Goal: Task Accomplishment & Management: Manage account settings

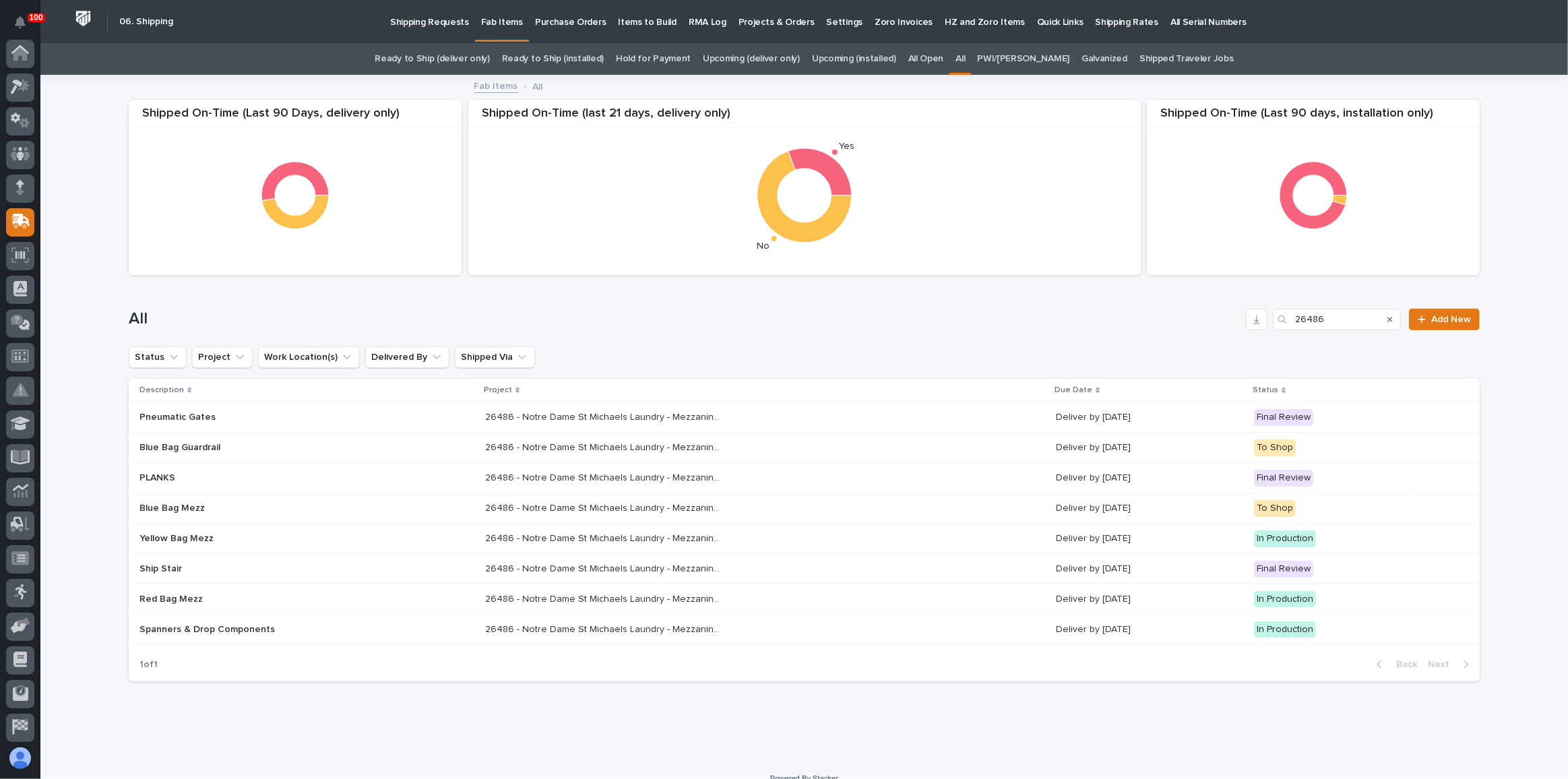
scroll to position [103, 0]
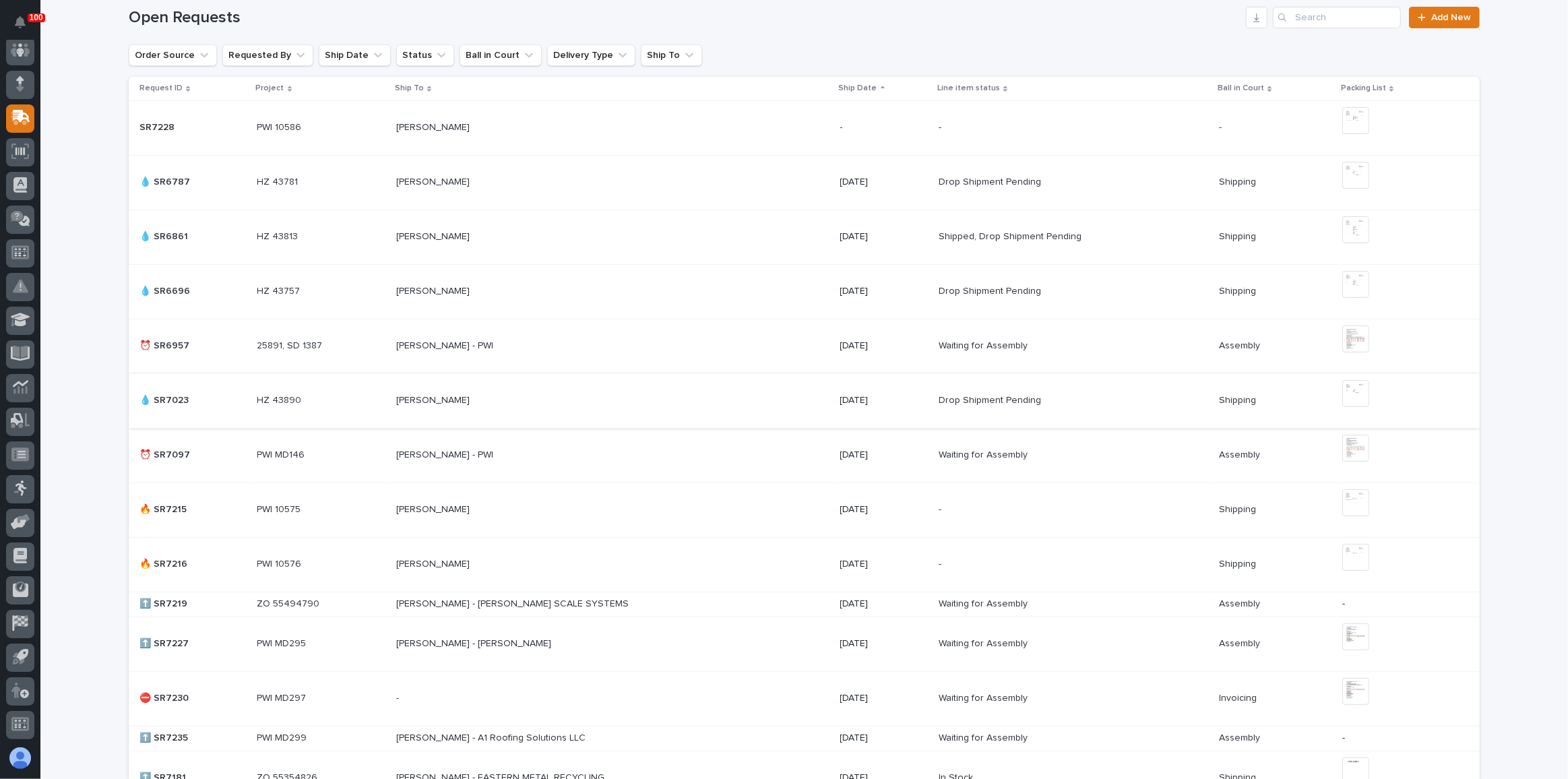
scroll to position [367, 0]
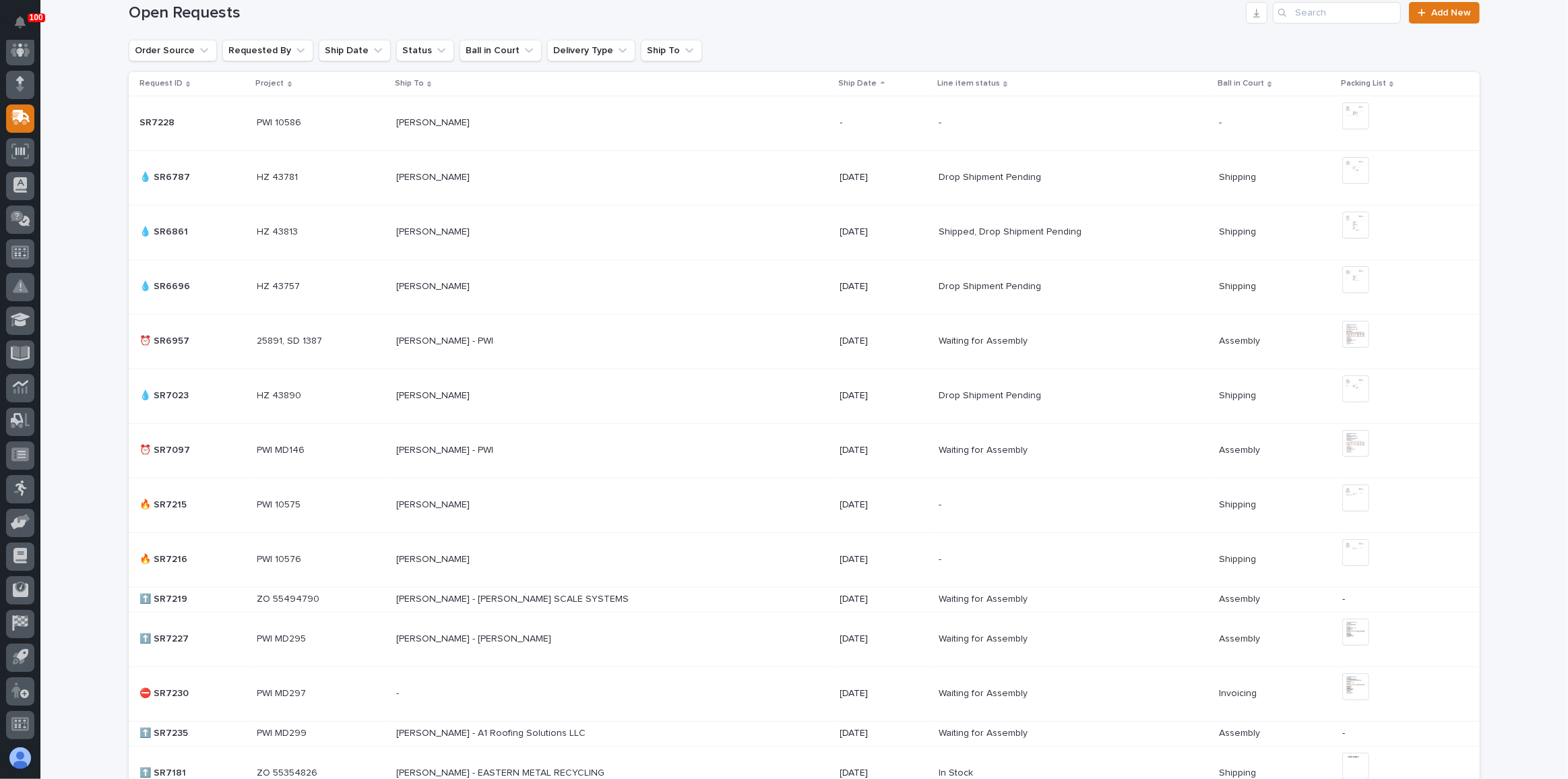
click at [600, 350] on div "[PERSON_NAME] - PWI [PERSON_NAME] - PWI" at bounding box center [612, 341] width 433 height 22
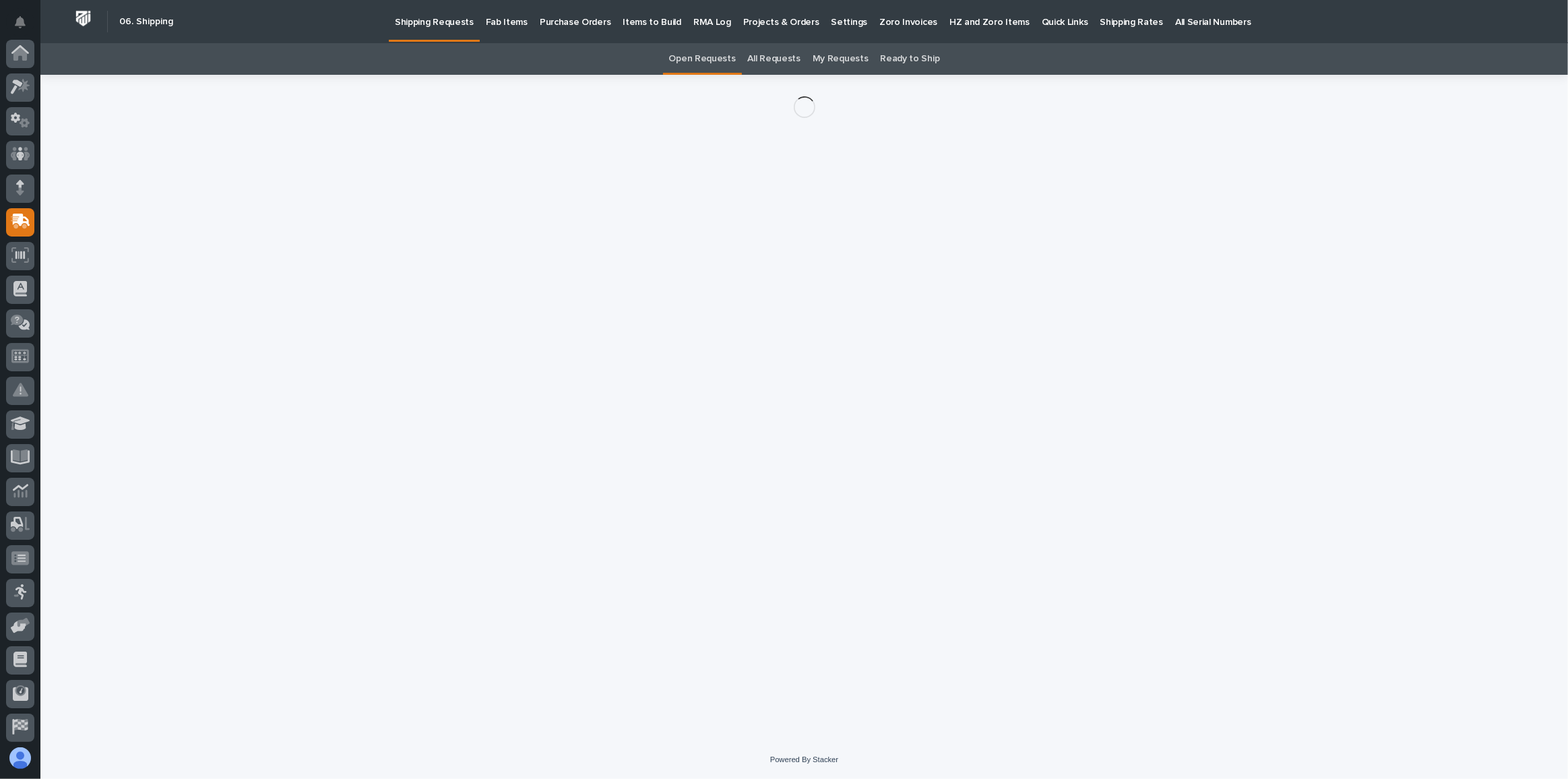
scroll to position [103, 0]
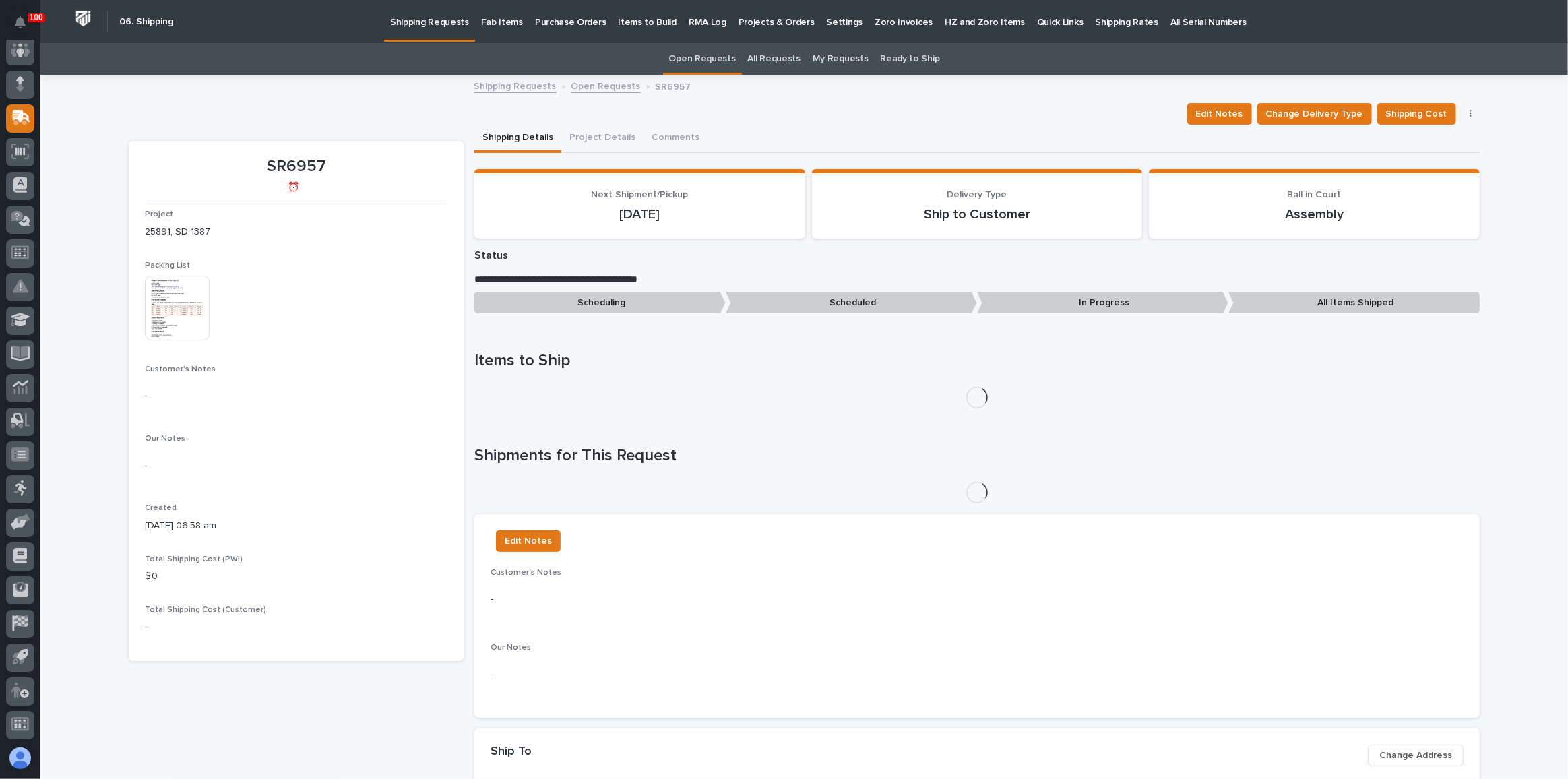
click at [175, 323] on img at bounding box center [177, 308] width 65 height 65
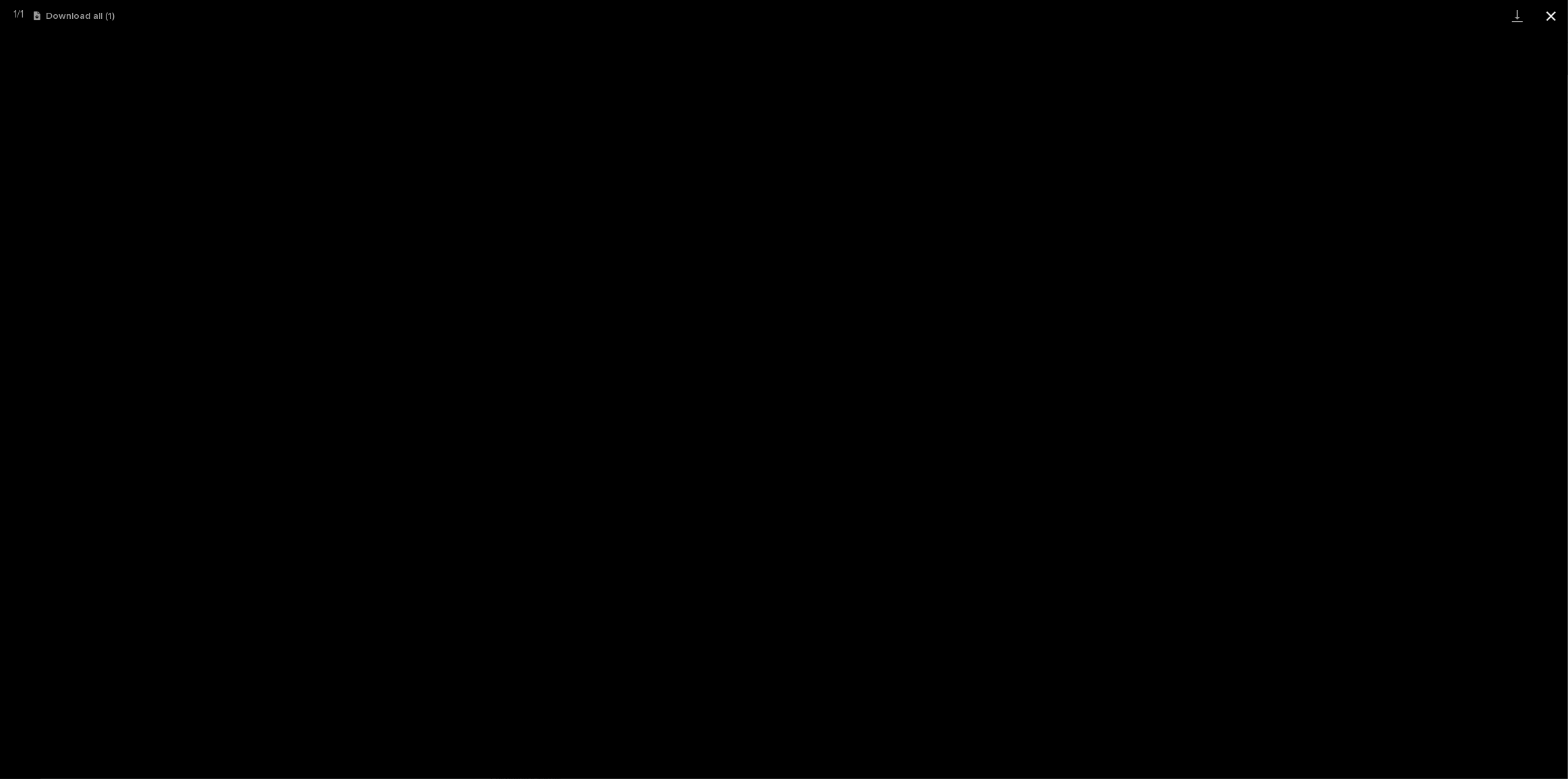
click at [1547, 12] on button "Close gallery" at bounding box center [1552, 16] width 34 height 32
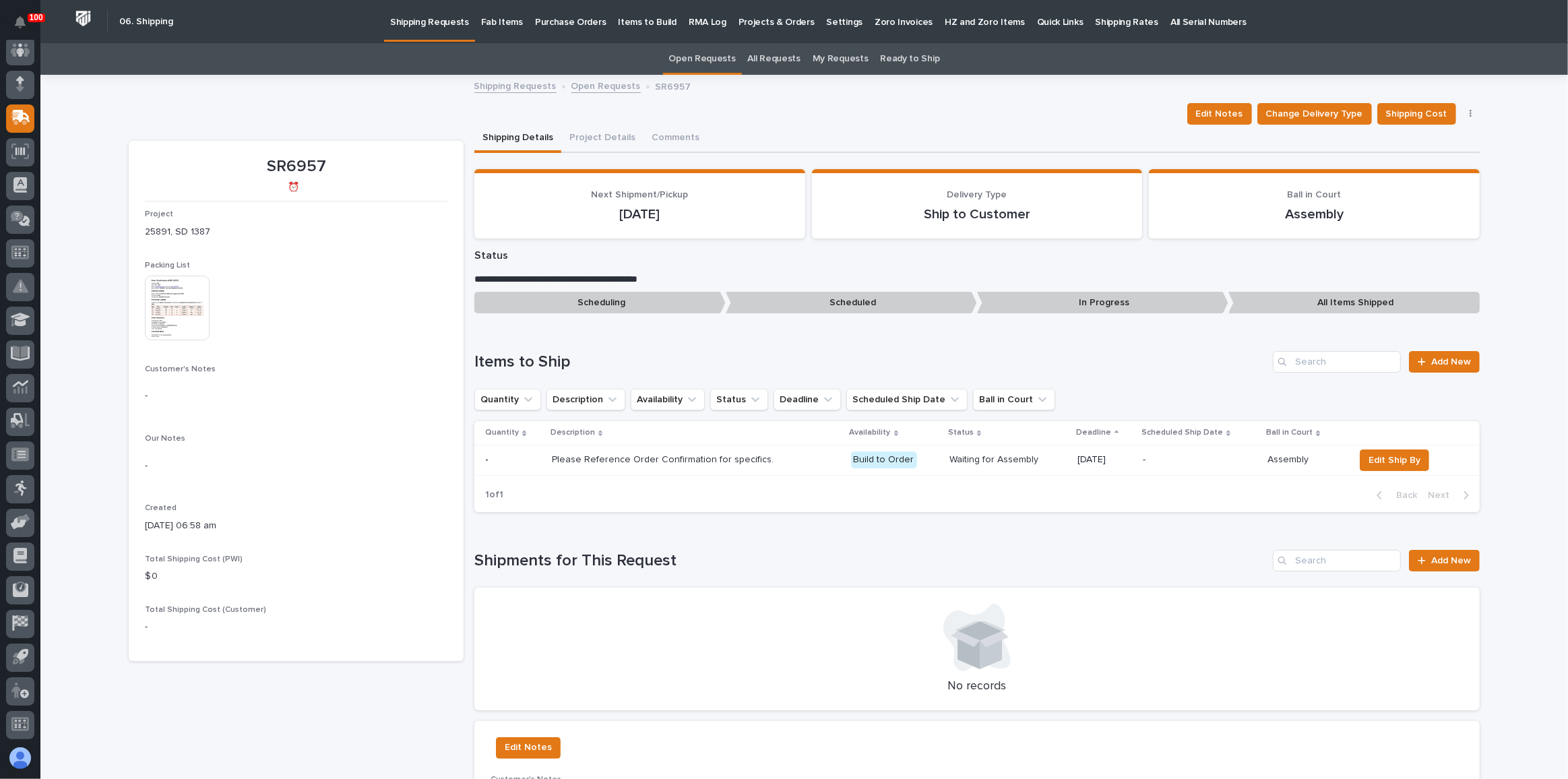
click at [439, 20] on p "Shipping Requests" at bounding box center [429, 14] width 79 height 28
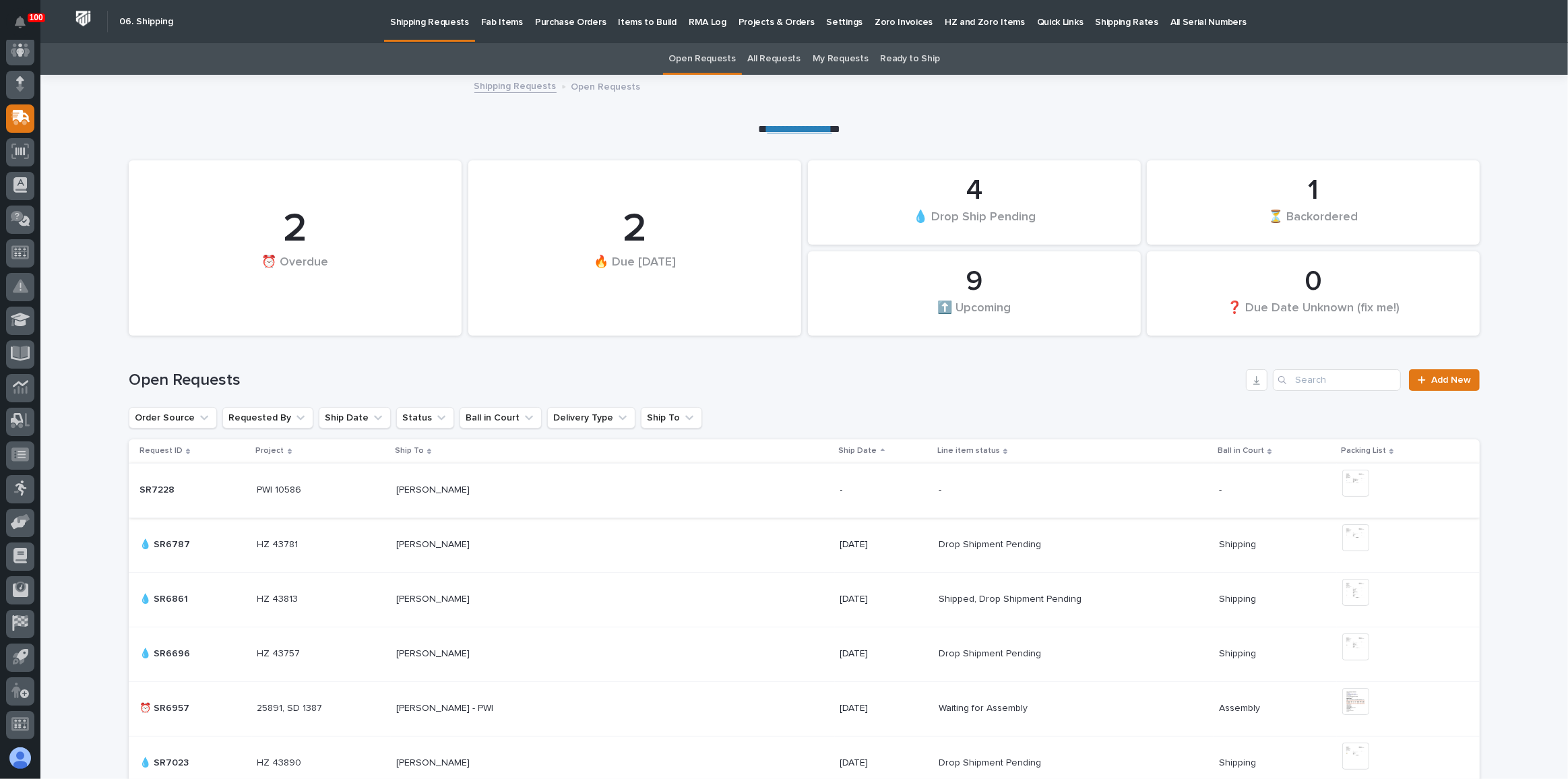
scroll to position [306, 0]
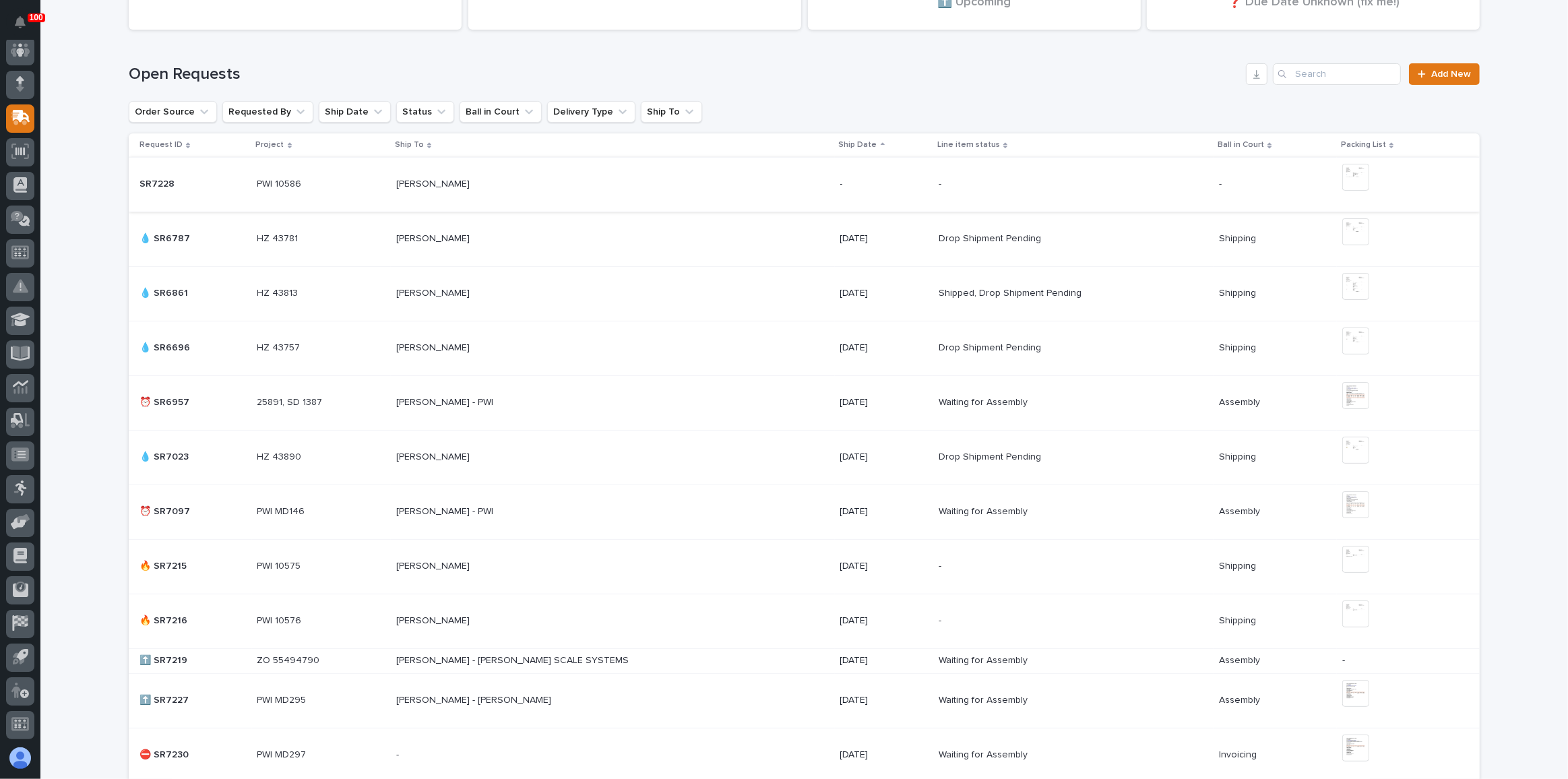
click at [591, 510] on p at bounding box center [514, 512] width 236 height 12
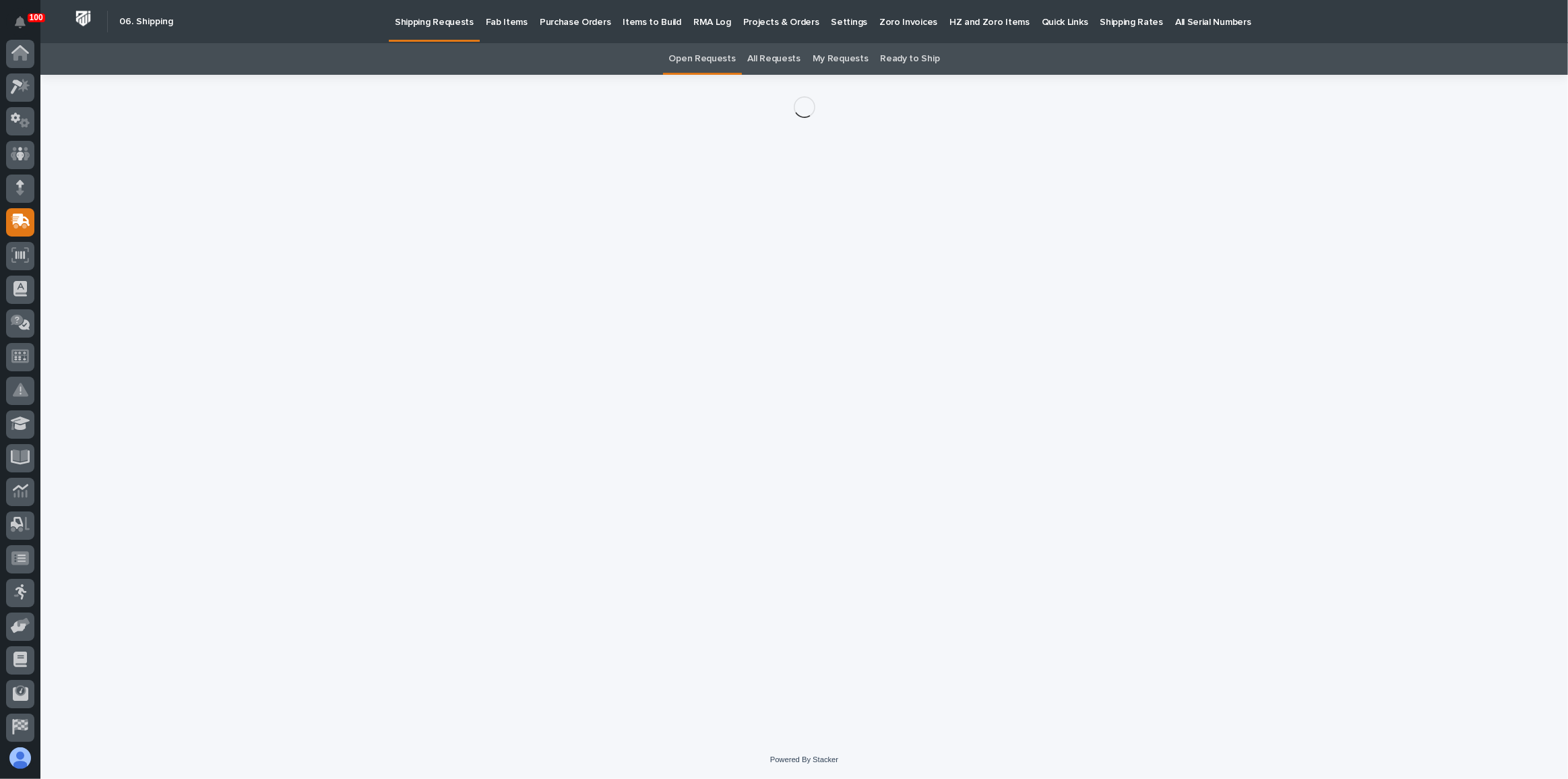
scroll to position [103, 0]
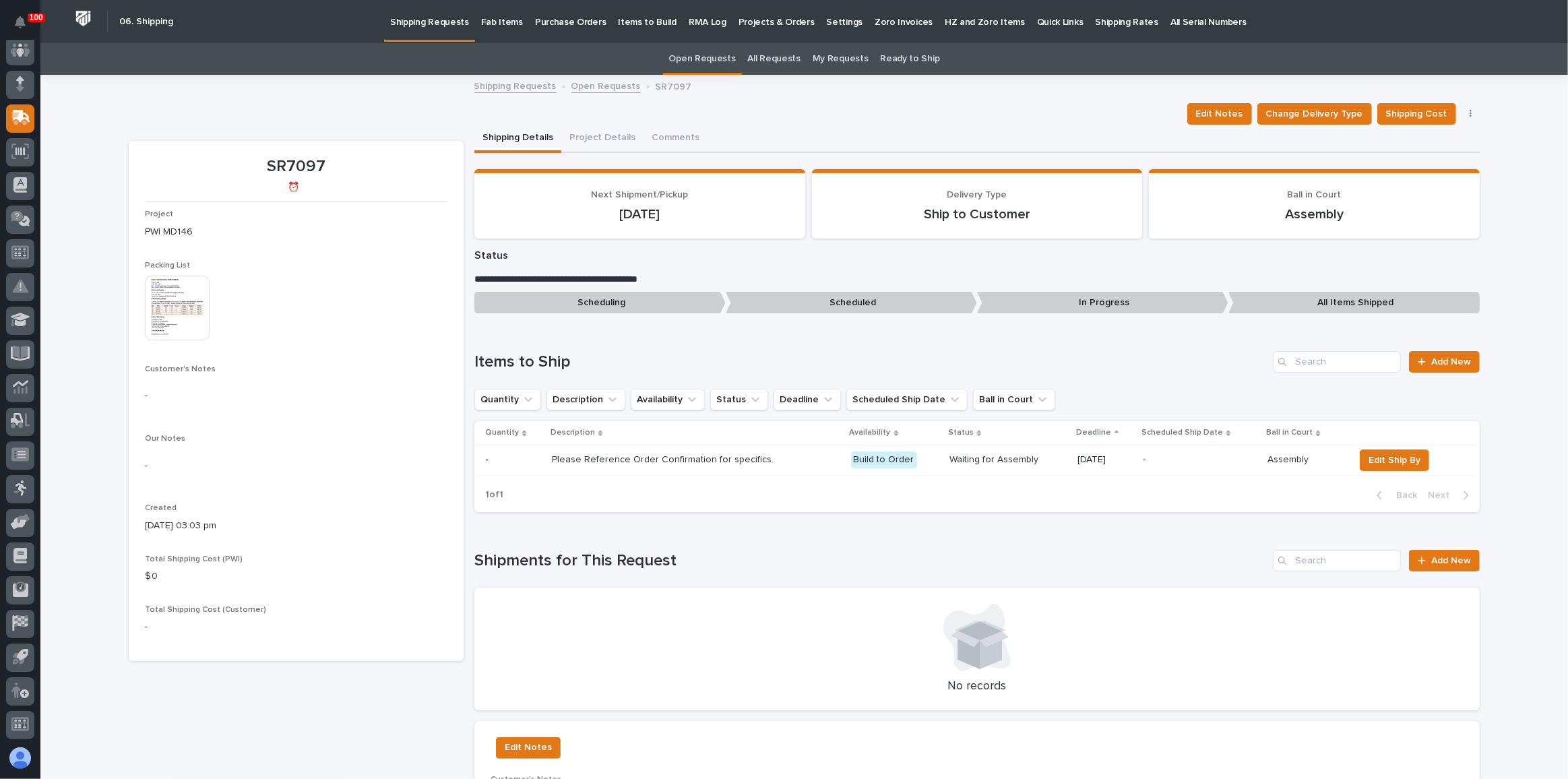
click at [159, 300] on img at bounding box center [177, 308] width 65 height 65
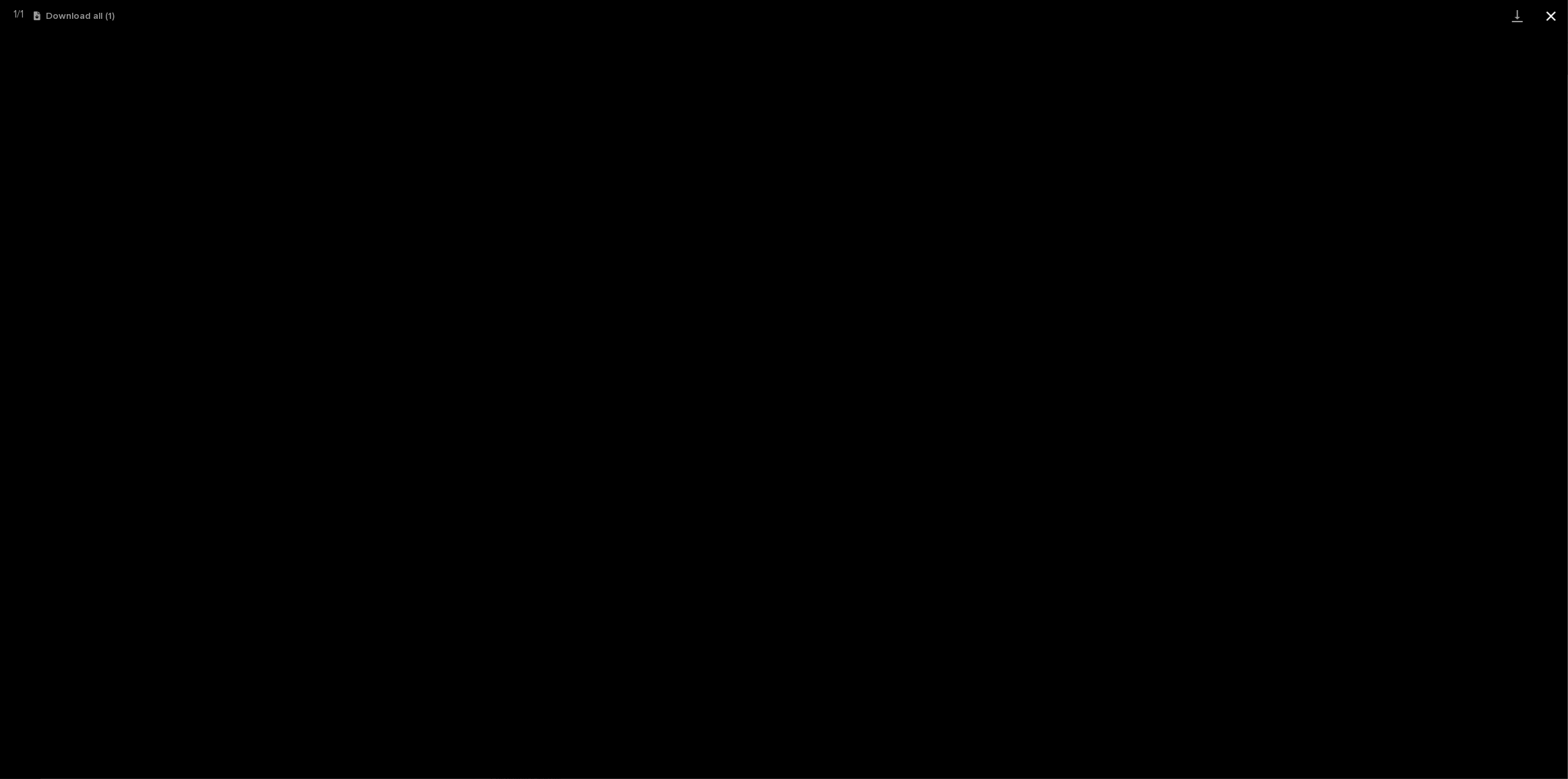
click at [1554, 6] on button "Close gallery" at bounding box center [1552, 16] width 34 height 32
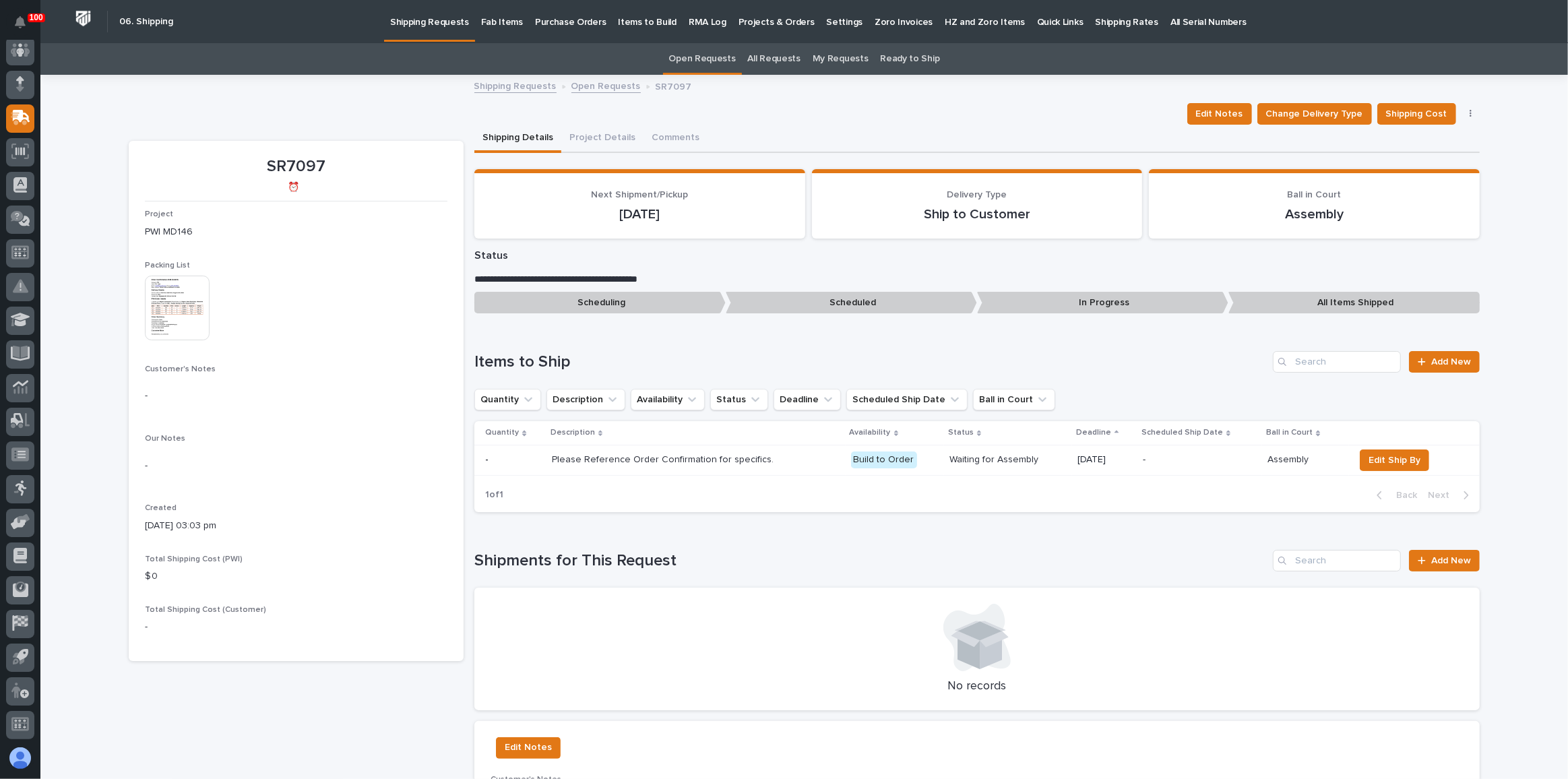
click at [444, 21] on p "Shipping Requests" at bounding box center [429, 14] width 79 height 28
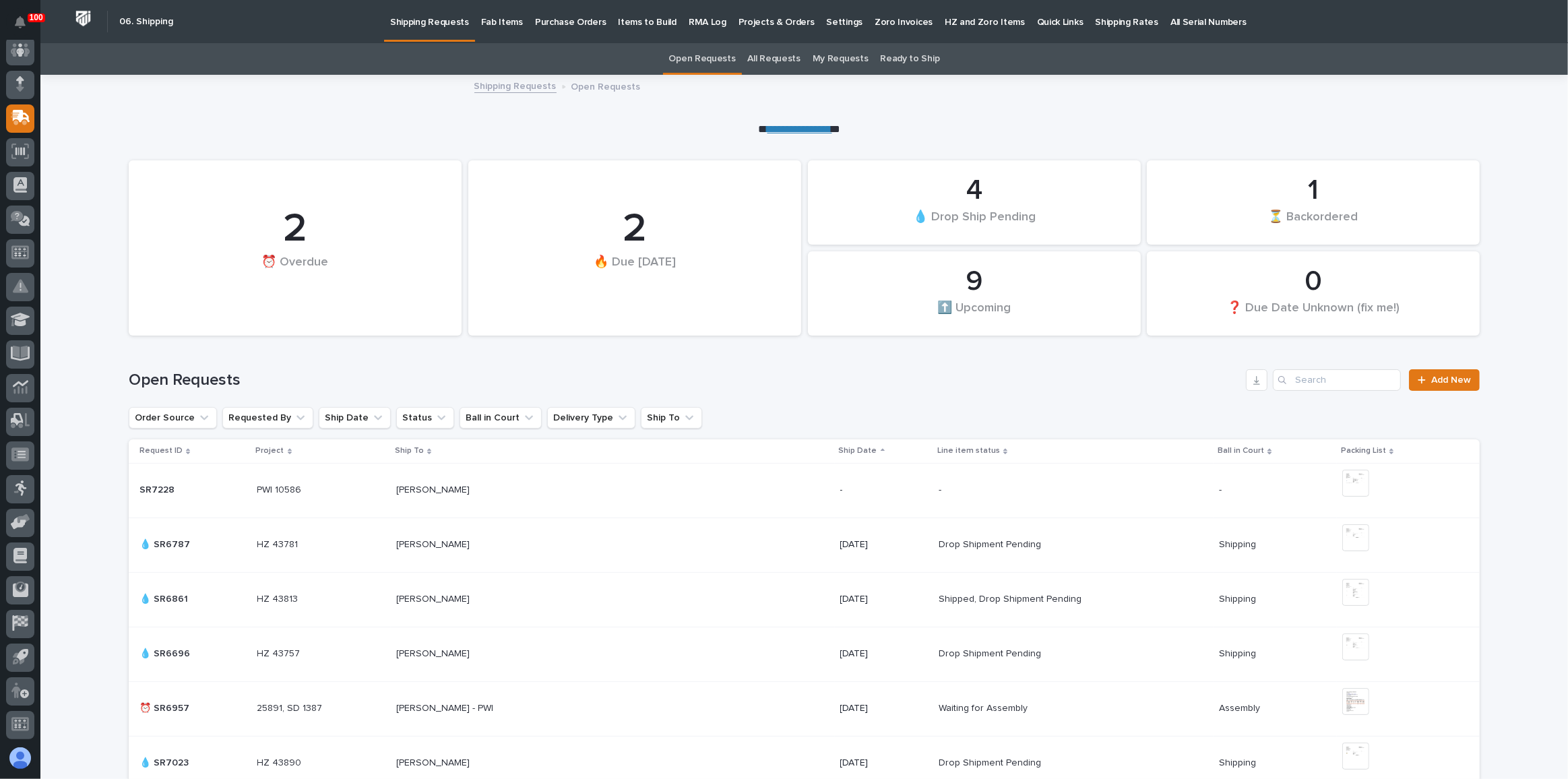
click at [491, 23] on p "Fab Items" at bounding box center [503, 14] width 42 height 28
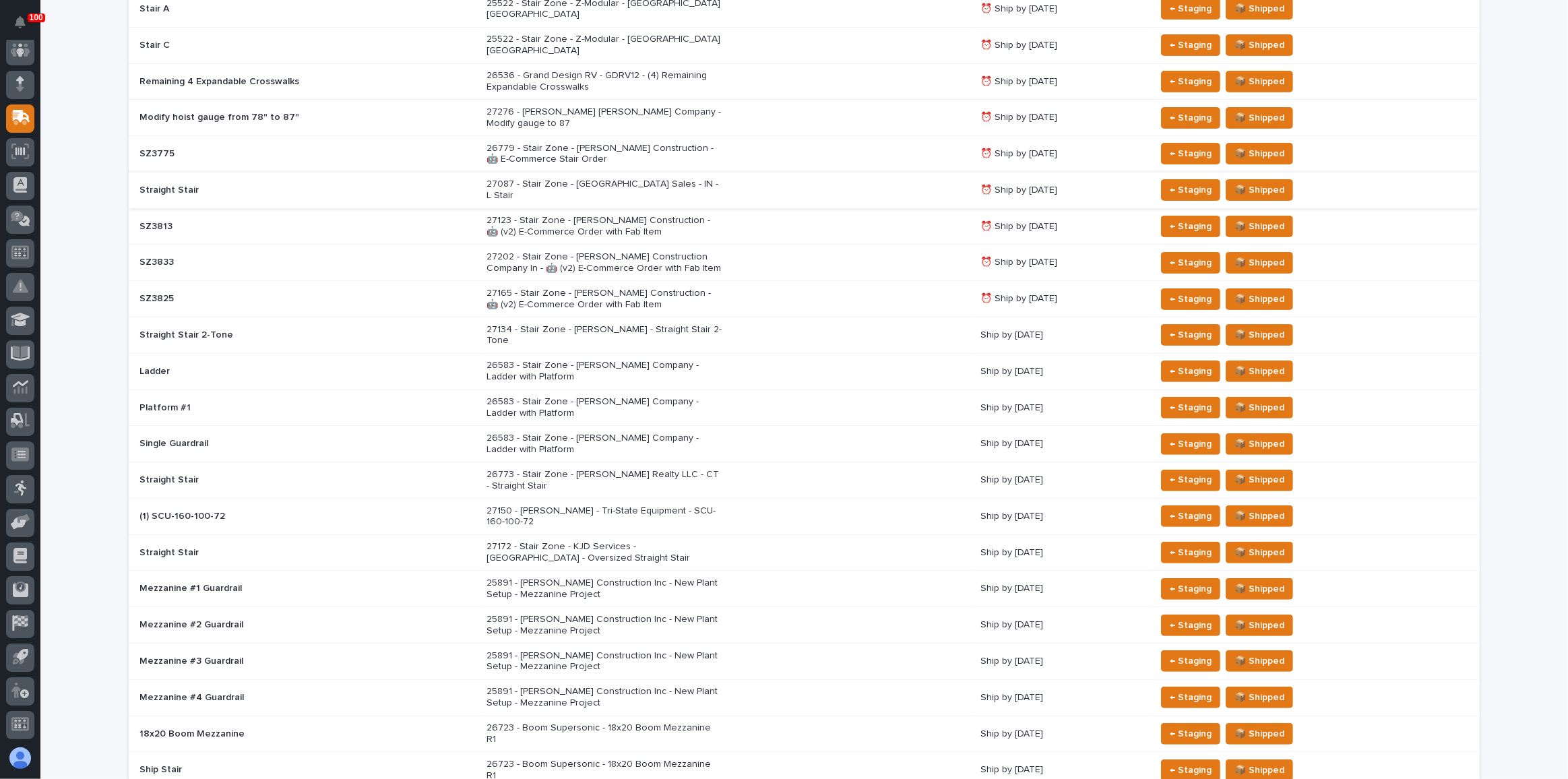
scroll to position [367, 0]
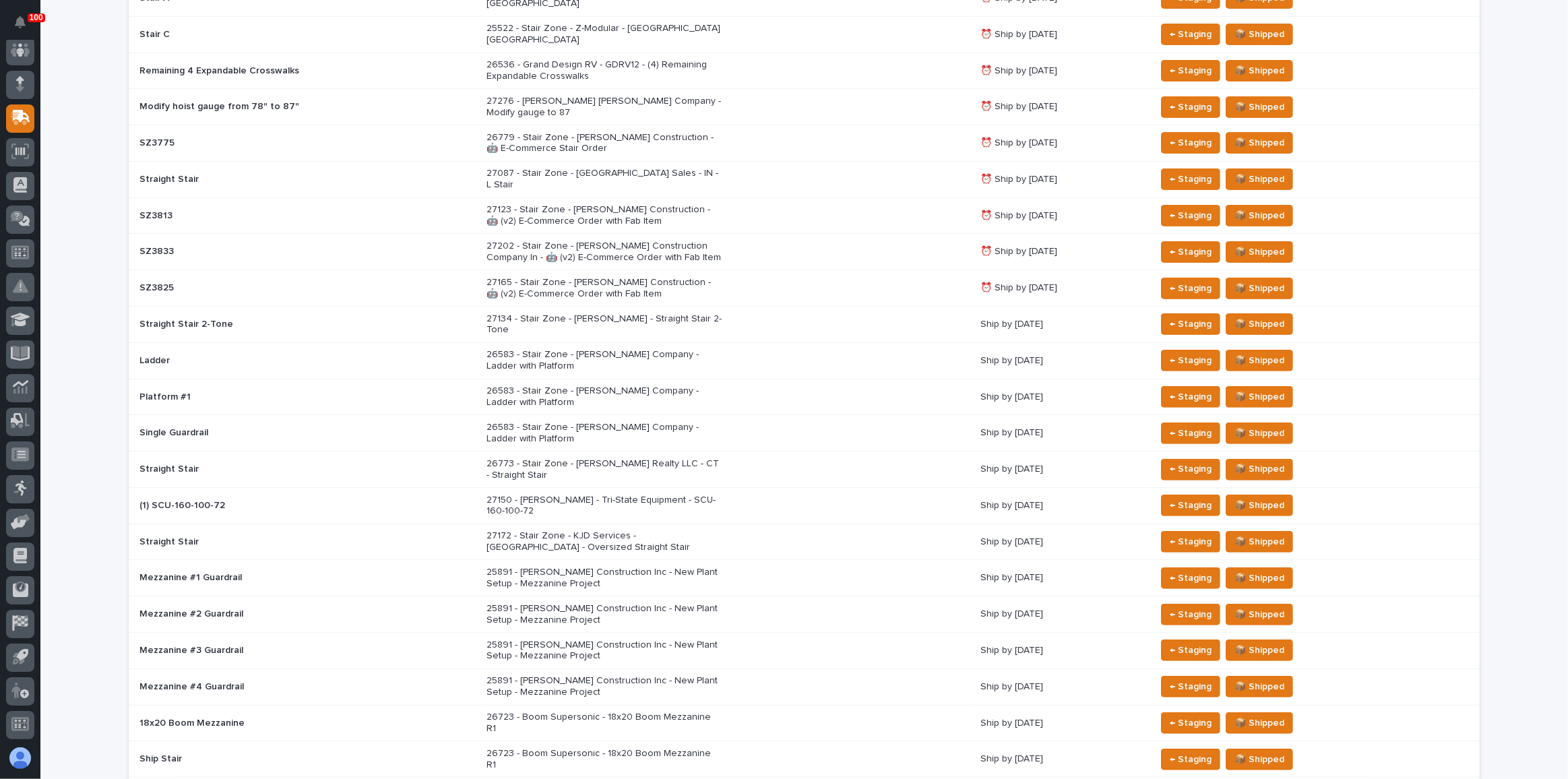
click at [781, 525] on div "27172 - Stair Zone - KJD Services - [GEOGRAPHIC_DATA] - Oversized Straight Stair" at bounding box center [729, 542] width 483 height 34
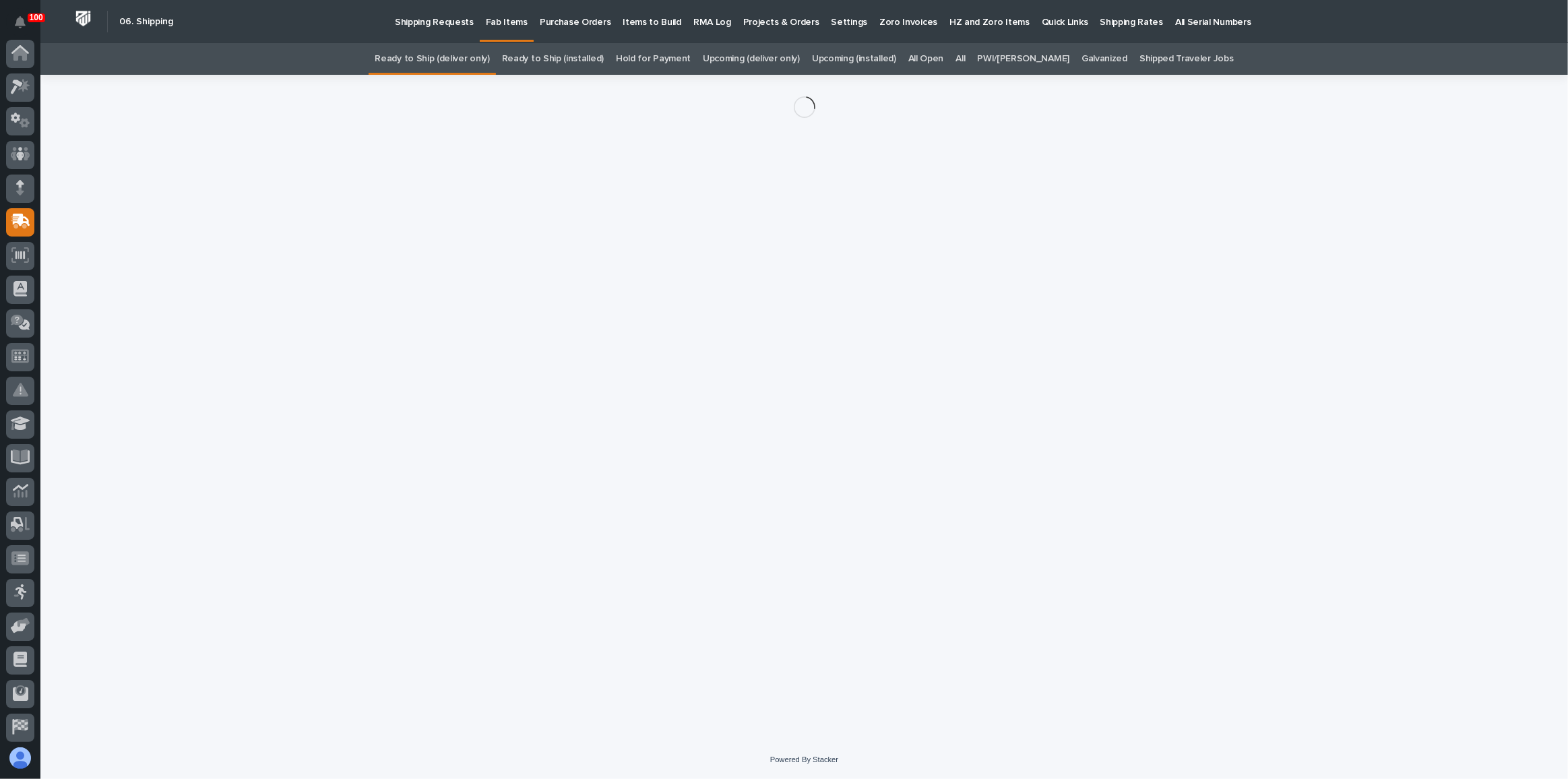
scroll to position [103, 0]
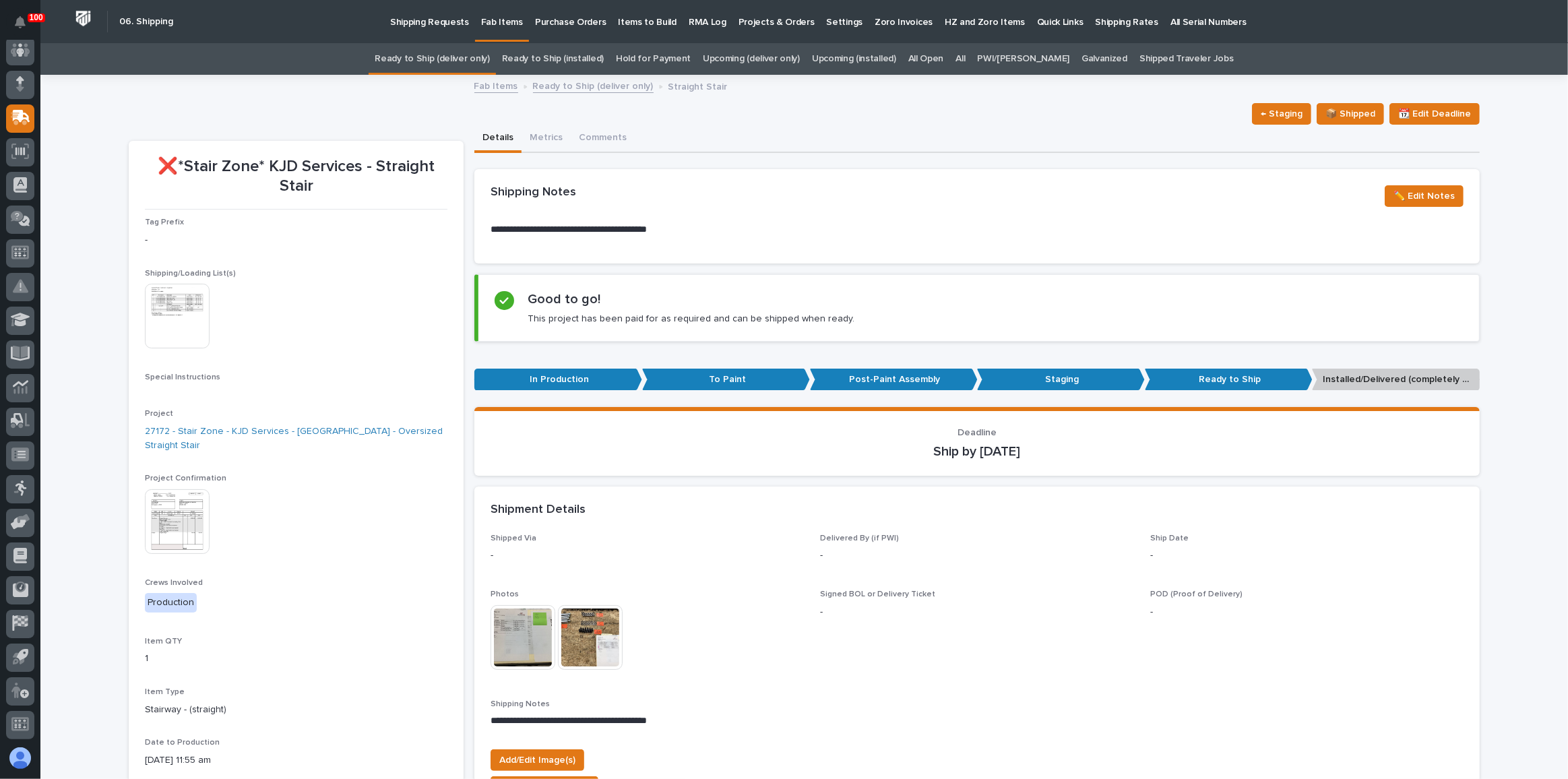
click at [185, 510] on img at bounding box center [177, 522] width 65 height 65
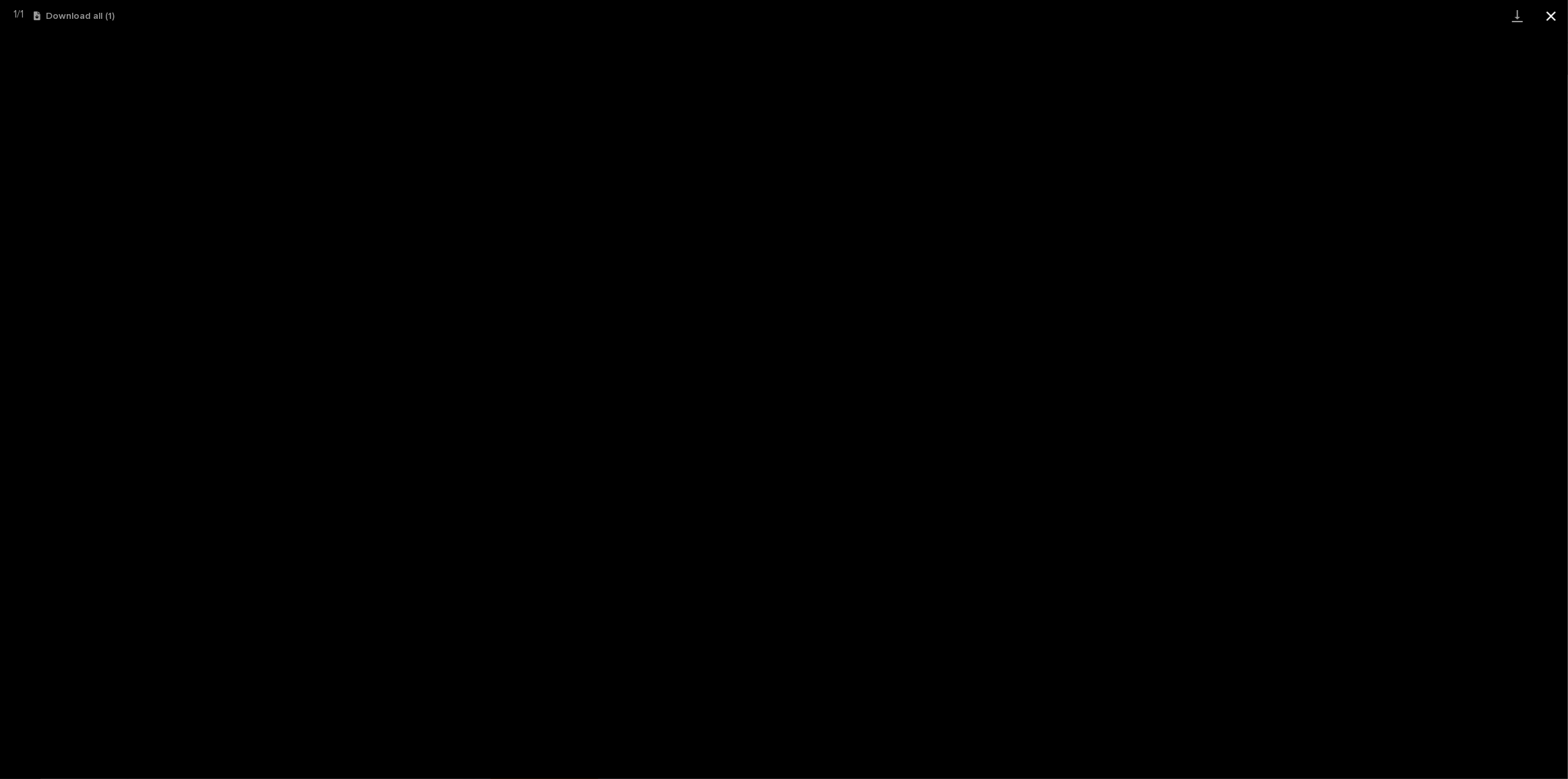
click at [1558, 16] on button "Close gallery" at bounding box center [1552, 16] width 34 height 32
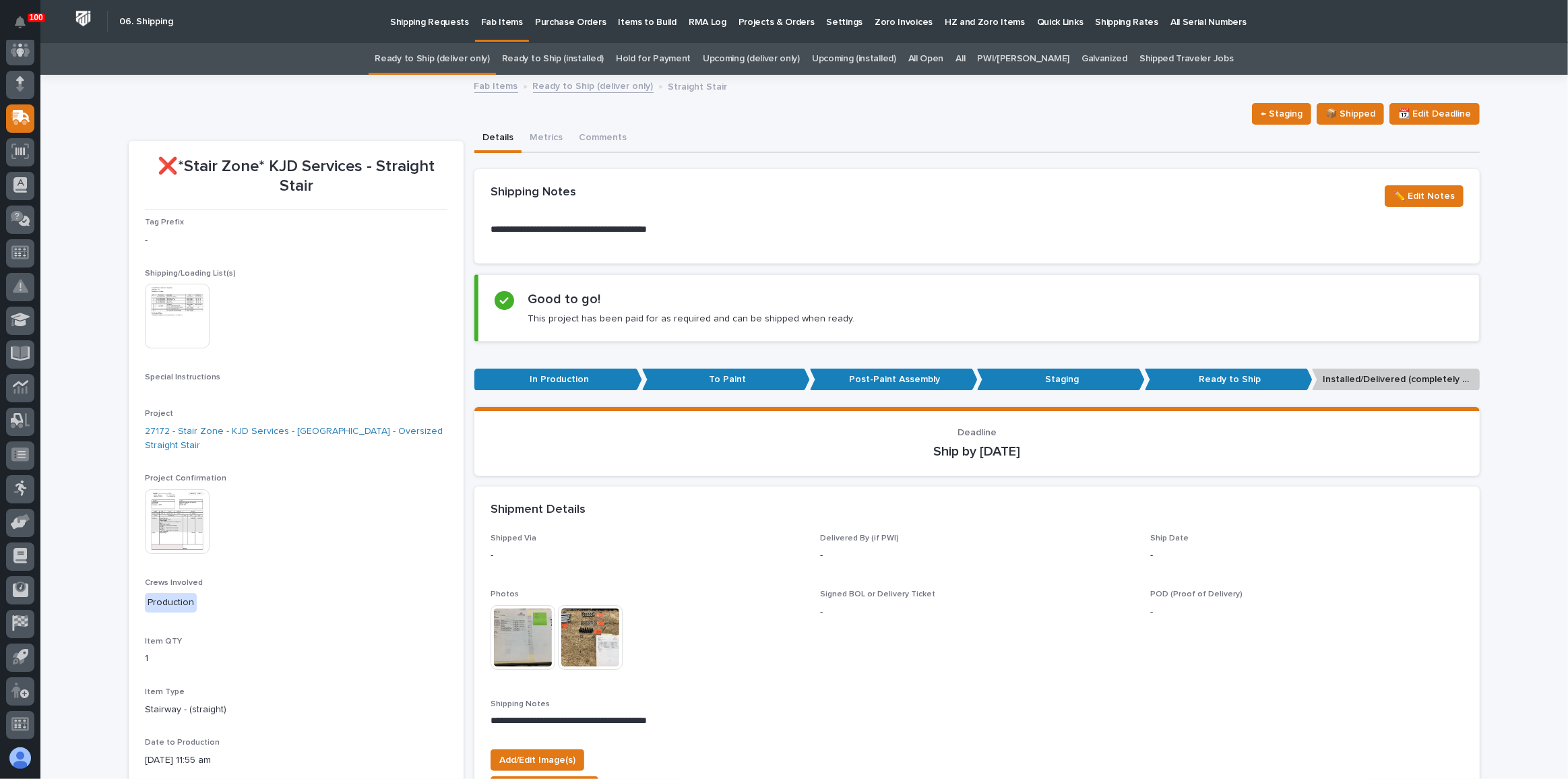
click at [490, 61] on link "Ready to Ship (deliver only)" at bounding box center [431, 59] width 114 height 32
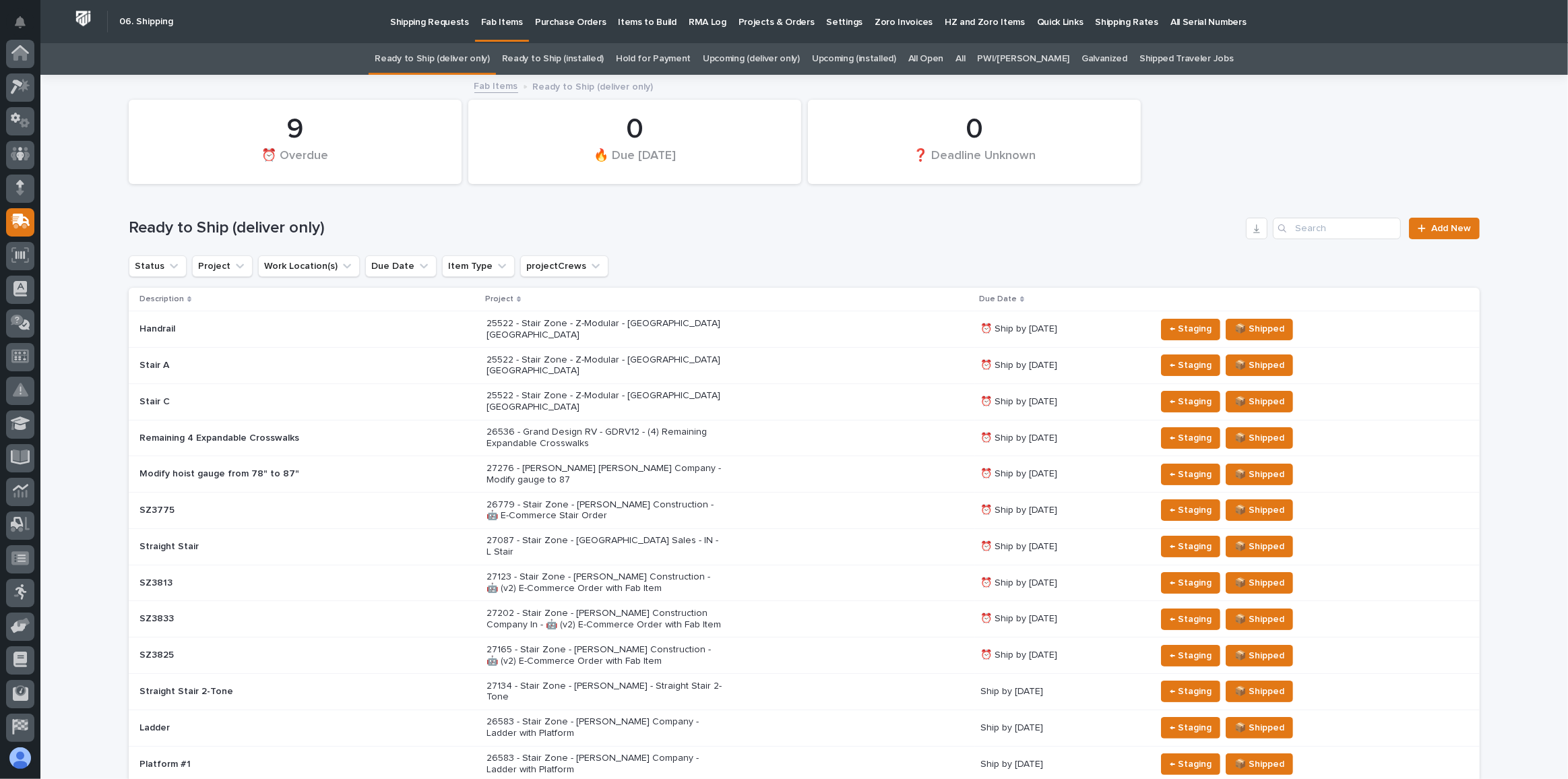
scroll to position [103, 0]
click at [671, 608] on p "27202 - Stair Zone - [PERSON_NAME] Construction Company In - 🤖 (v2) E-Commerce …" at bounding box center [605, 619] width 236 height 23
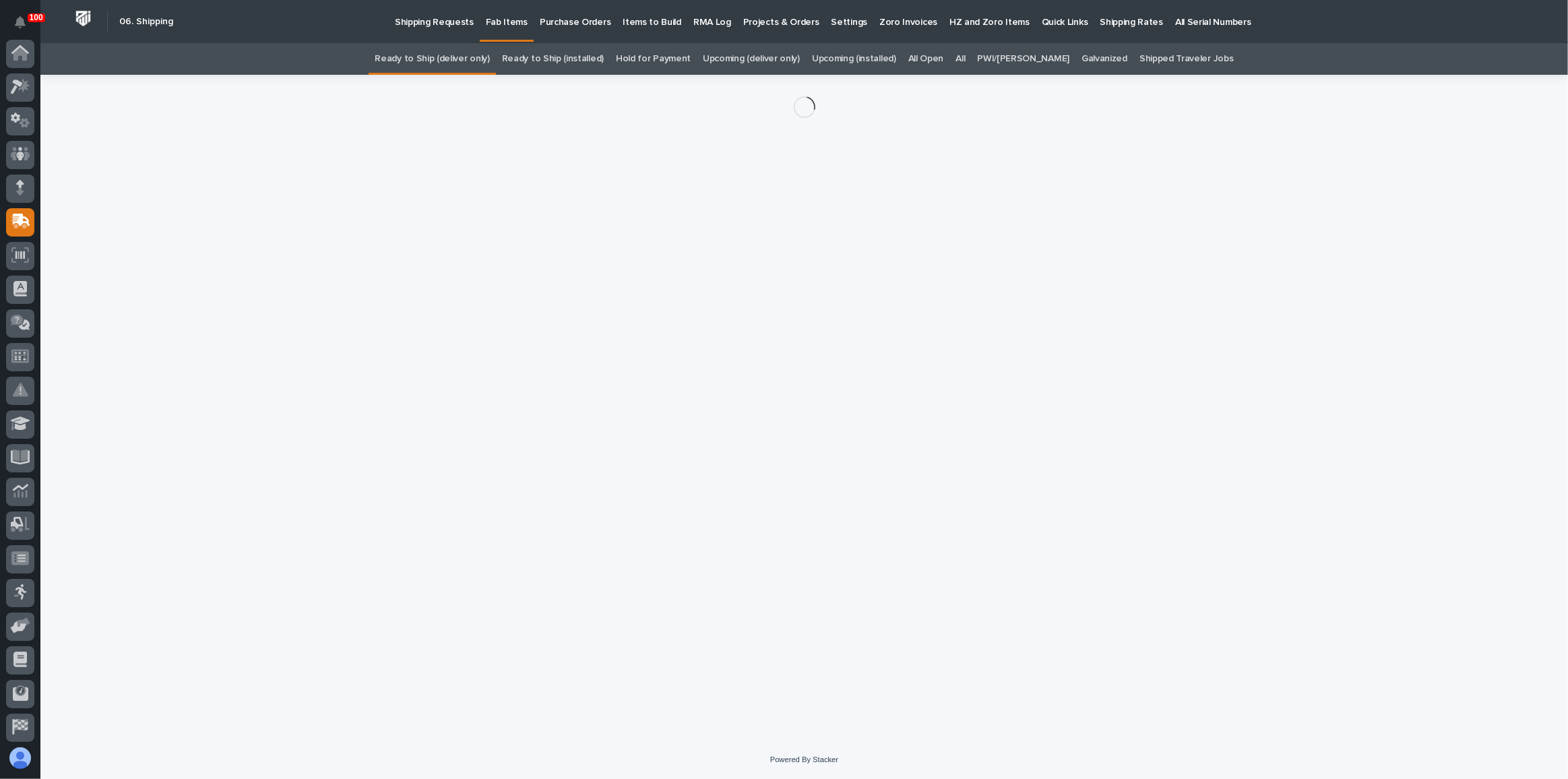
scroll to position [103, 0]
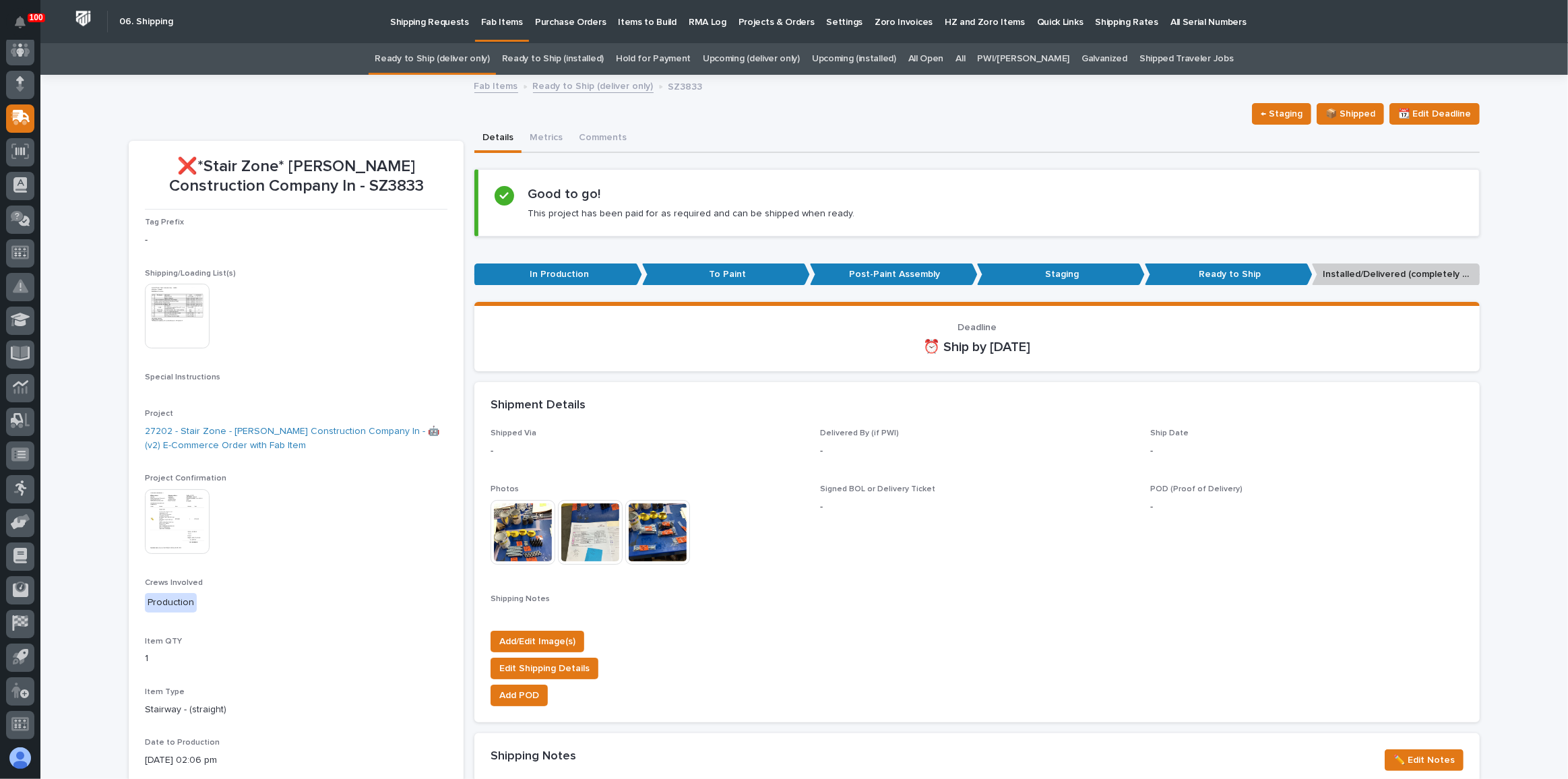
click at [184, 525] on img at bounding box center [177, 522] width 65 height 65
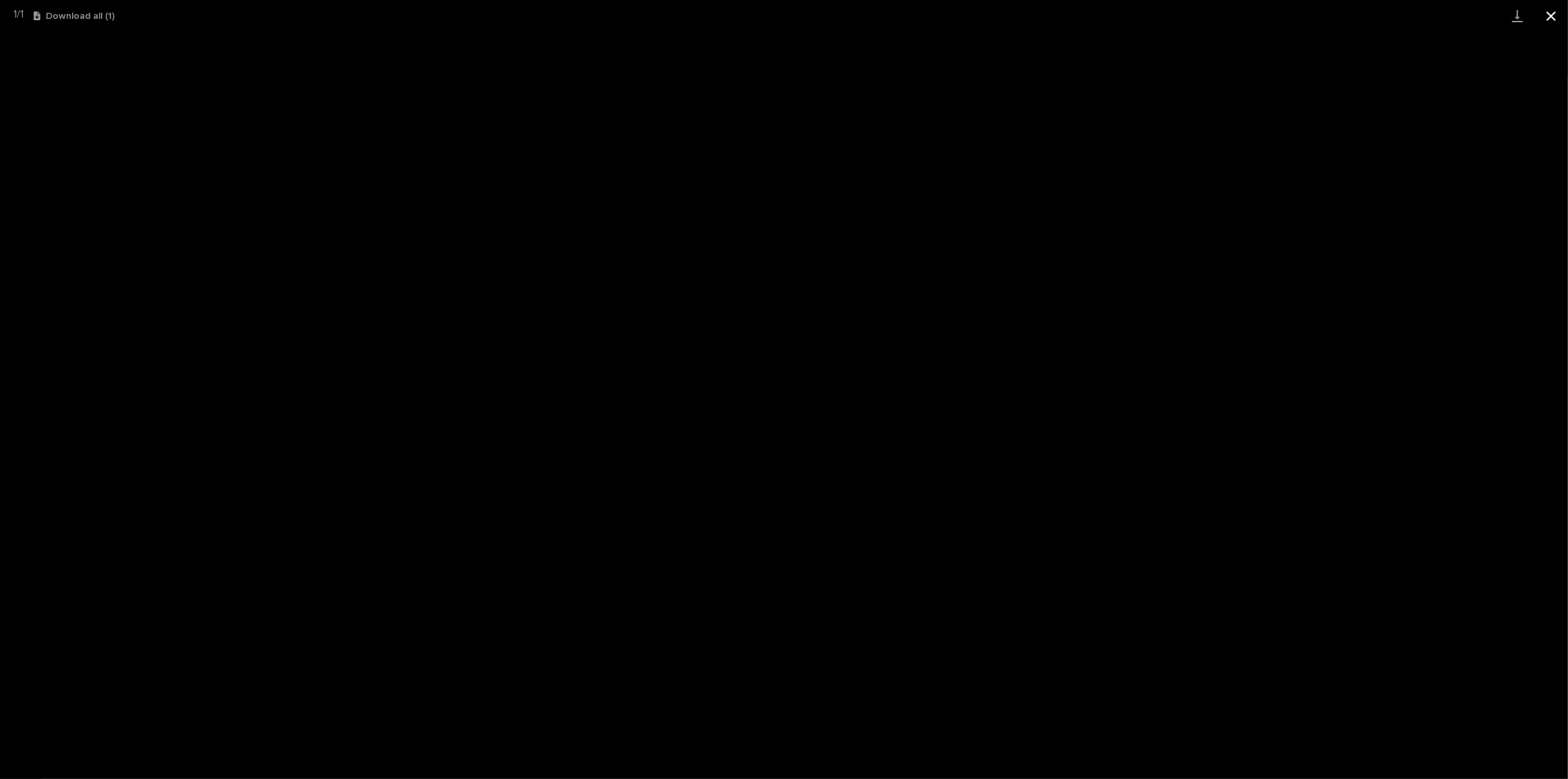
click at [1543, 19] on button "Close gallery" at bounding box center [1552, 16] width 34 height 32
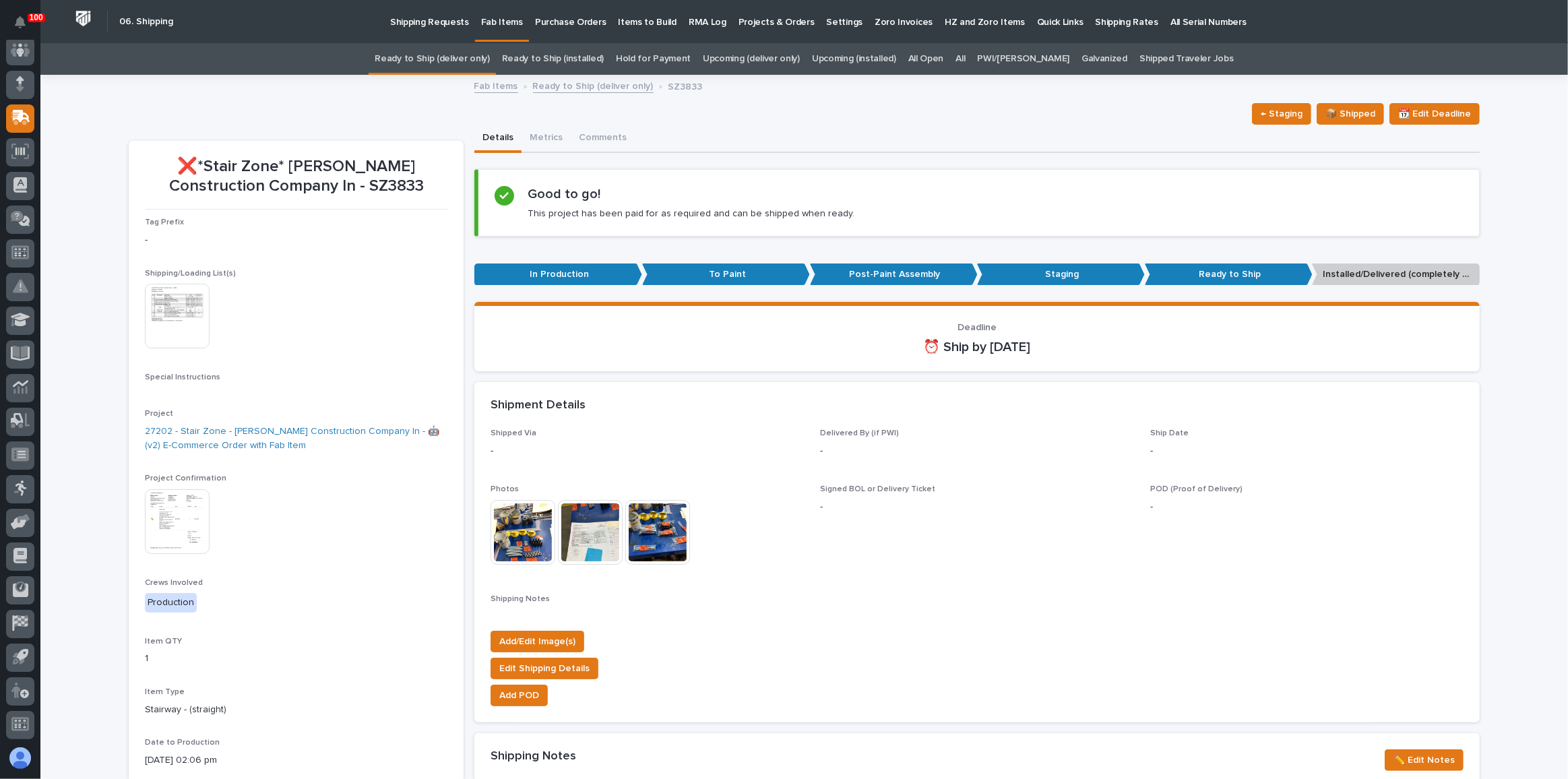
click at [454, 48] on link "Ready to Ship (deliver only)" at bounding box center [431, 59] width 114 height 32
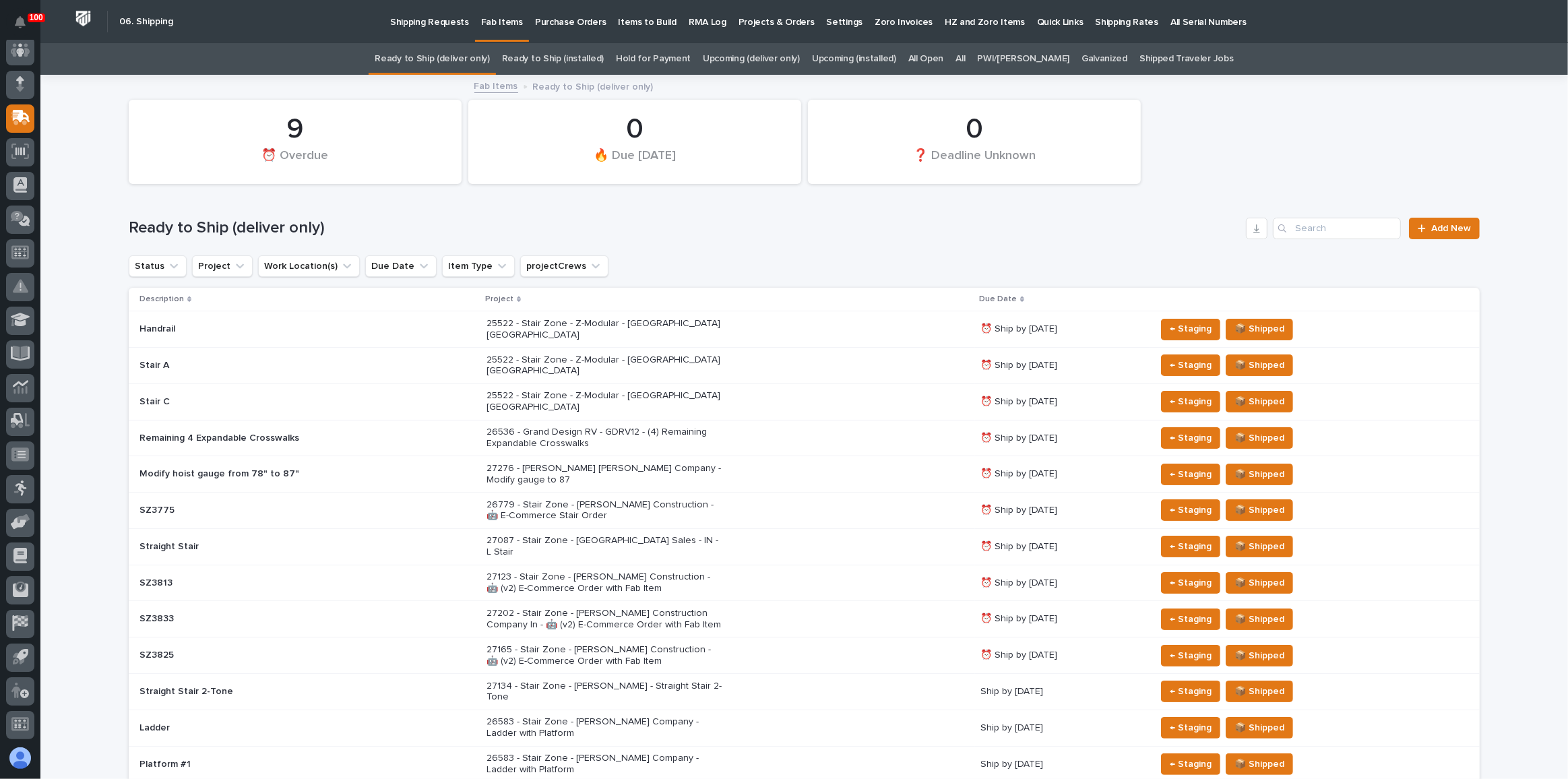
scroll to position [306, 0]
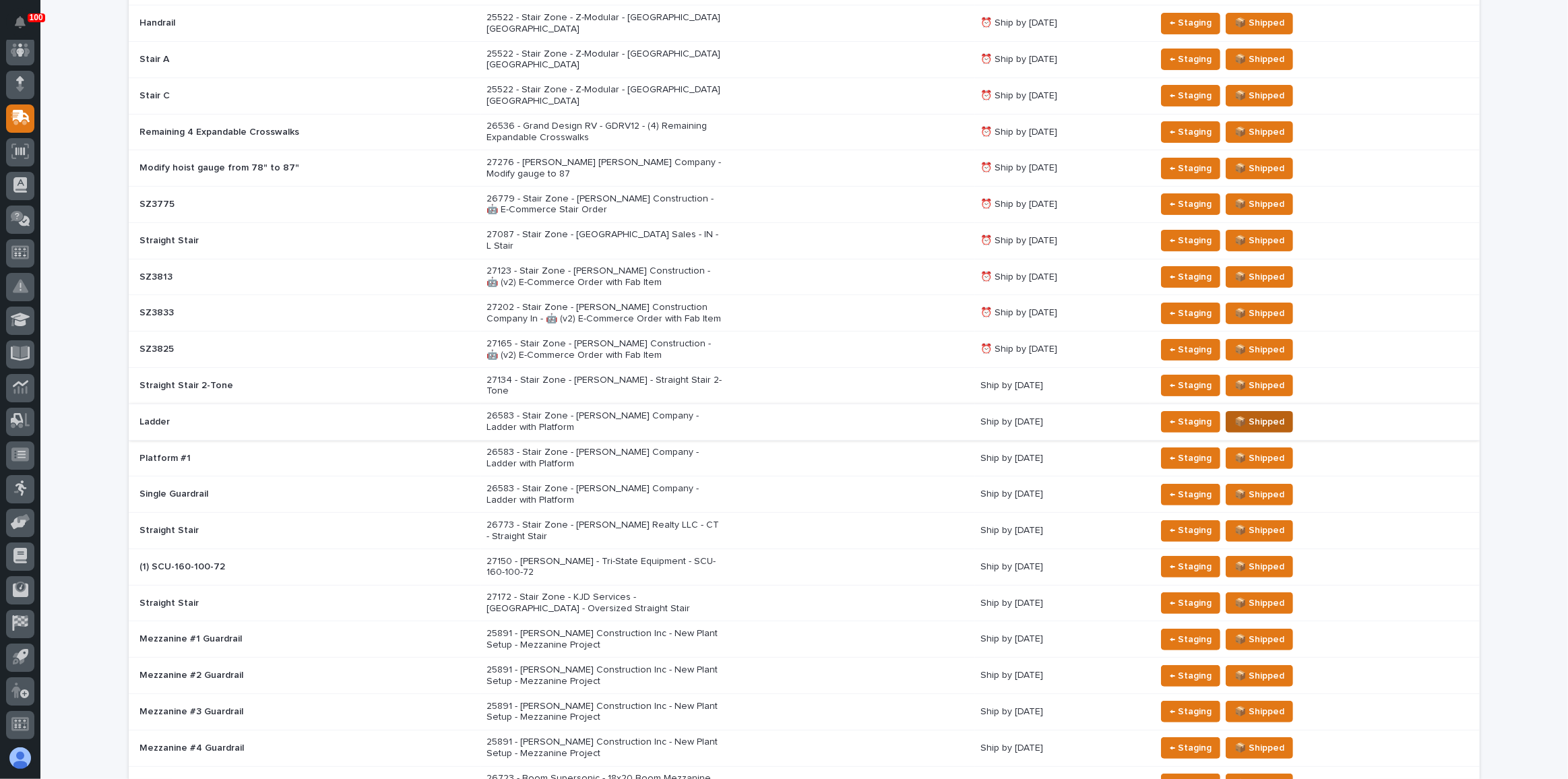
click at [1272, 414] on span "📦 Shipped" at bounding box center [1260, 422] width 49 height 16
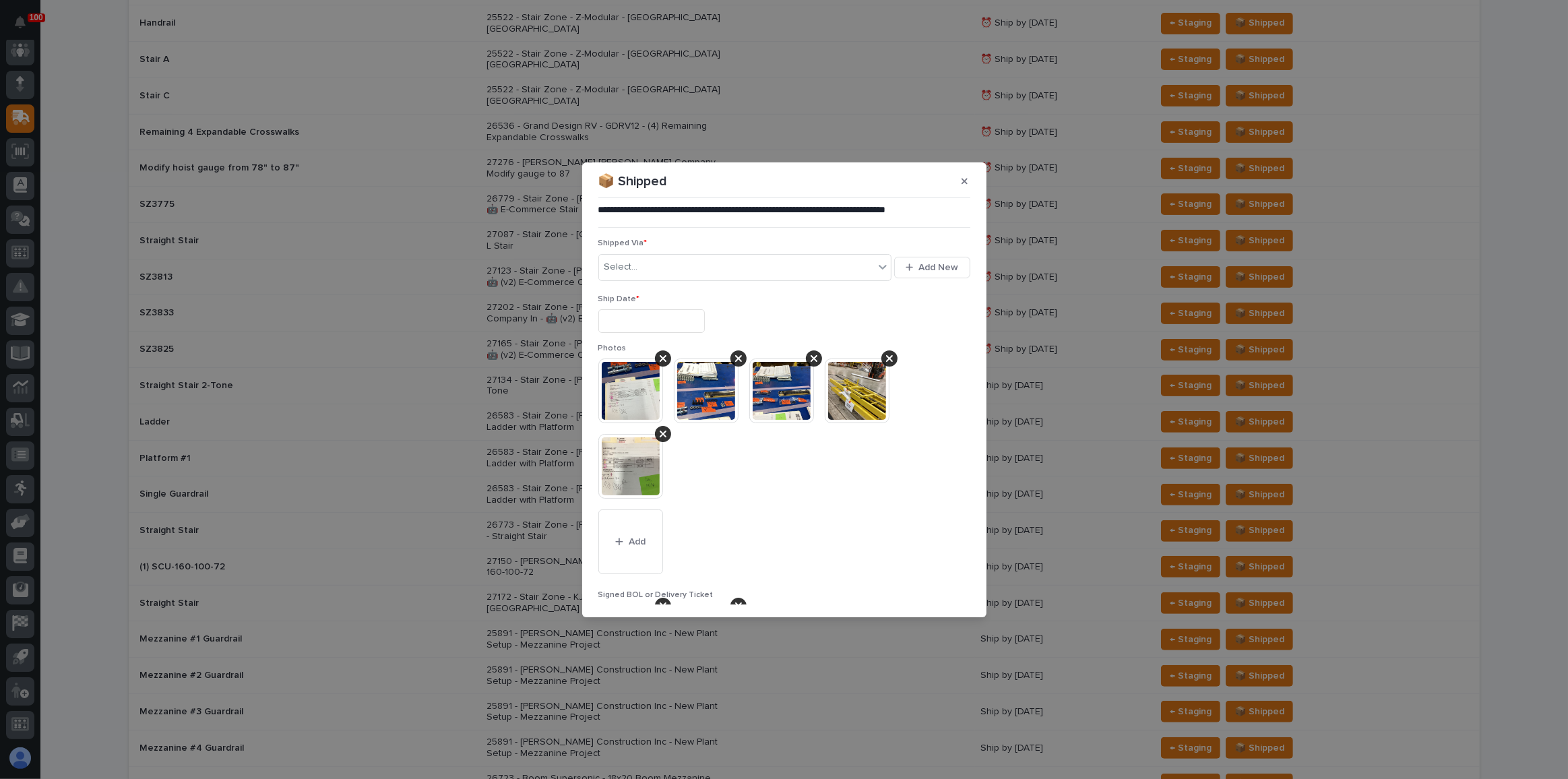
click at [665, 319] on input "text" at bounding box center [652, 321] width 106 height 24
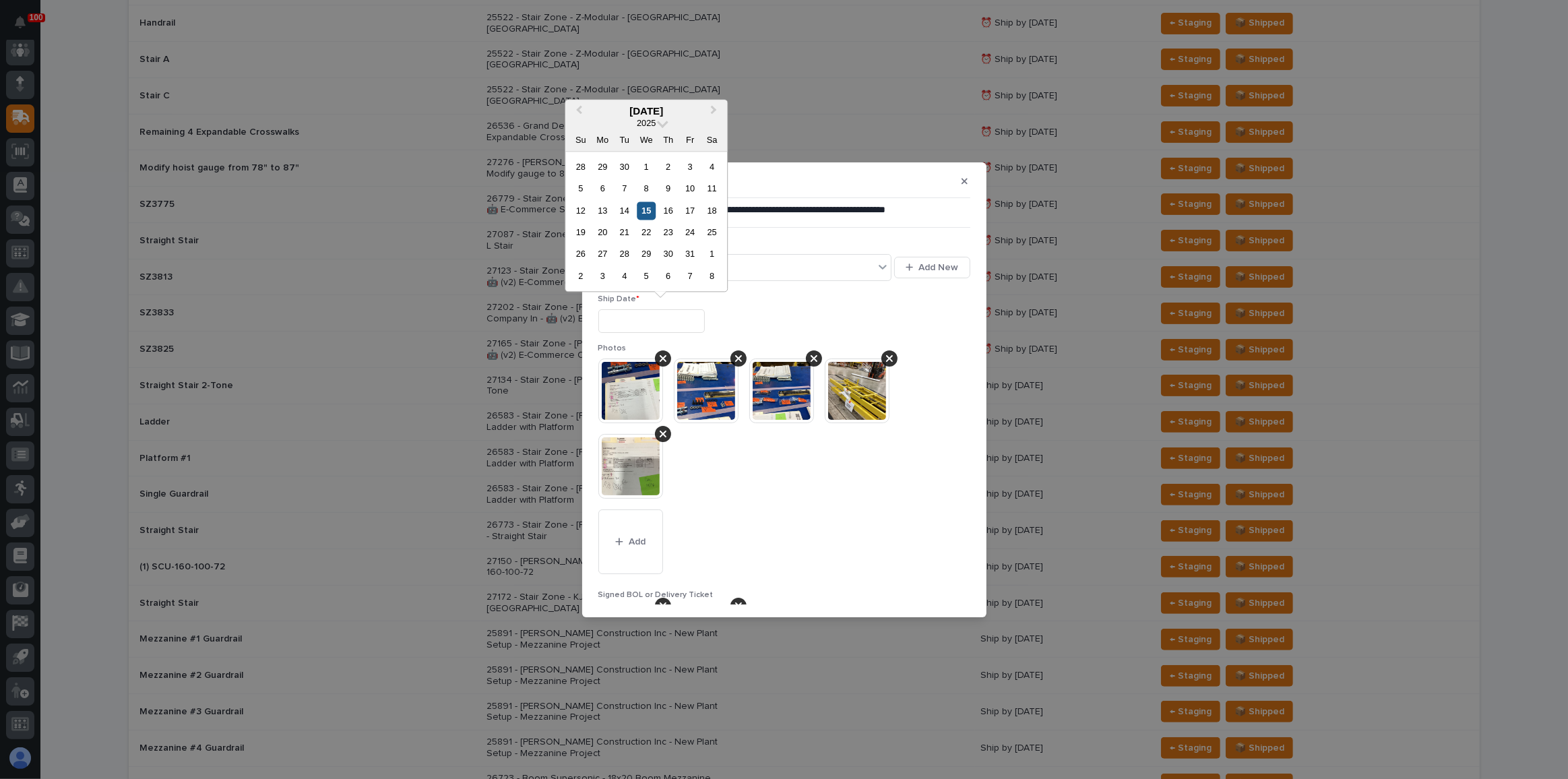
click at [643, 206] on div "15" at bounding box center [647, 211] width 18 height 18
type input "**********"
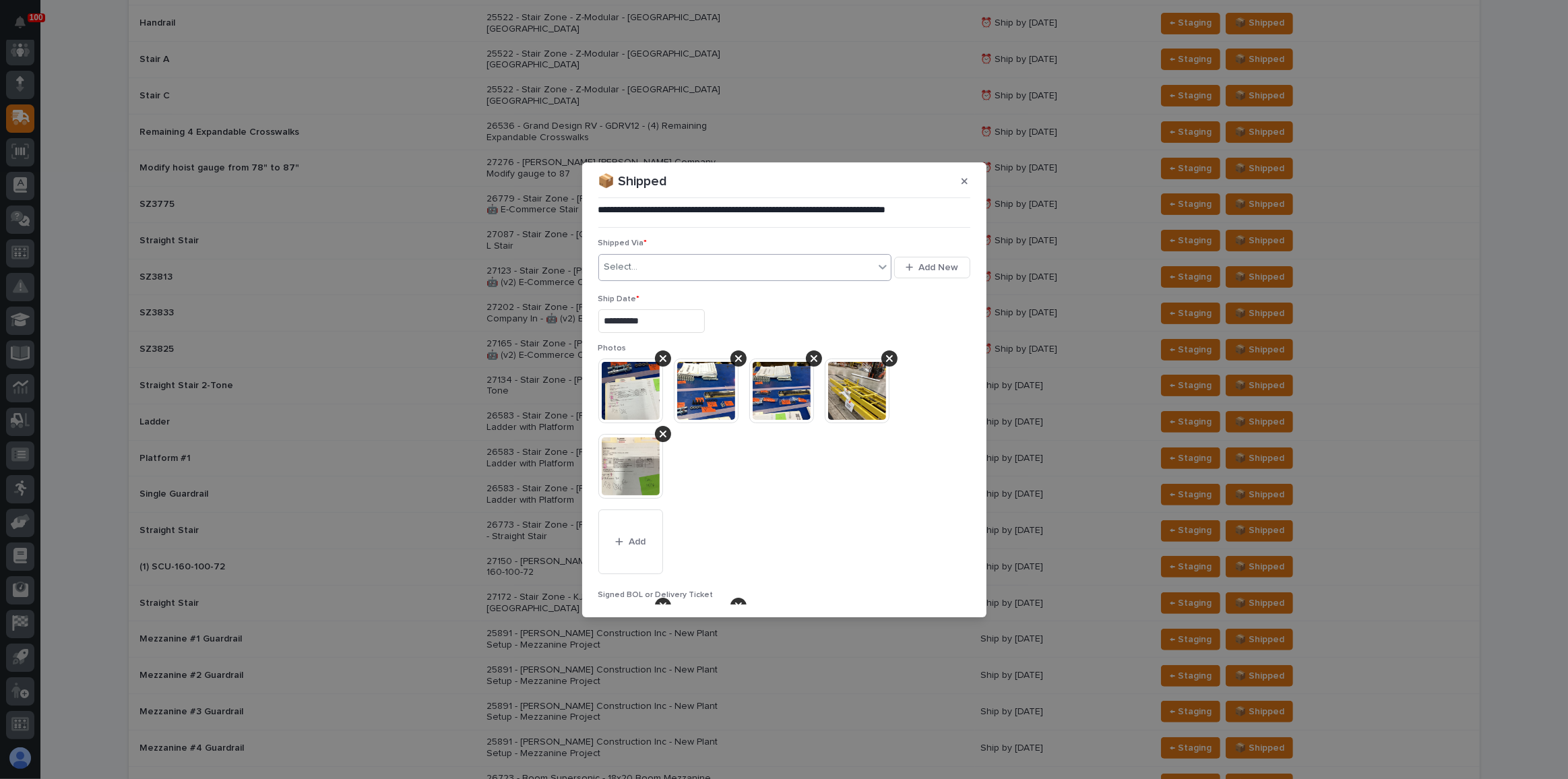
click at [657, 264] on div "Select..." at bounding box center [737, 267] width 276 height 22
type input "***"
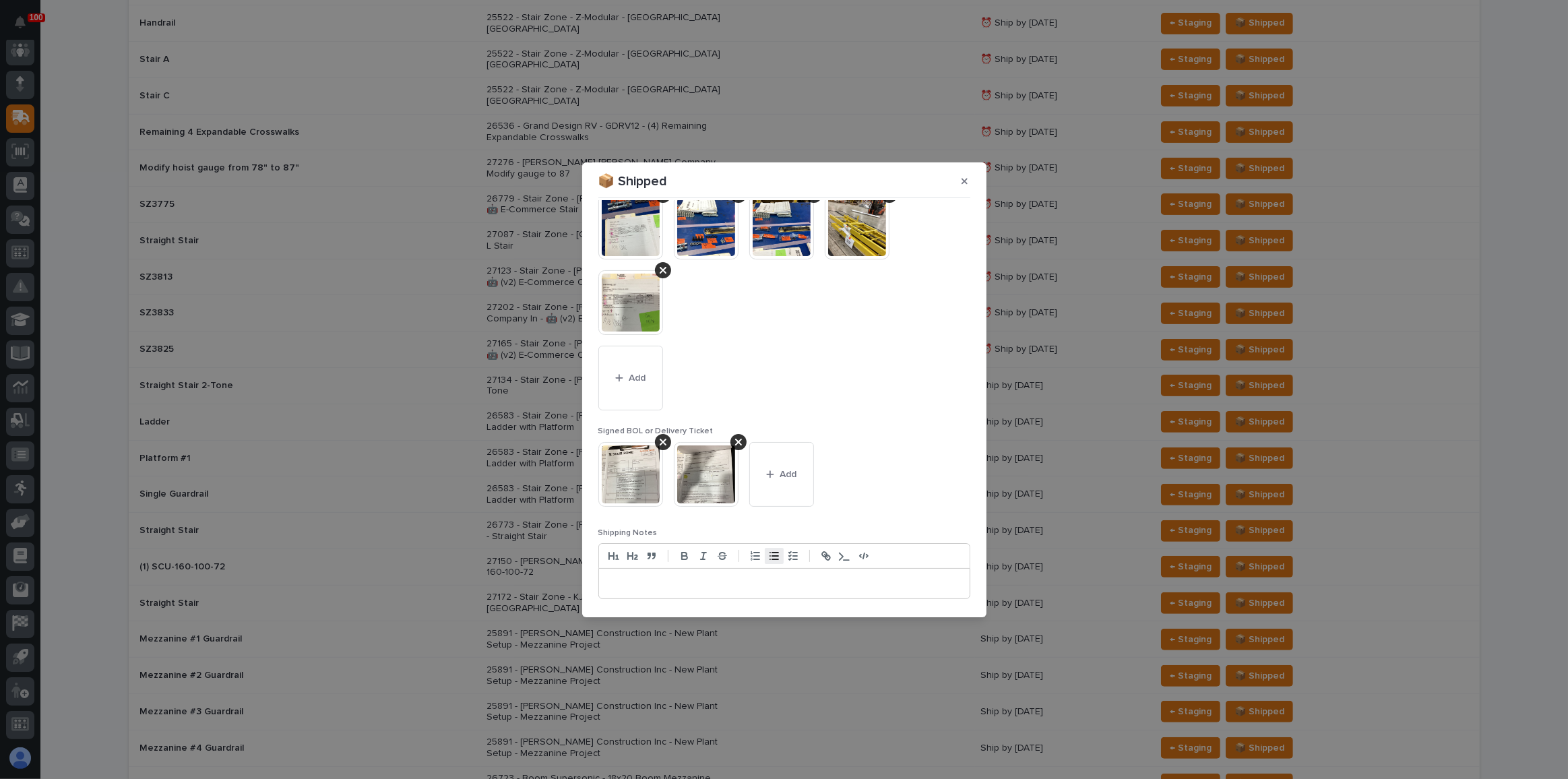
scroll to position [211, 0]
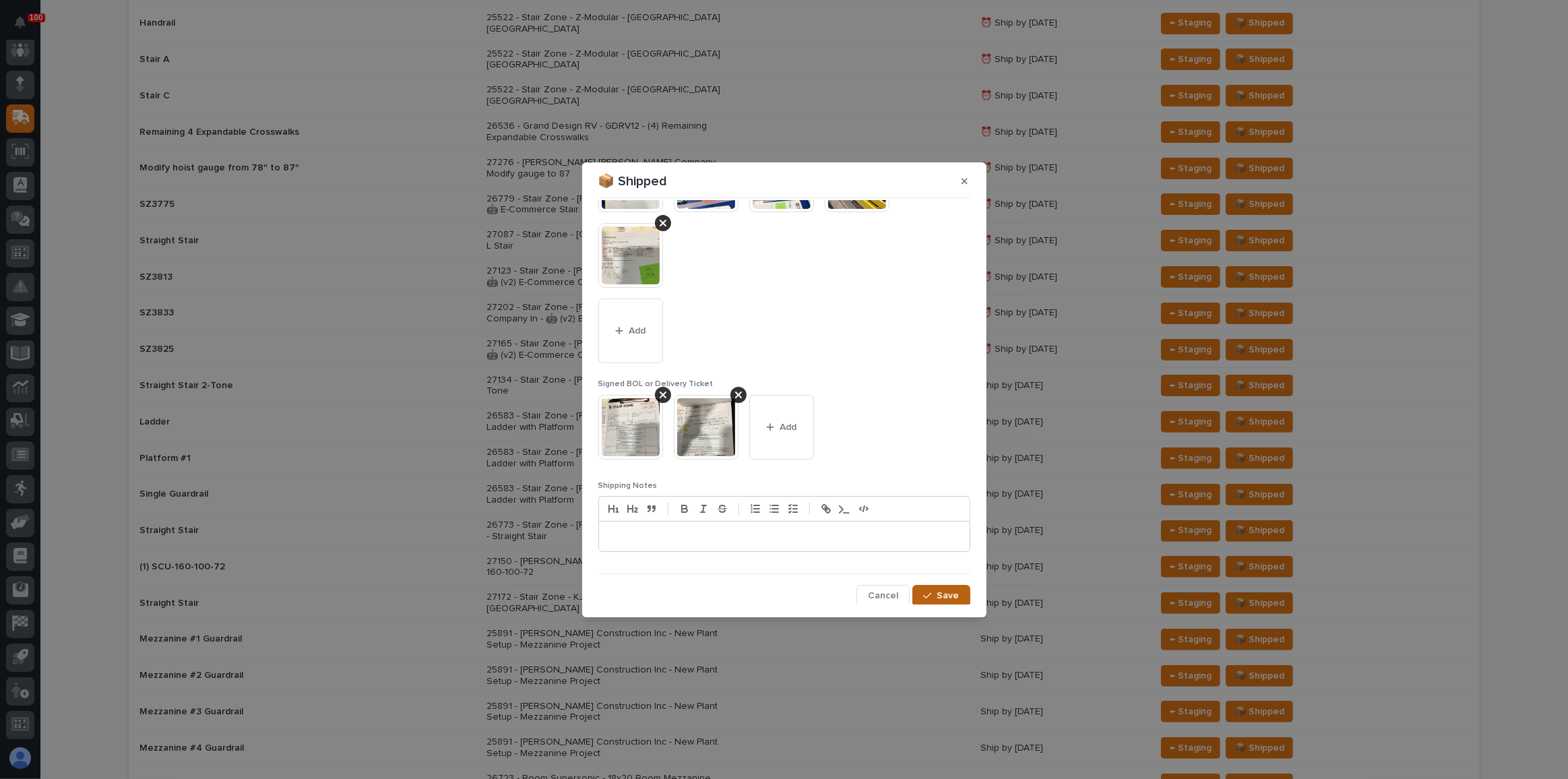
click at [937, 590] on span "Save" at bounding box center [948, 595] width 22 height 12
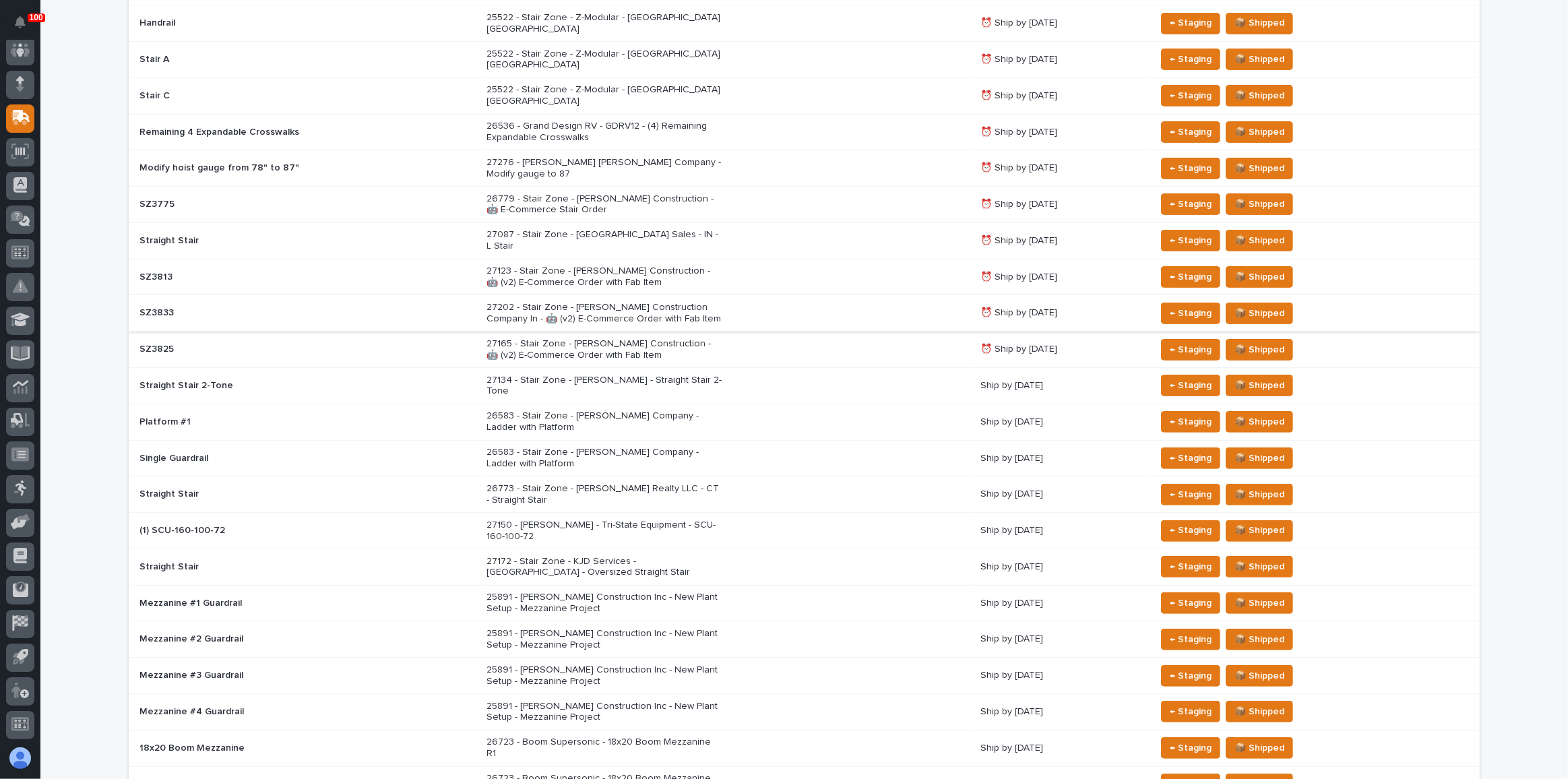
scroll to position [287, 0]
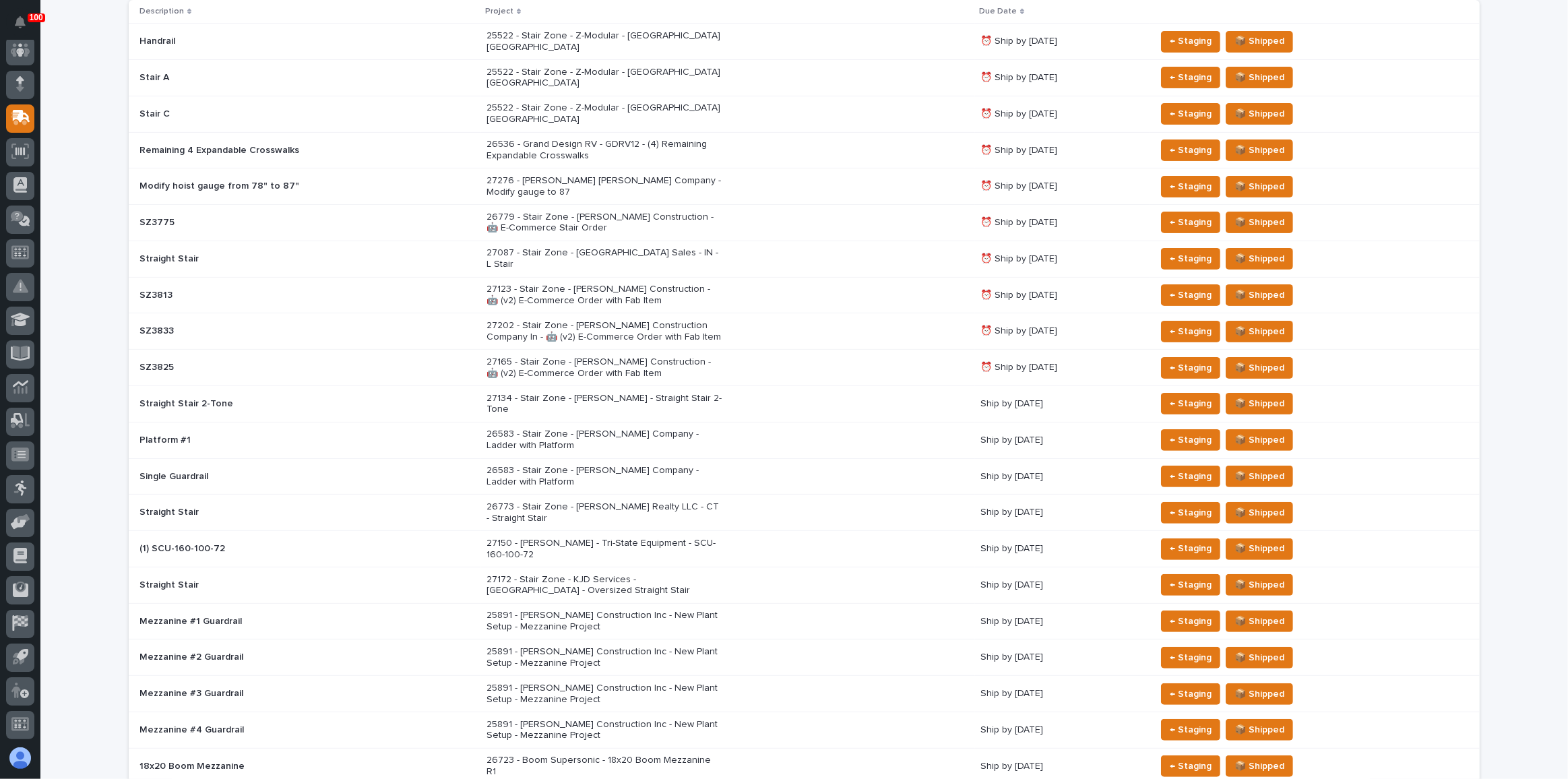
click at [1510, 106] on div "Loading... Saving… Loading... Saving… 0 ❓ Deadline Unknown 9 ⏰ Overdue 0 🔥 Due …" at bounding box center [804, 381] width 1528 height 1185
click at [1491, 425] on div "Loading... Saving… Loading... Saving… 0 ❓ Deadline Unknown 9 ⏰ Overdue 0 🔥 Due …" at bounding box center [804, 381] width 1528 height 1185
click at [1274, 432] on span "📦 Shipped" at bounding box center [1260, 440] width 49 height 16
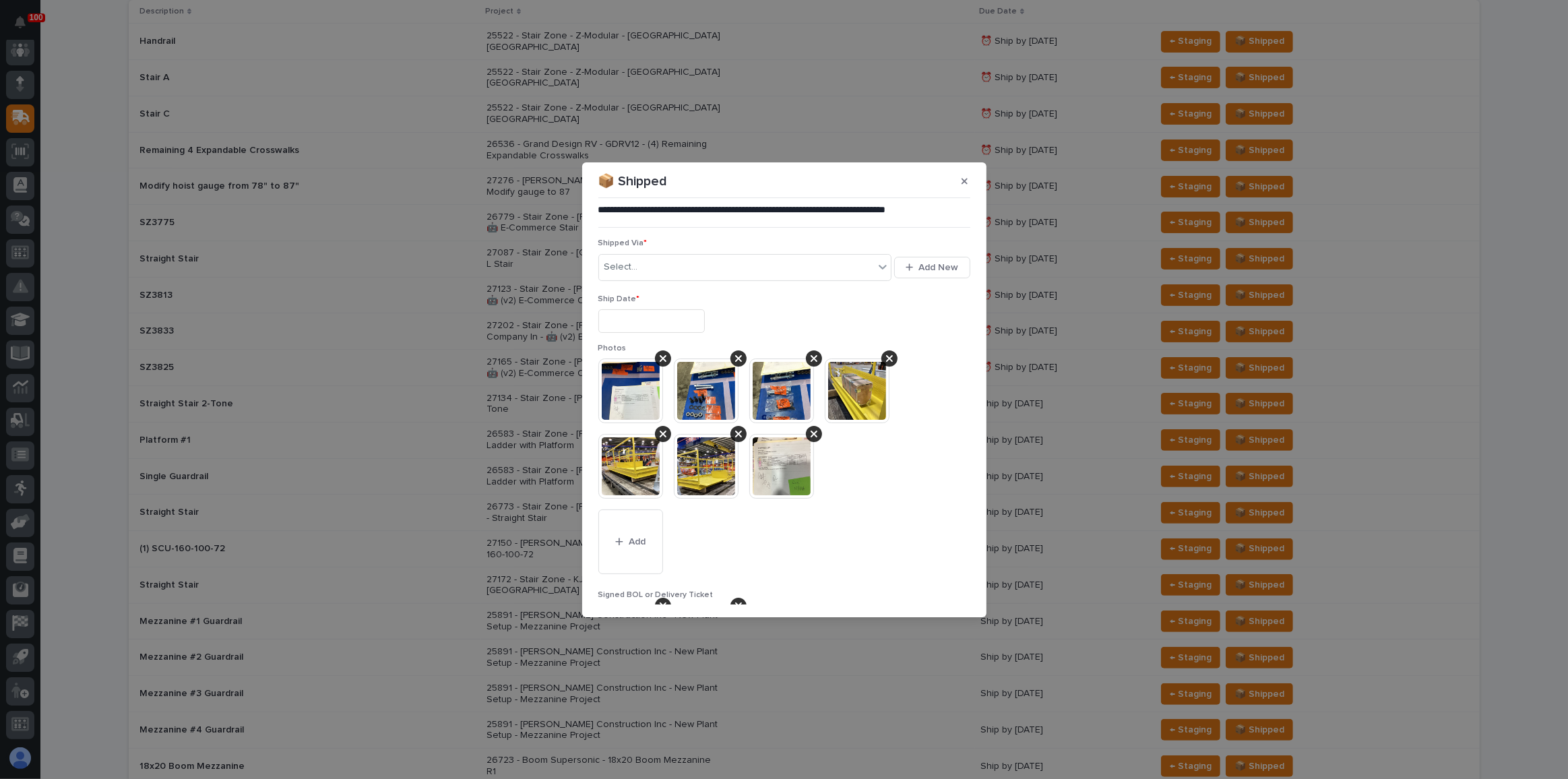
click at [674, 315] on input "text" at bounding box center [652, 321] width 106 height 24
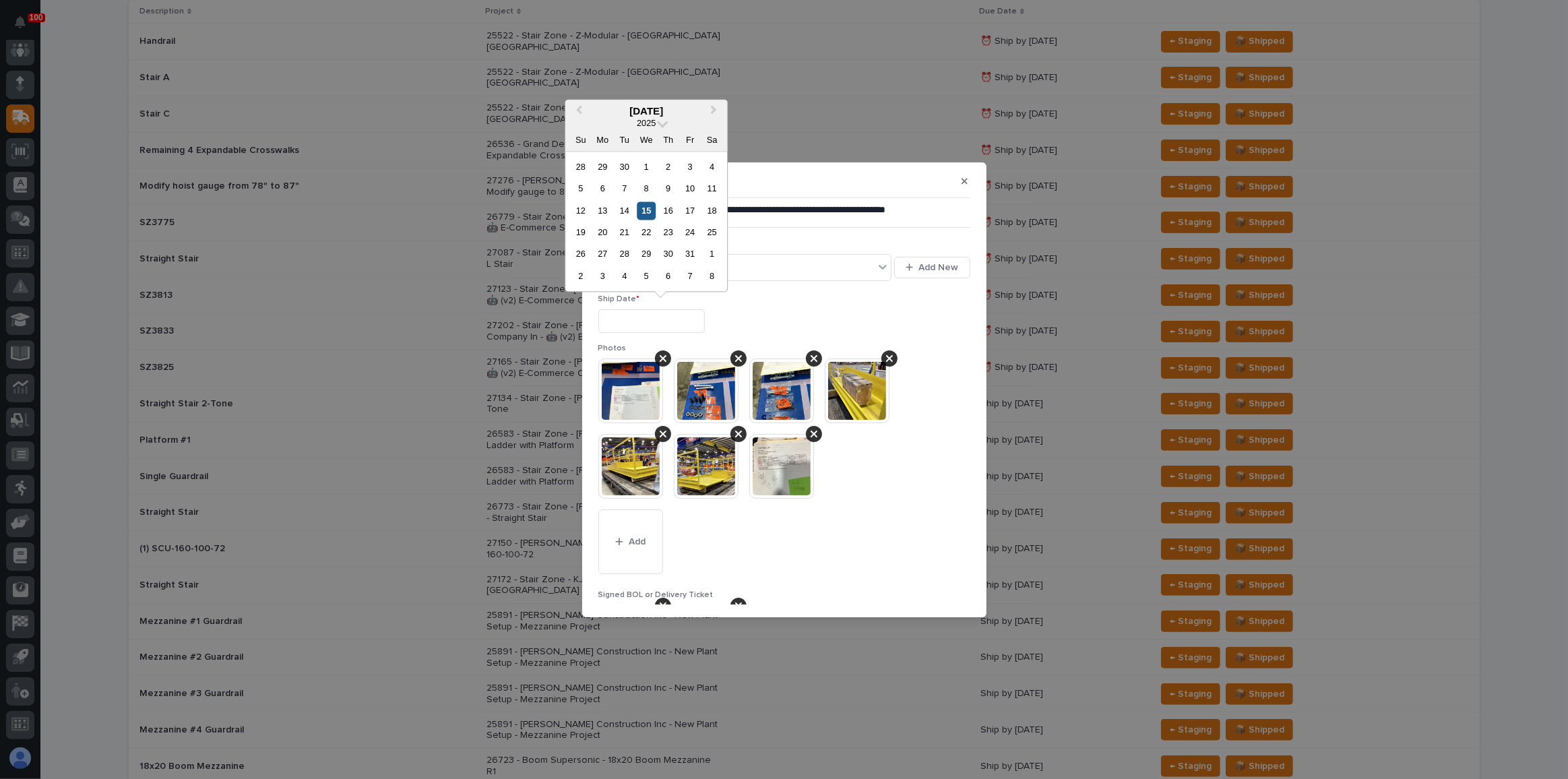
click at [643, 206] on div "15" at bounding box center [647, 211] width 18 height 18
type input "**********"
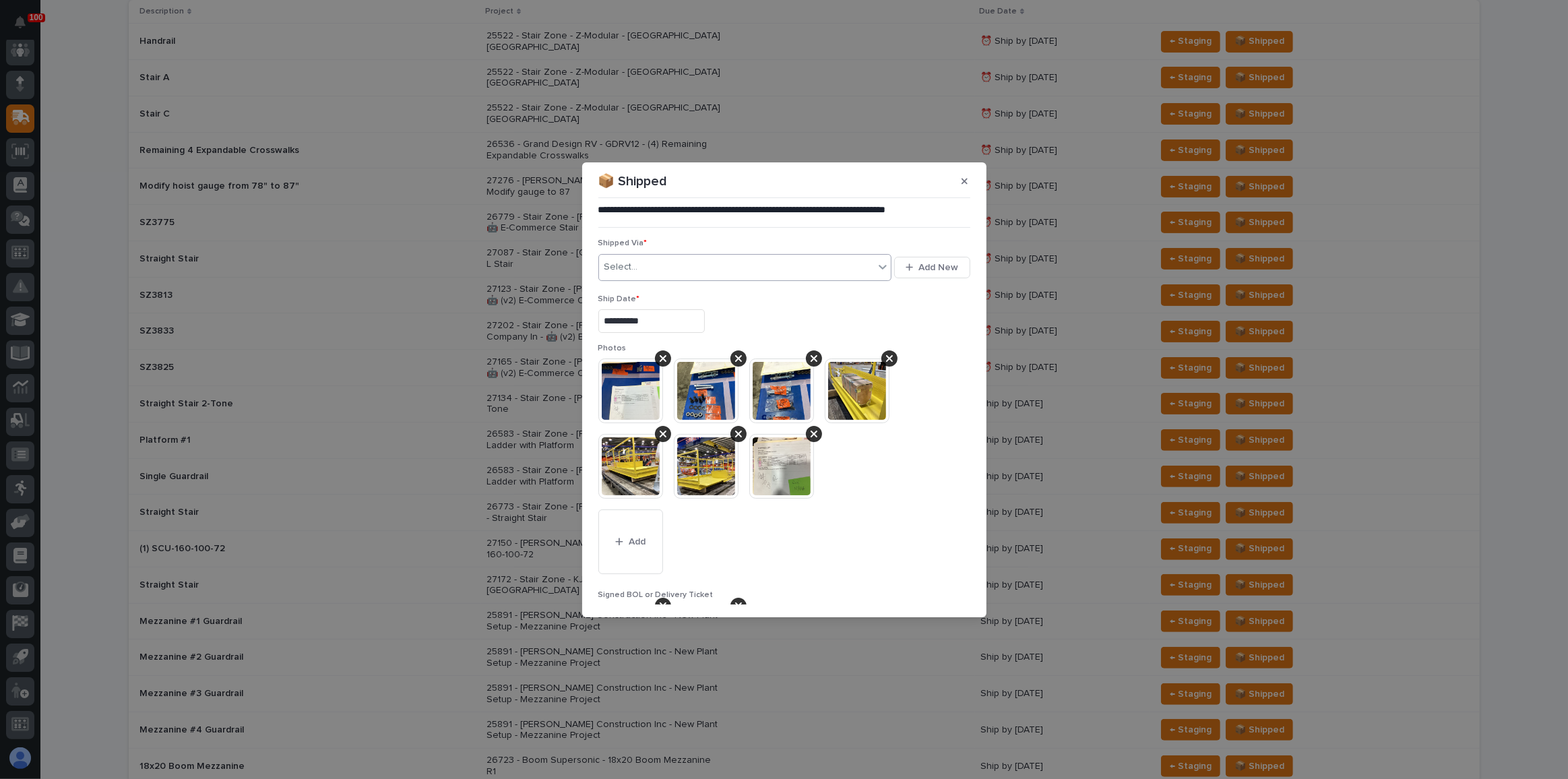
click at [668, 267] on div "Select..." at bounding box center [737, 267] width 276 height 22
type input "***"
click at [685, 294] on div "TQL" at bounding box center [743, 293] width 287 height 24
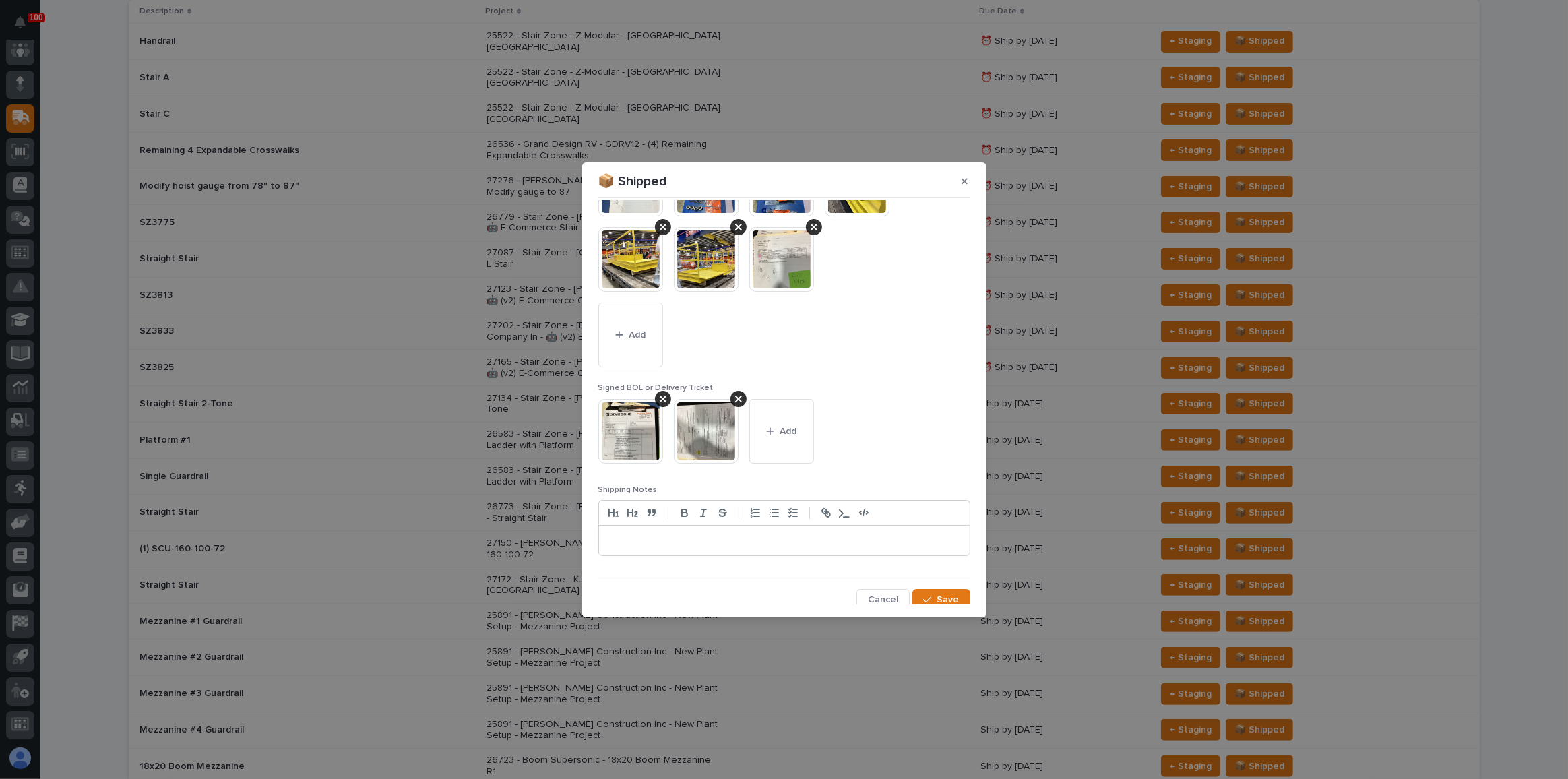
scroll to position [211, 0]
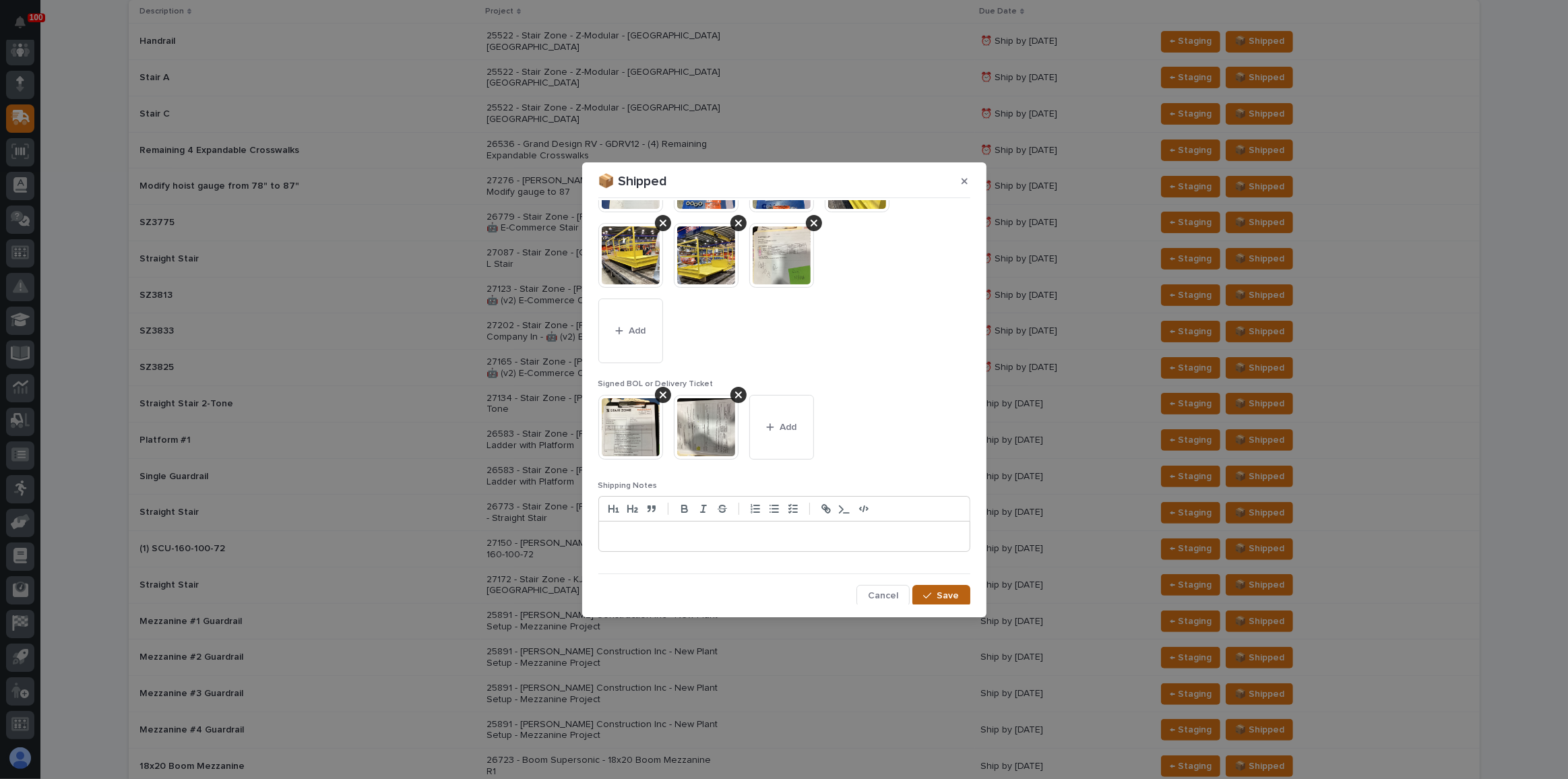
click at [925, 591] on icon "button" at bounding box center [927, 596] width 8 height 9
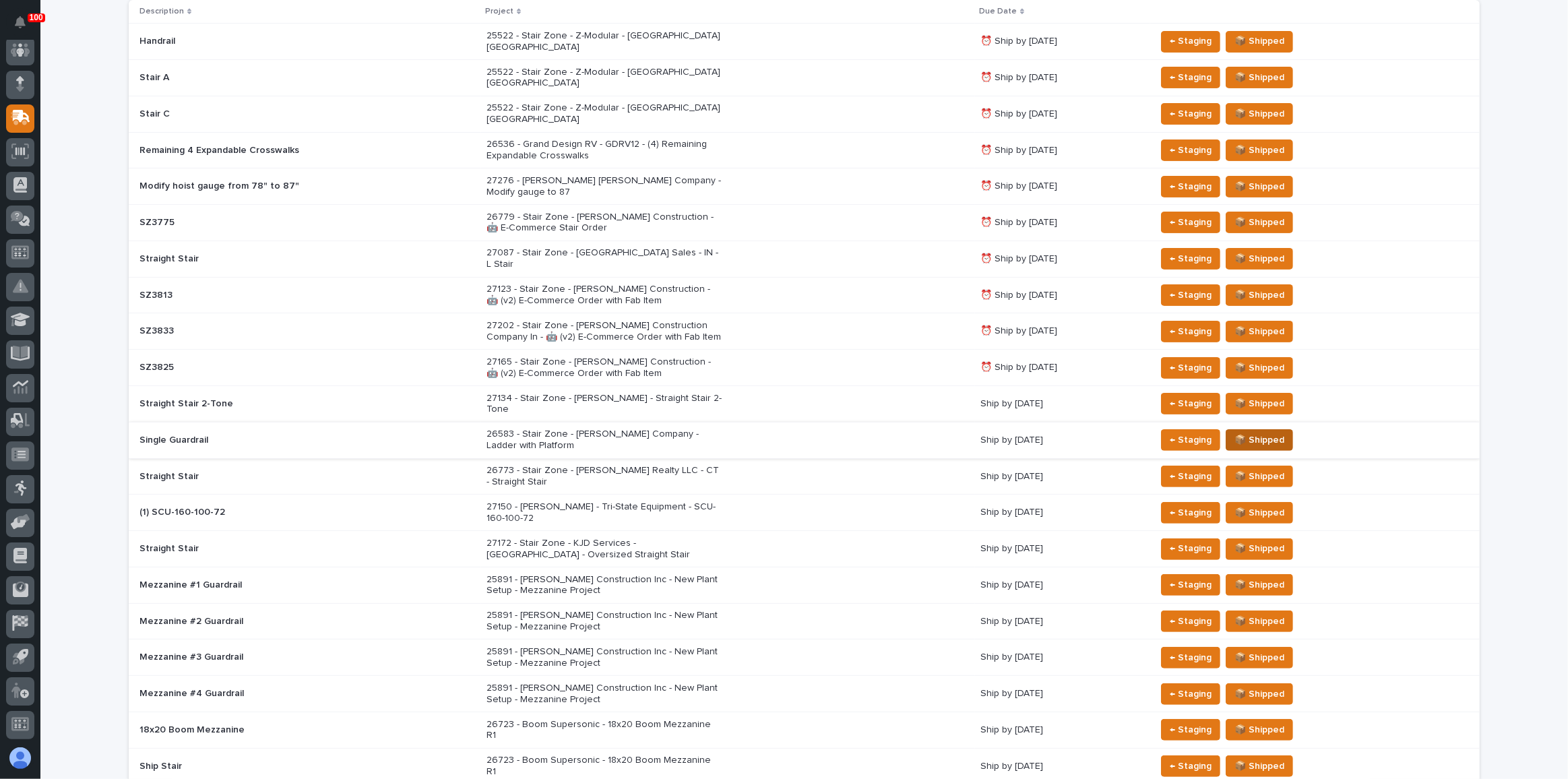
scroll to position [270, 0]
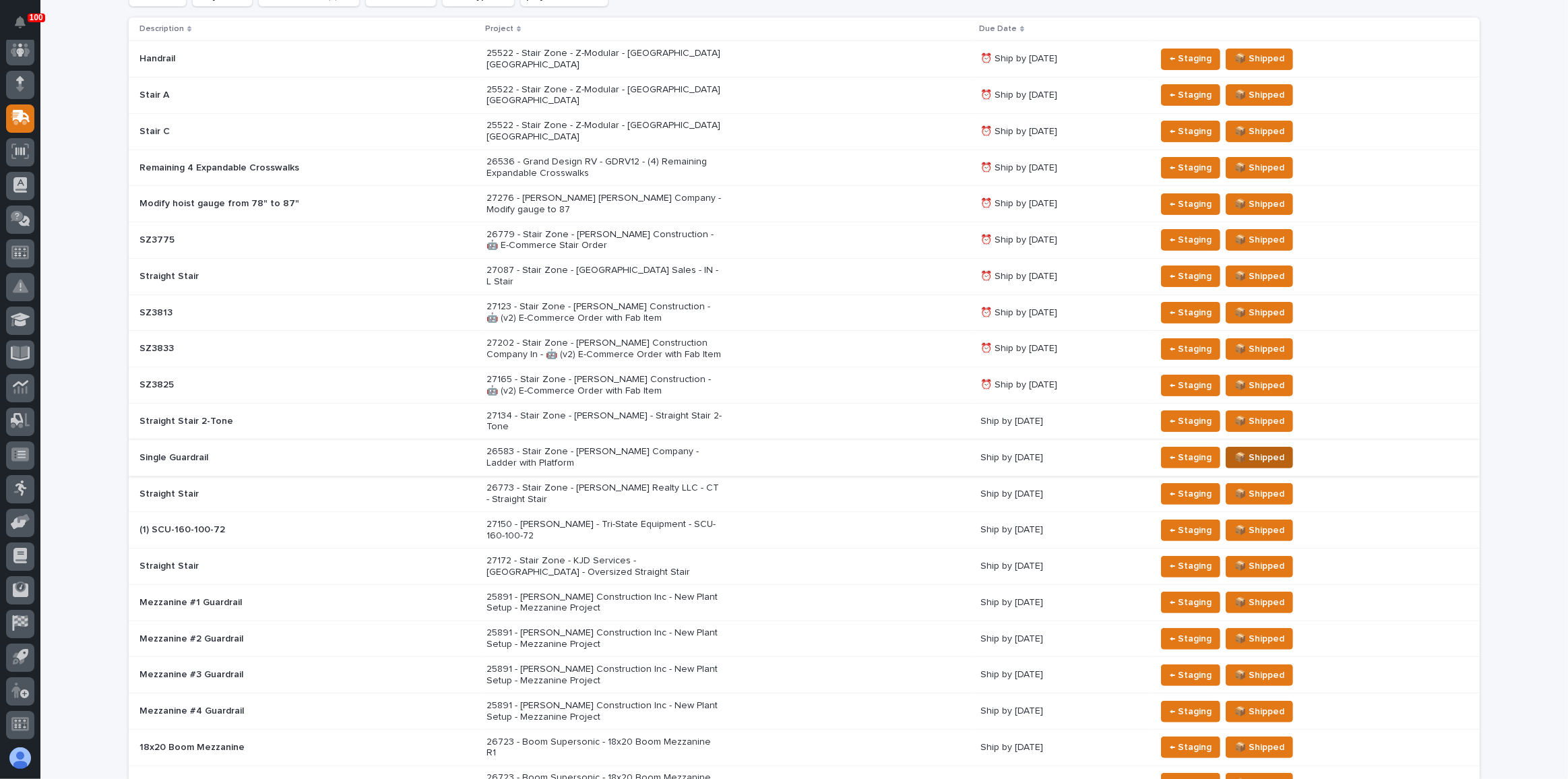
click at [1252, 449] on span "📦 Shipped" at bounding box center [1260, 458] width 49 height 16
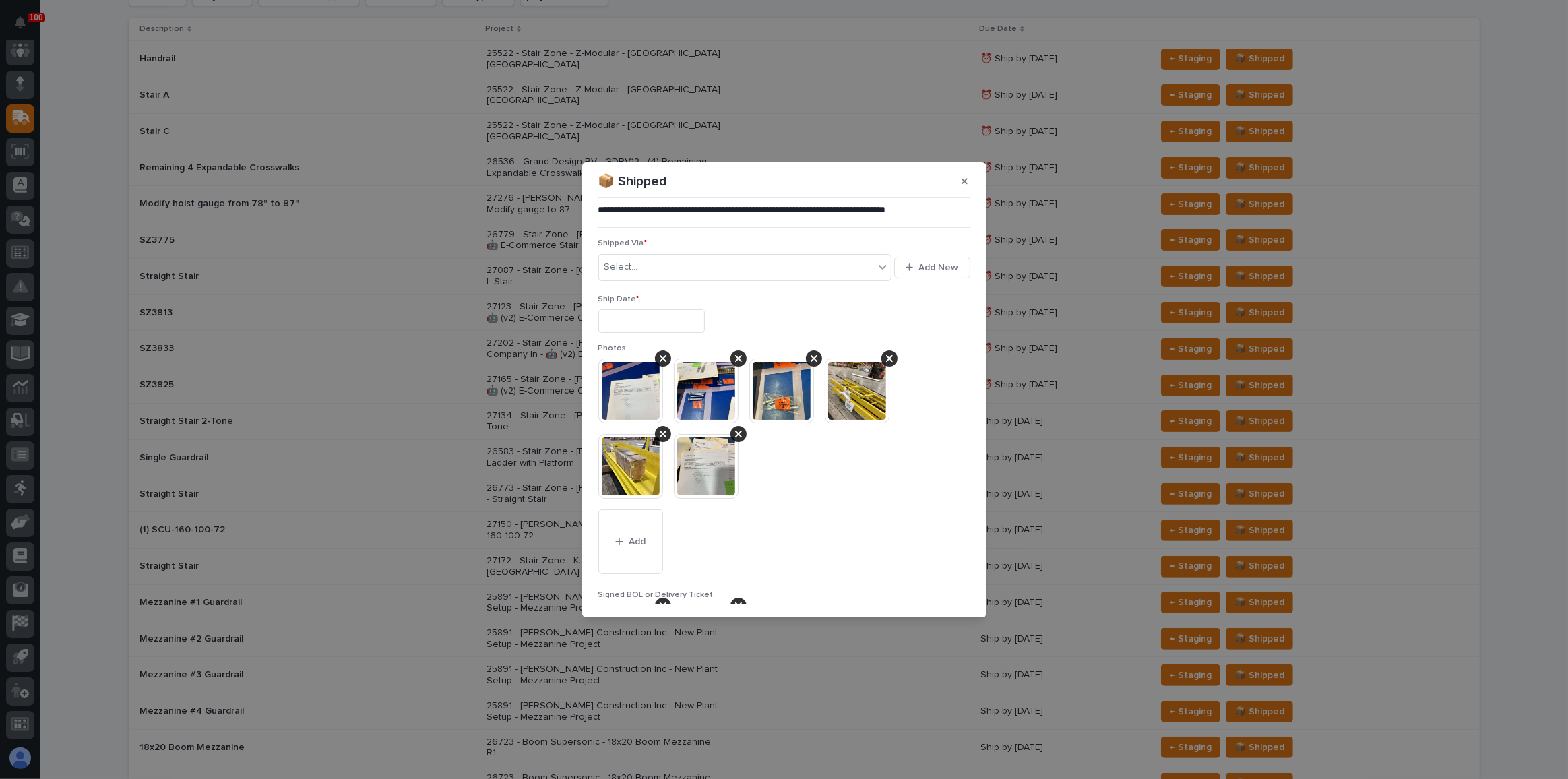
click at [630, 313] on input "text" at bounding box center [652, 321] width 106 height 24
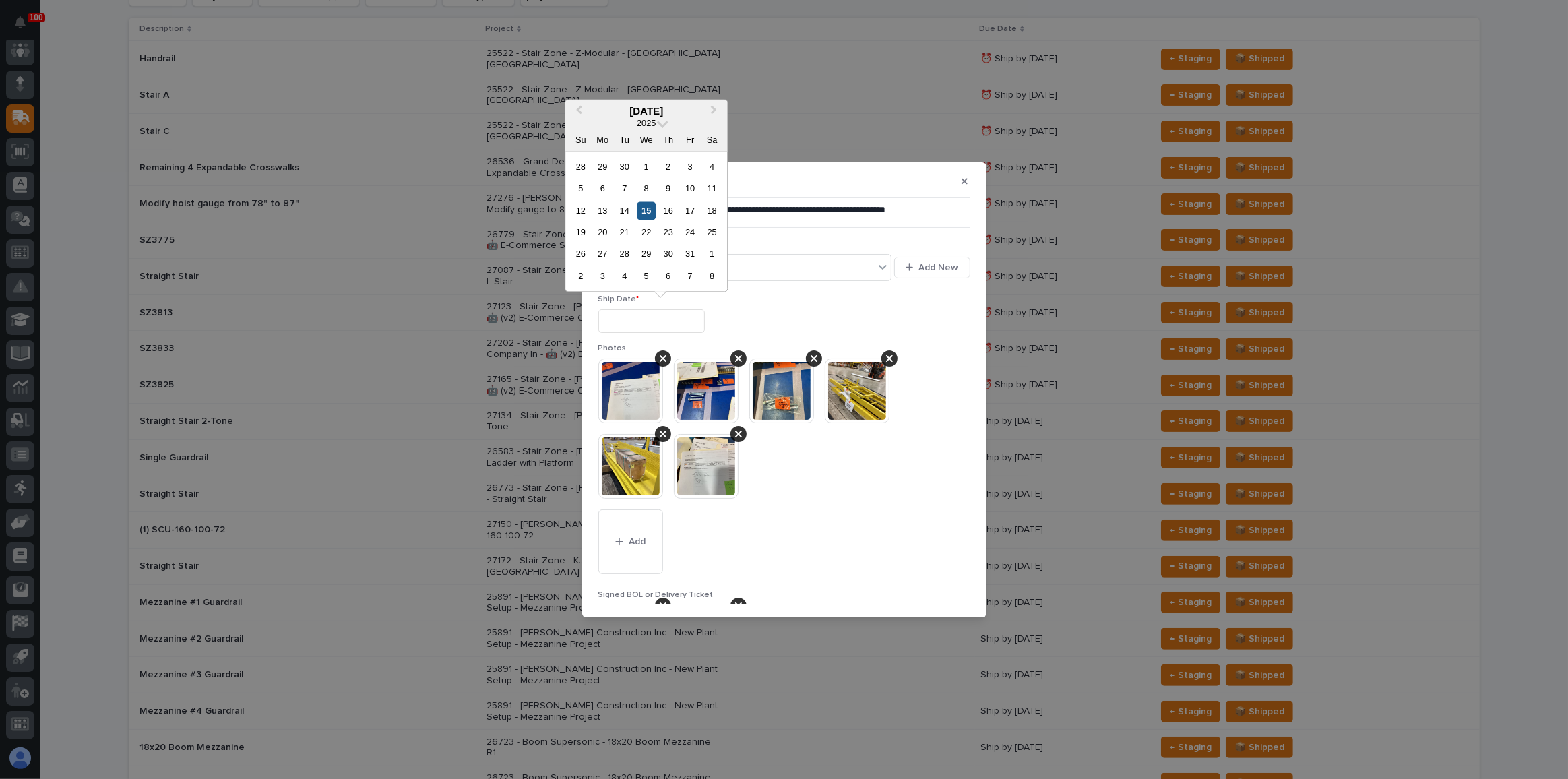
click at [647, 203] on div "15" at bounding box center [647, 211] width 18 height 18
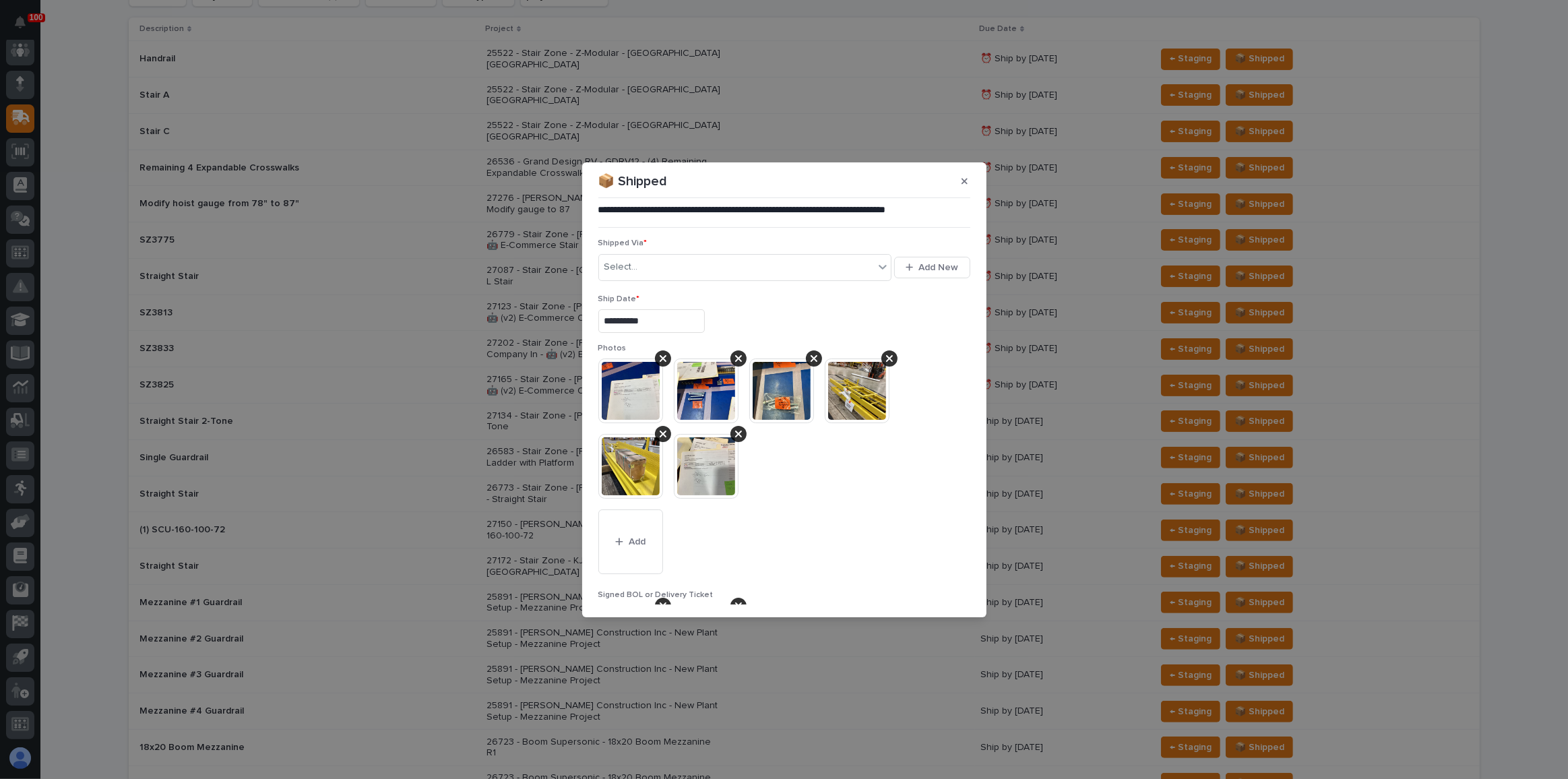
type input "**********"
click at [672, 275] on div "Select..." at bounding box center [737, 267] width 276 height 22
type input "***"
click at [678, 287] on div "TQL" at bounding box center [743, 293] width 287 height 24
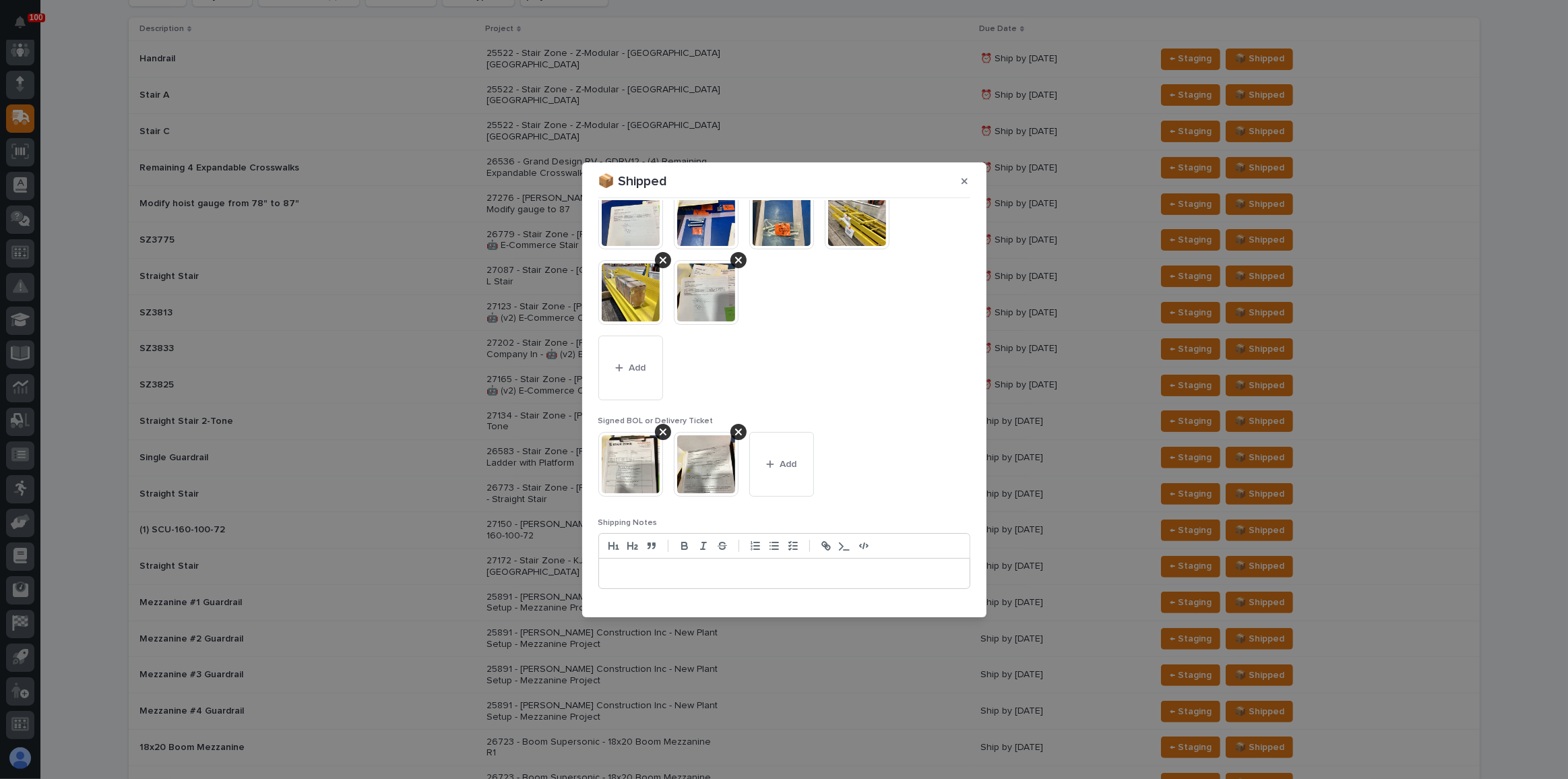
scroll to position [211, 0]
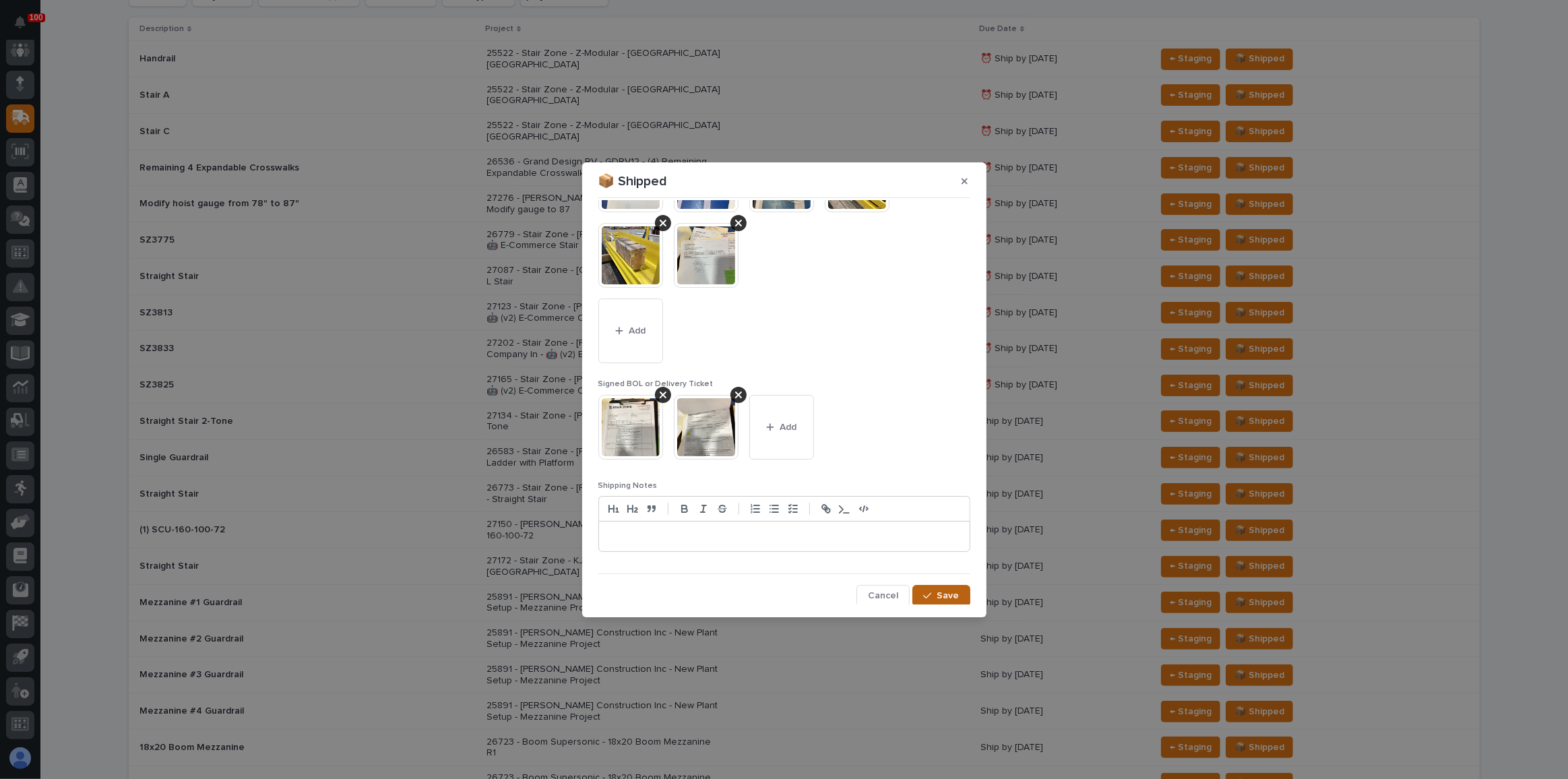
click at [929, 594] on div "button" at bounding box center [930, 596] width 14 height 9
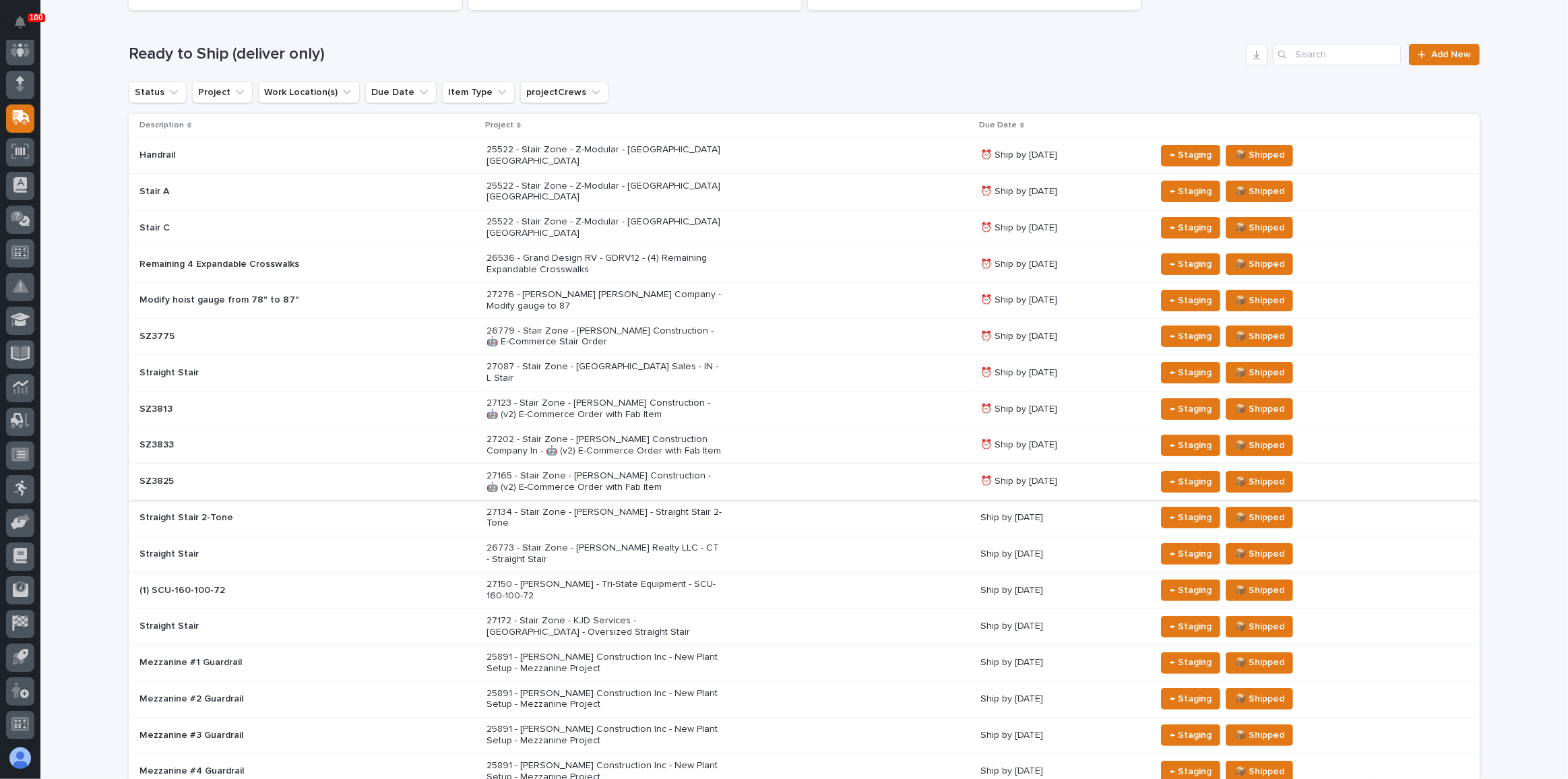
scroll to position [190, 0]
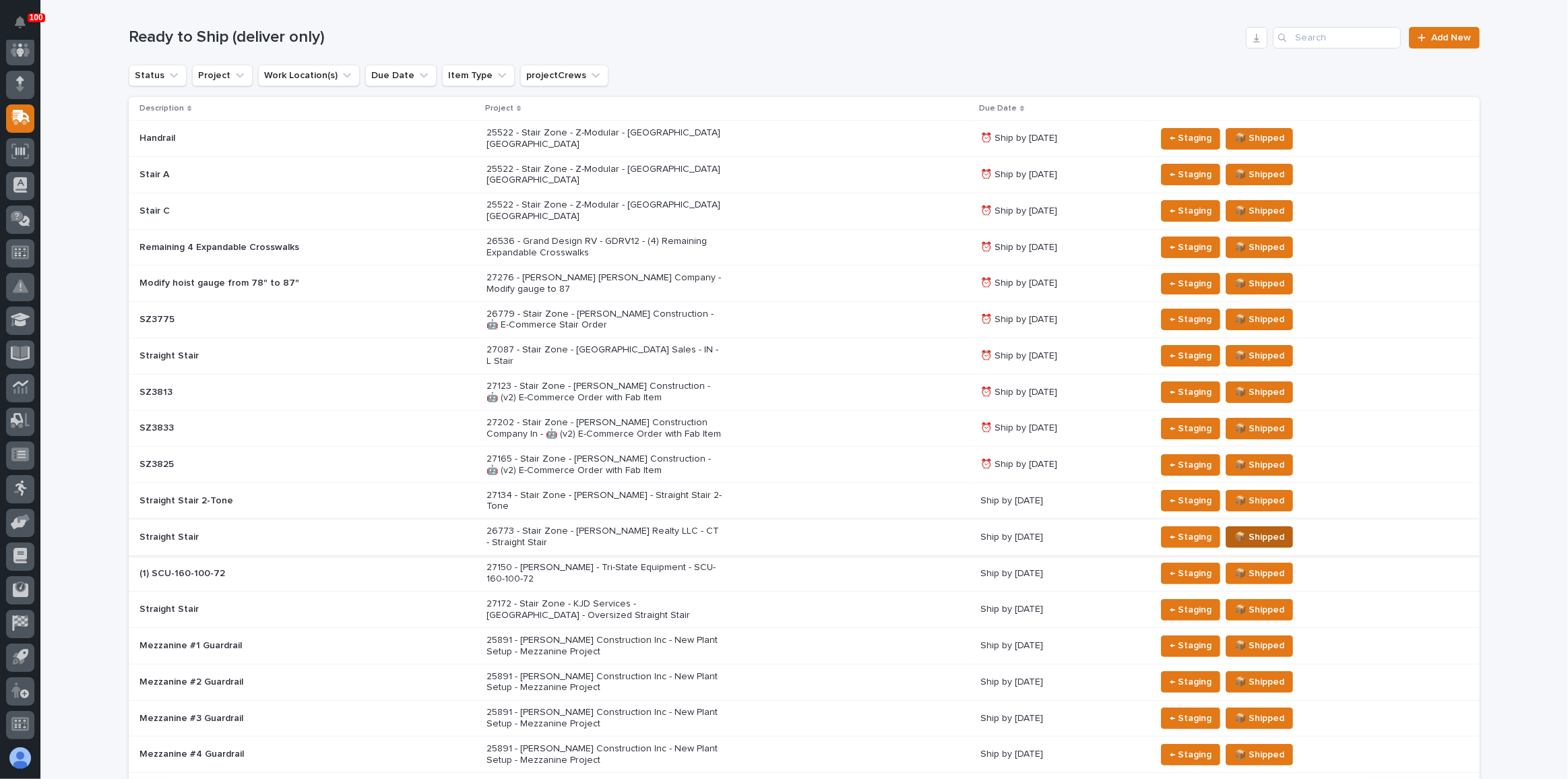
click at [1245, 529] on span "📦 Shipped" at bounding box center [1260, 537] width 49 height 16
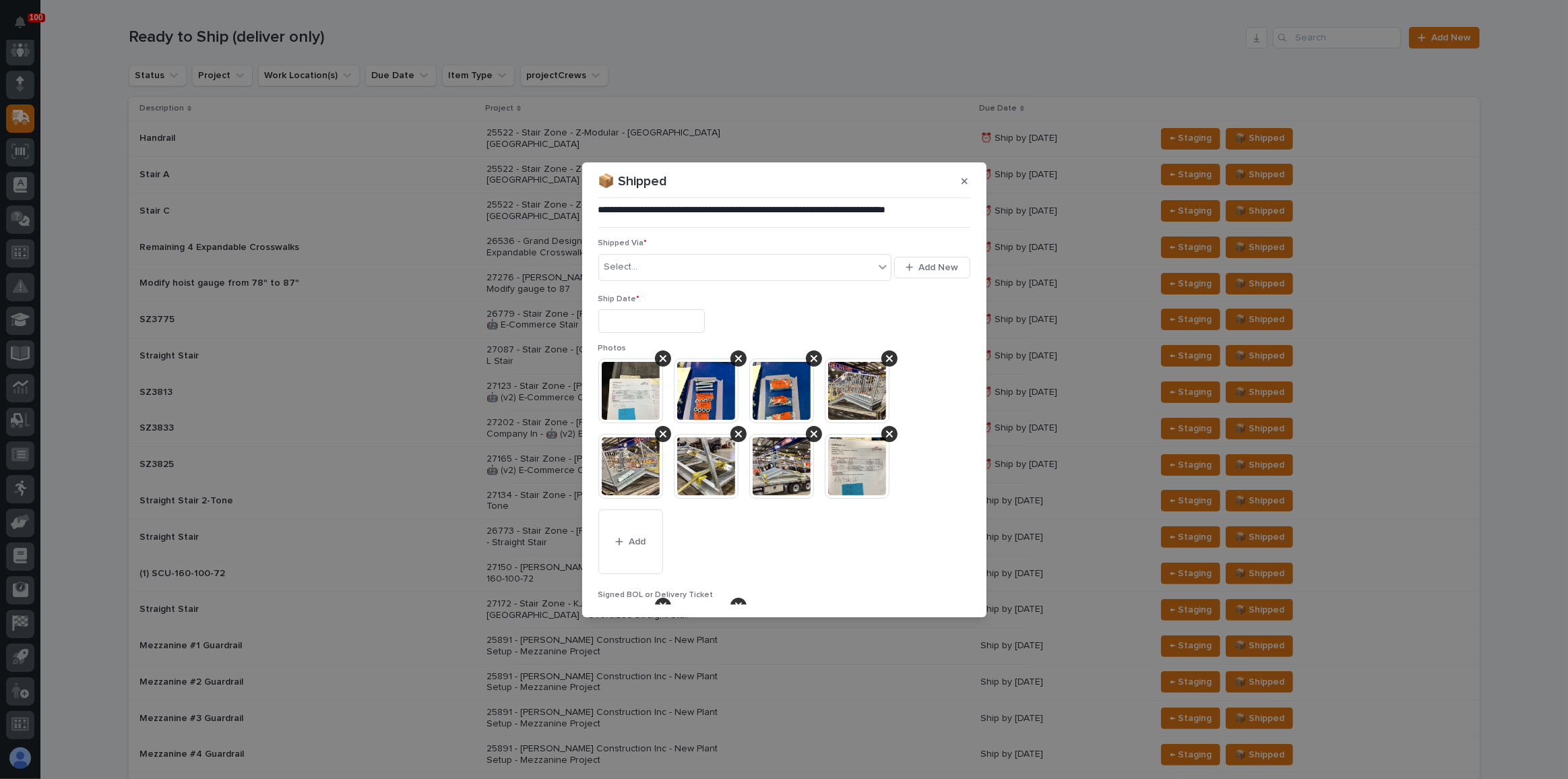
click at [606, 309] on input "text" at bounding box center [652, 321] width 106 height 24
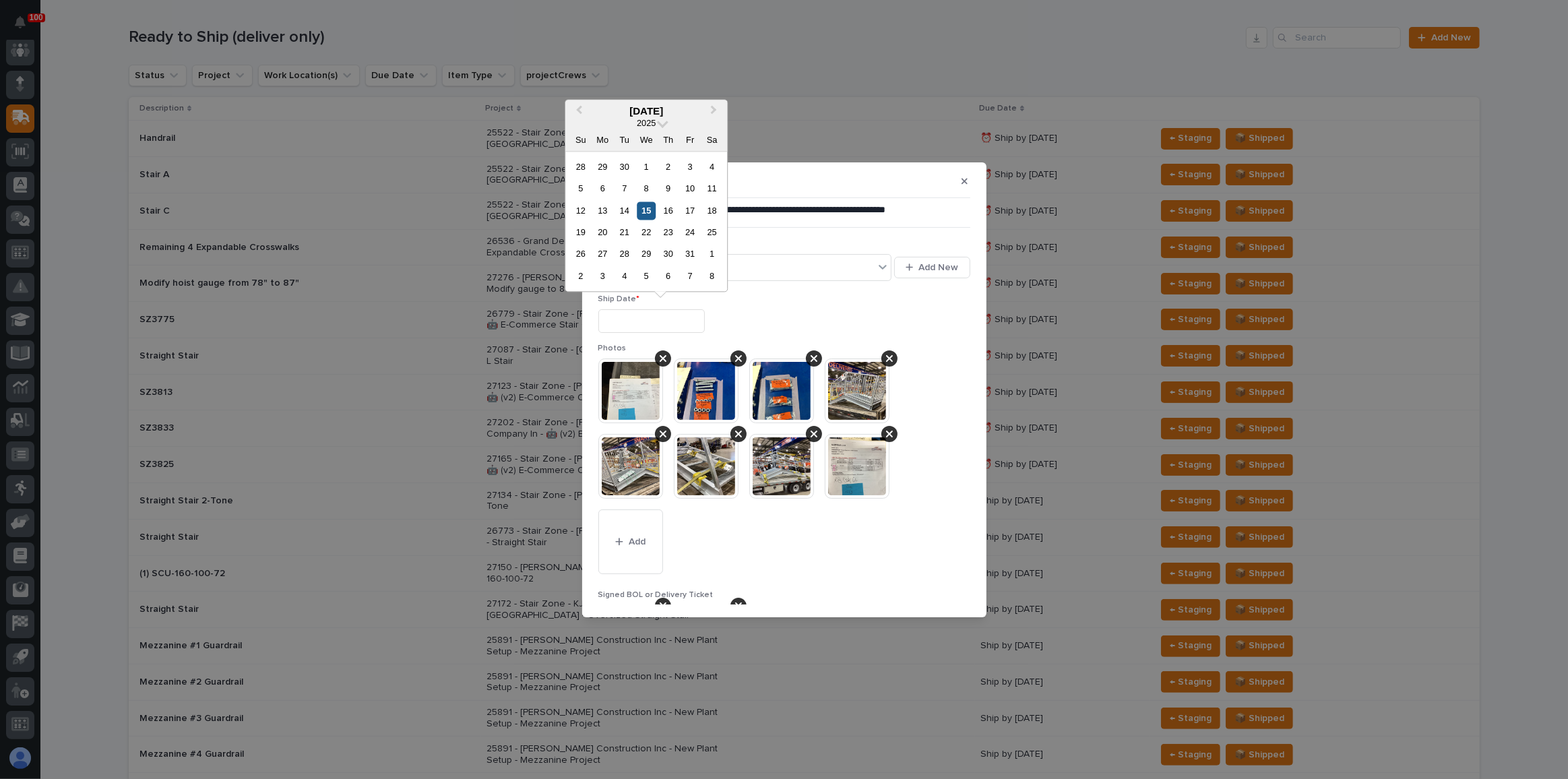
click at [653, 211] on div "15" at bounding box center [647, 211] width 18 height 18
type input "**********"
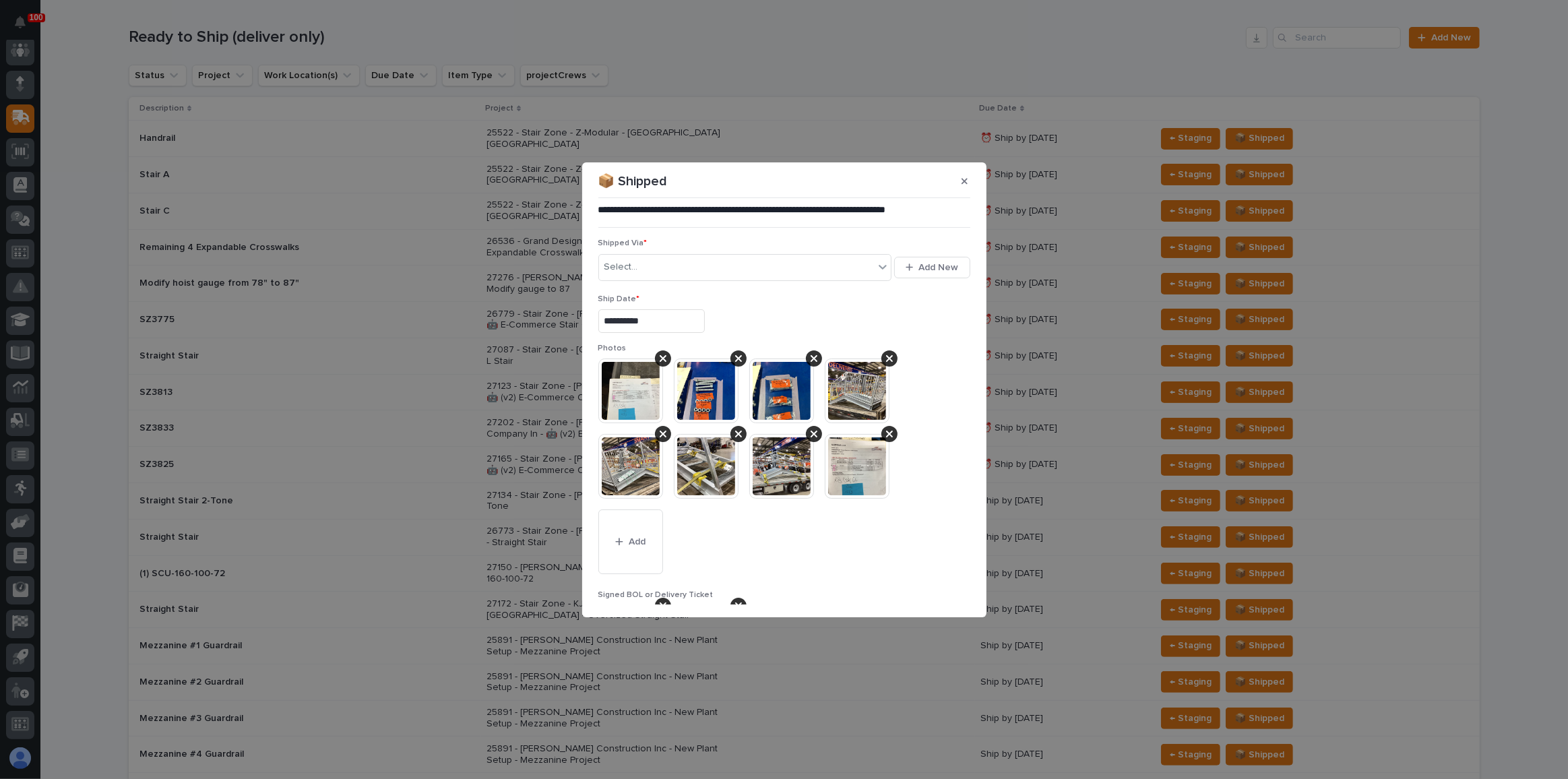
click at [655, 252] on div "Select... Add New" at bounding box center [784, 267] width 372 height 32
click at [655, 256] on div "Select..." at bounding box center [737, 267] width 276 height 22
type input "***"
click at [674, 288] on div "TQL" at bounding box center [743, 293] width 287 height 24
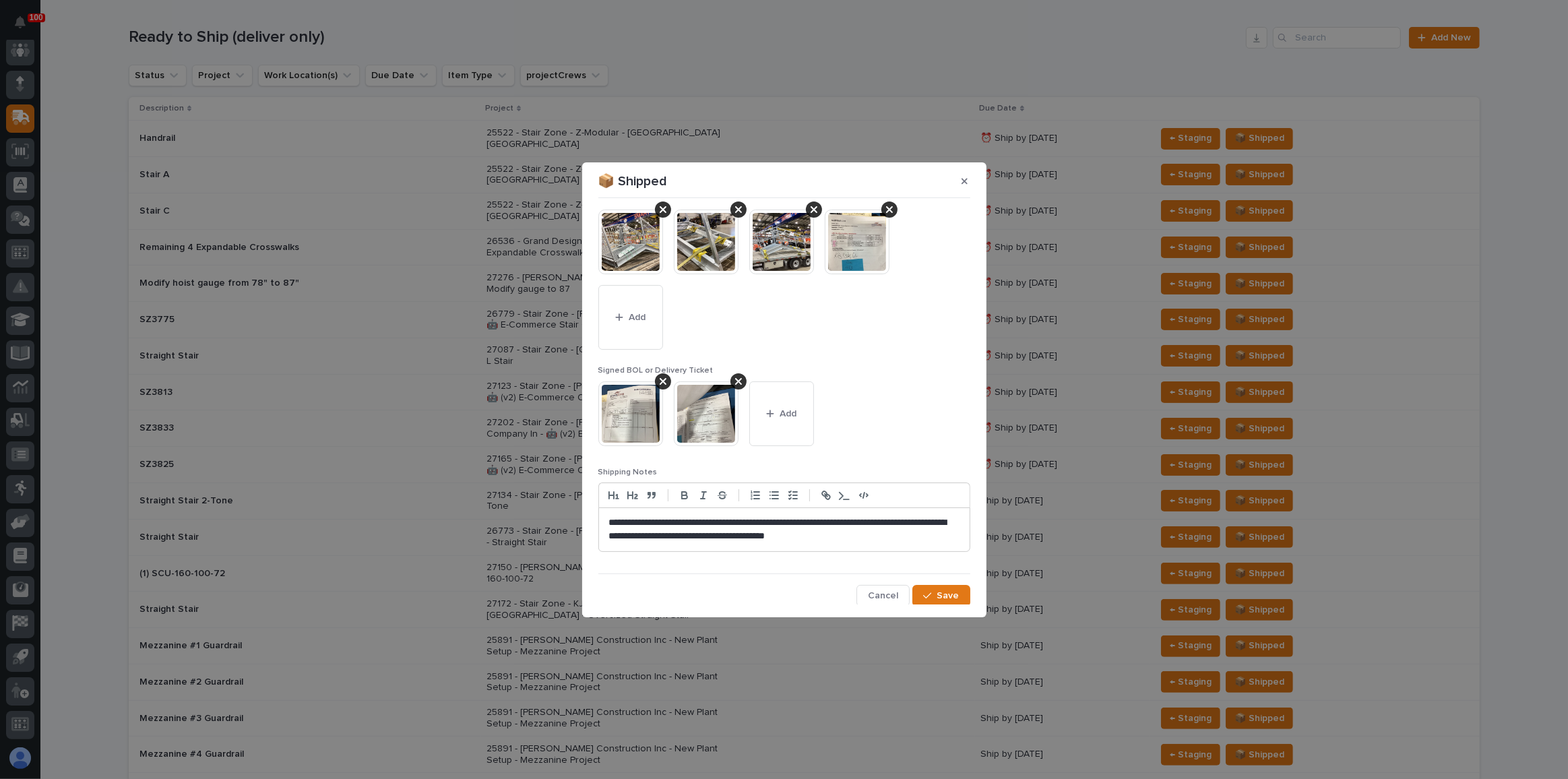
click at [938, 608] on section "**********" at bounding box center [784, 389] width 405 height 455
click at [936, 603] on button "Save" at bounding box center [941, 596] width 58 height 22
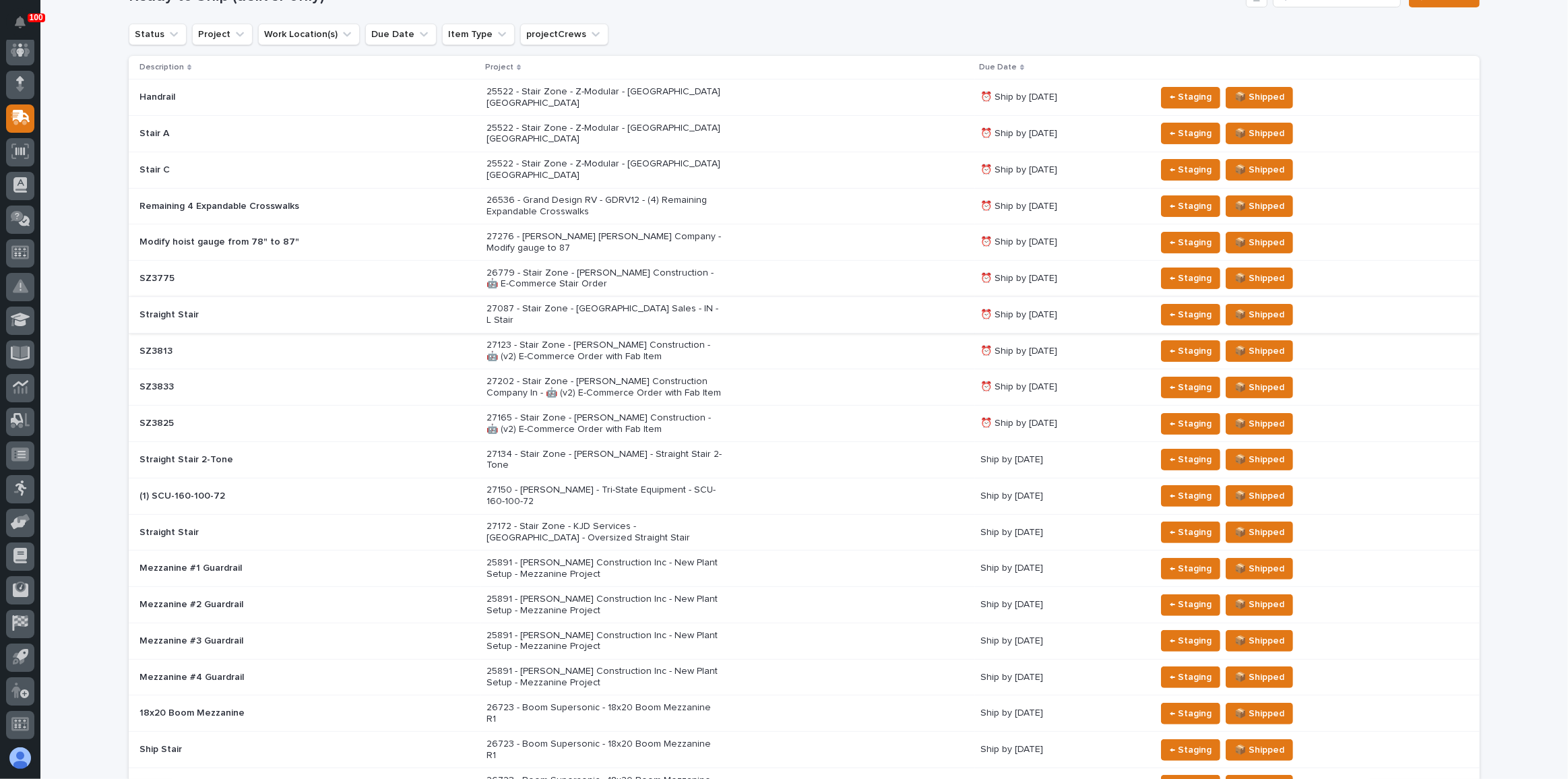
scroll to position [233, 0]
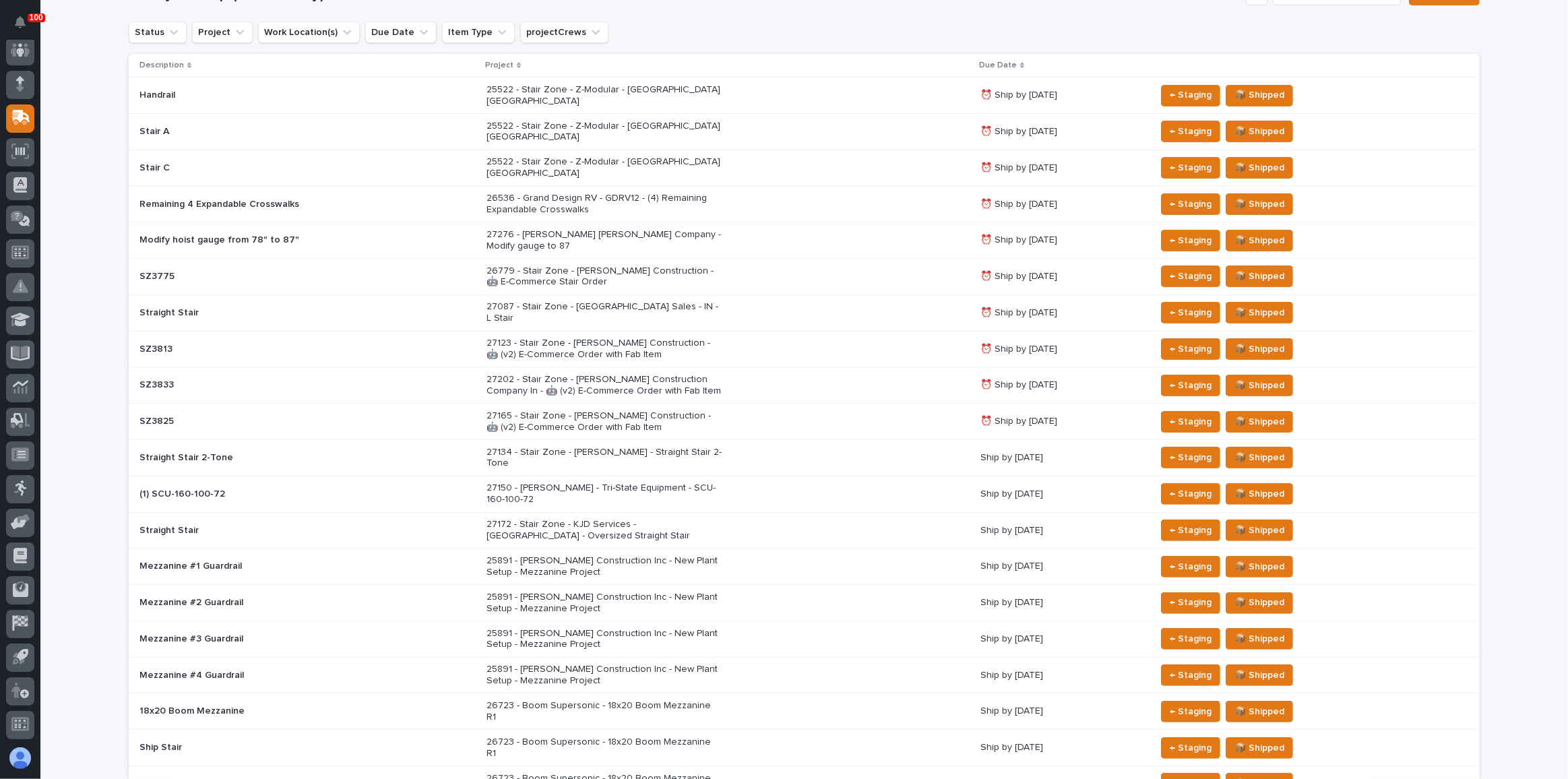
click at [861, 296] on div "27087 - Stair Zone - [GEOGRAPHIC_DATA] Sales - IN - L Stair" at bounding box center [729, 312] width 483 height 34
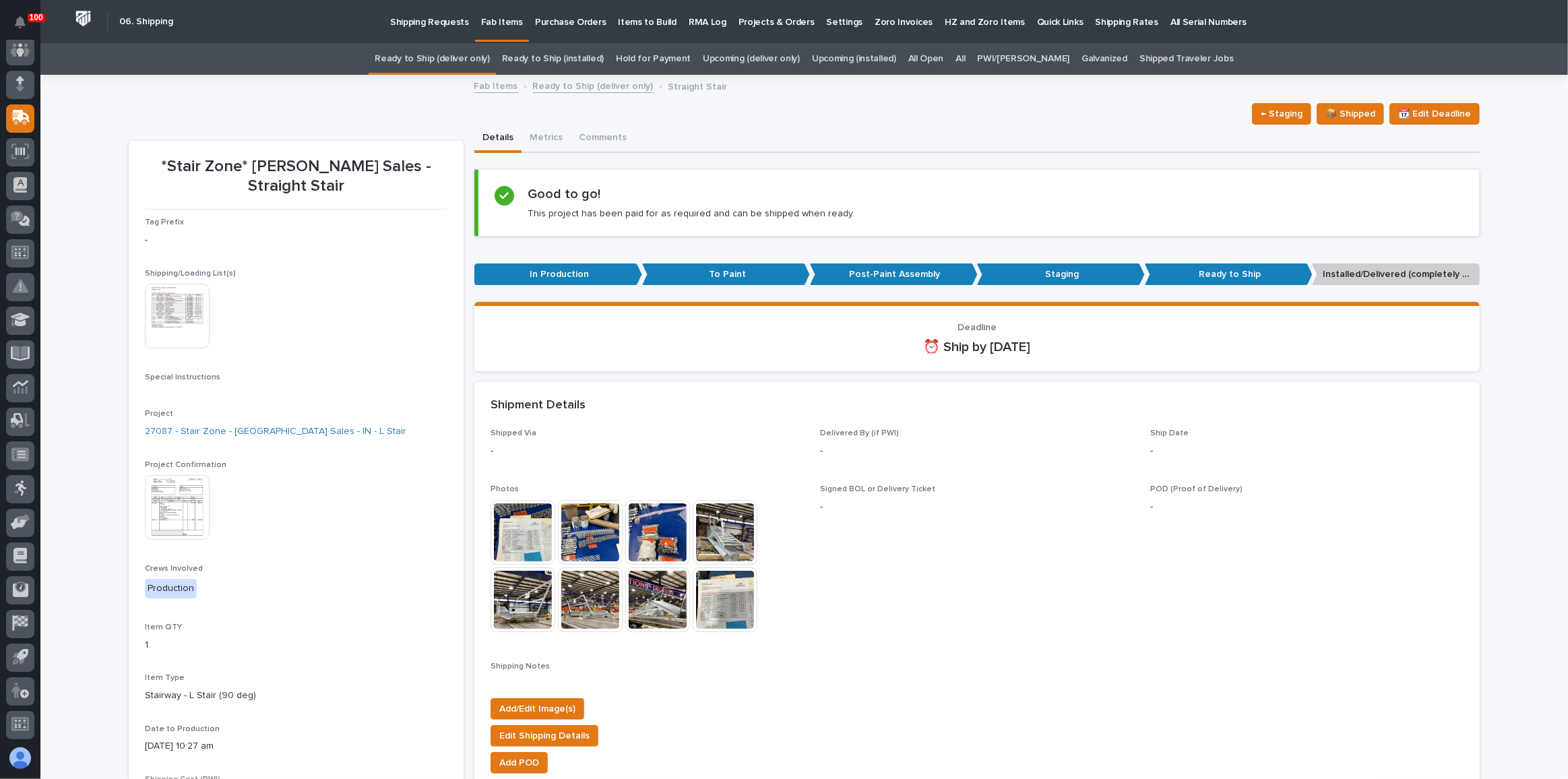
click at [1338, 98] on div "*Stair Zone* [PERSON_NAME] Sales - Straight Stair ← Staging 📦 Shipped 📆 Edit De…" at bounding box center [805, 743] width 1351 height 1336
click at [1336, 114] on span "📦 Shipped" at bounding box center [1350, 114] width 49 height 16
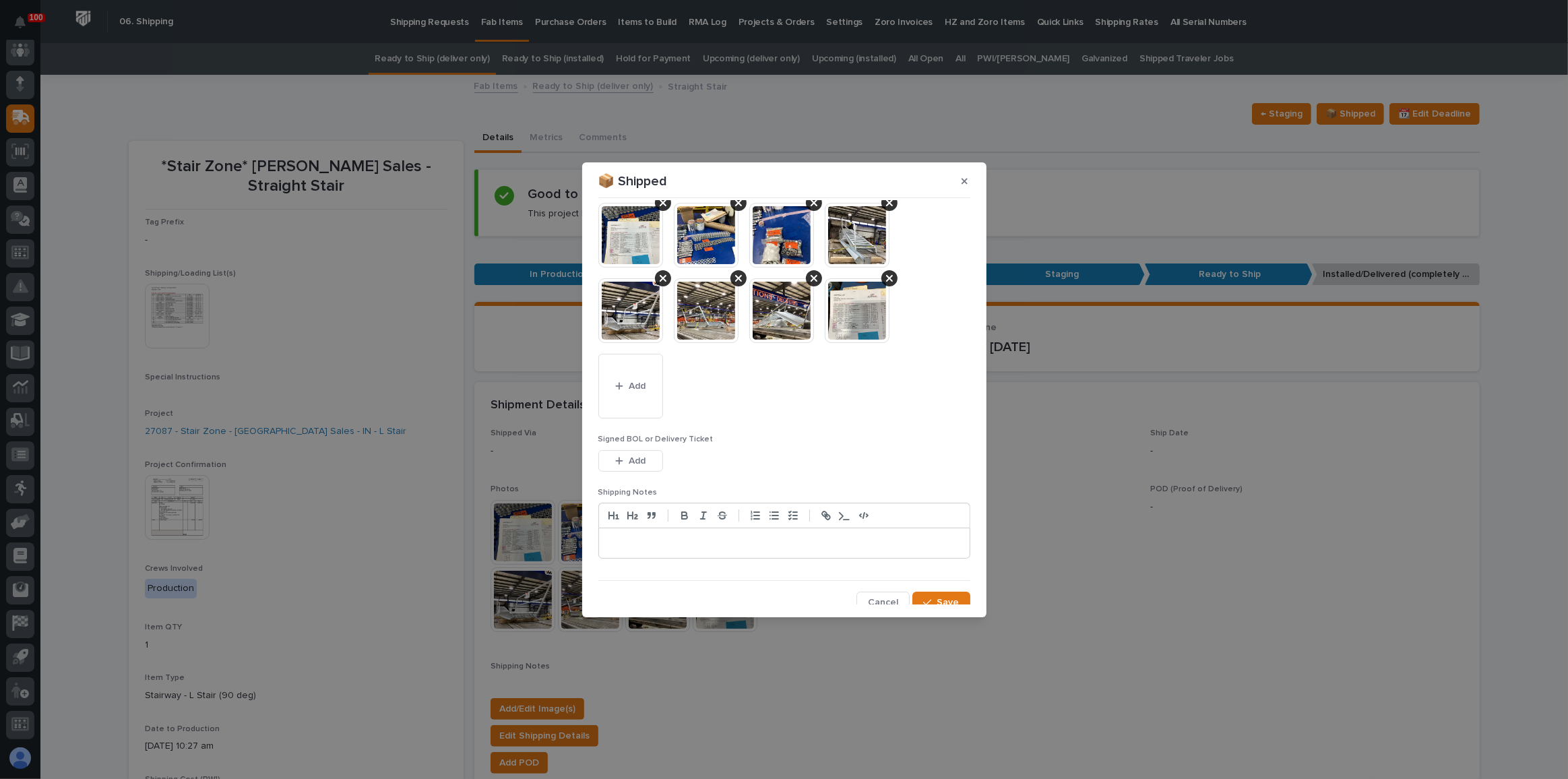
scroll to position [162, 0]
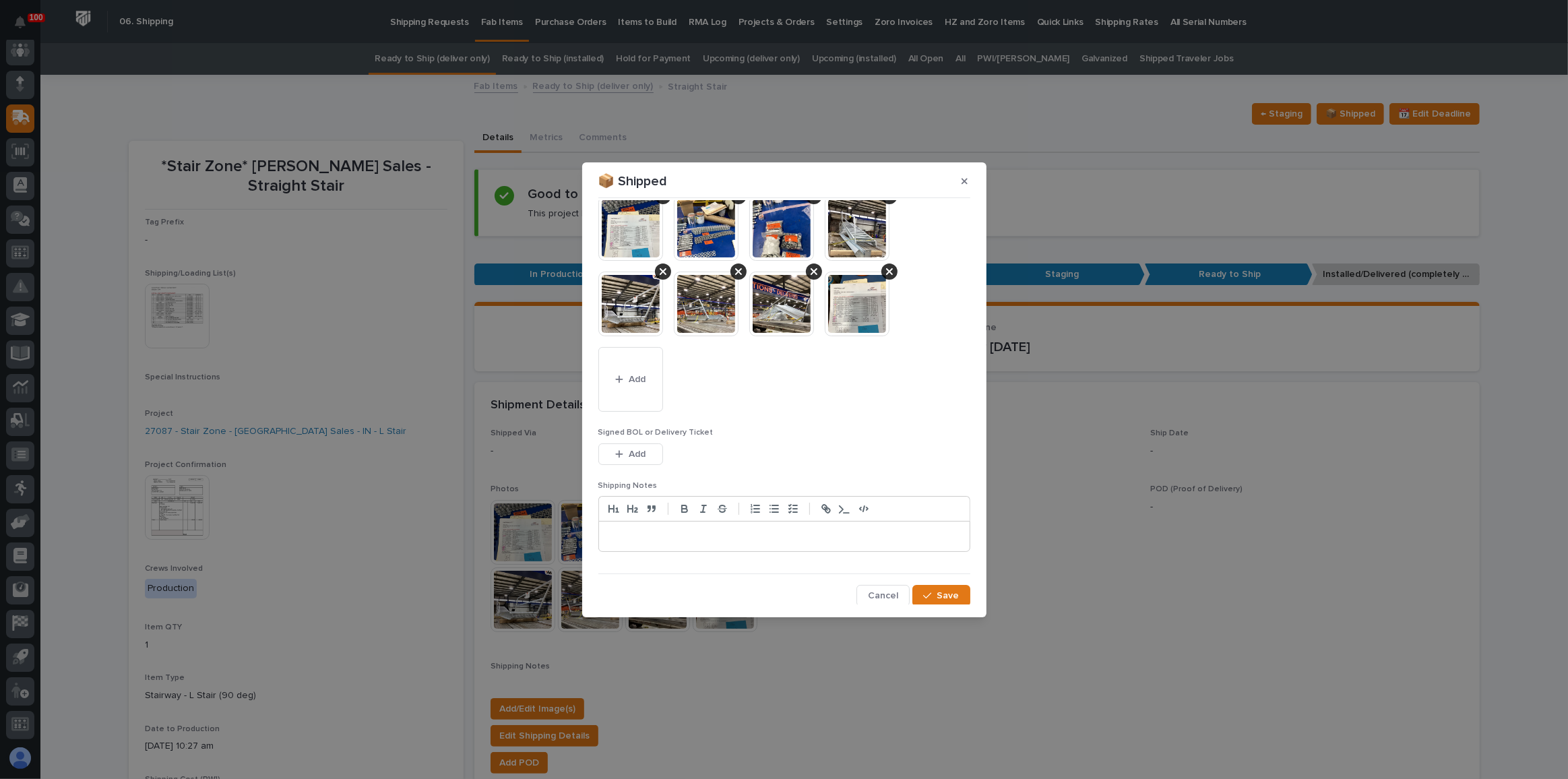
click at [862, 592] on button "Cancel" at bounding box center [883, 596] width 53 height 22
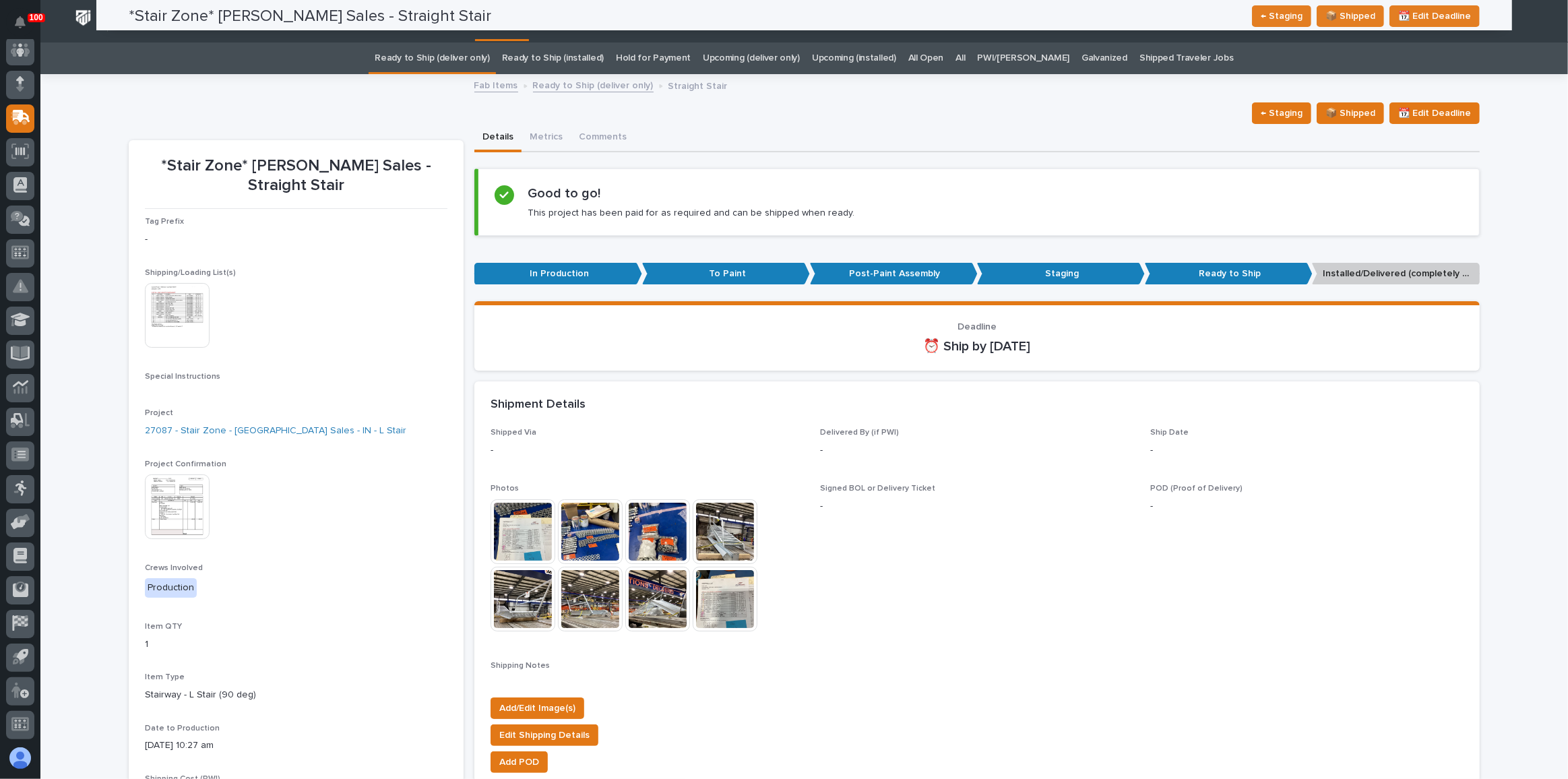
scroll to position [0, 0]
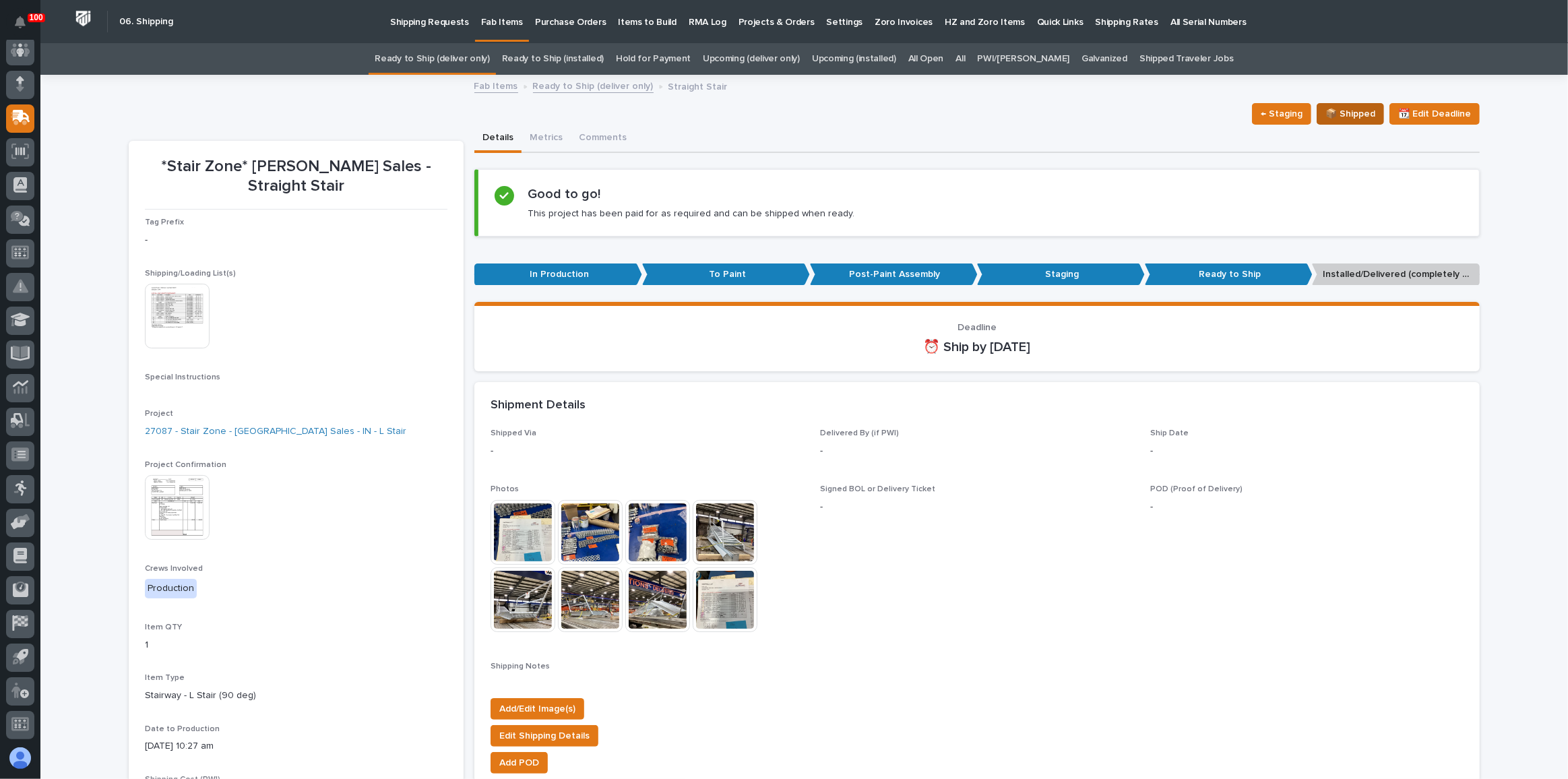
click at [1320, 115] on button "📦 Shipped" at bounding box center [1351, 114] width 68 height 22
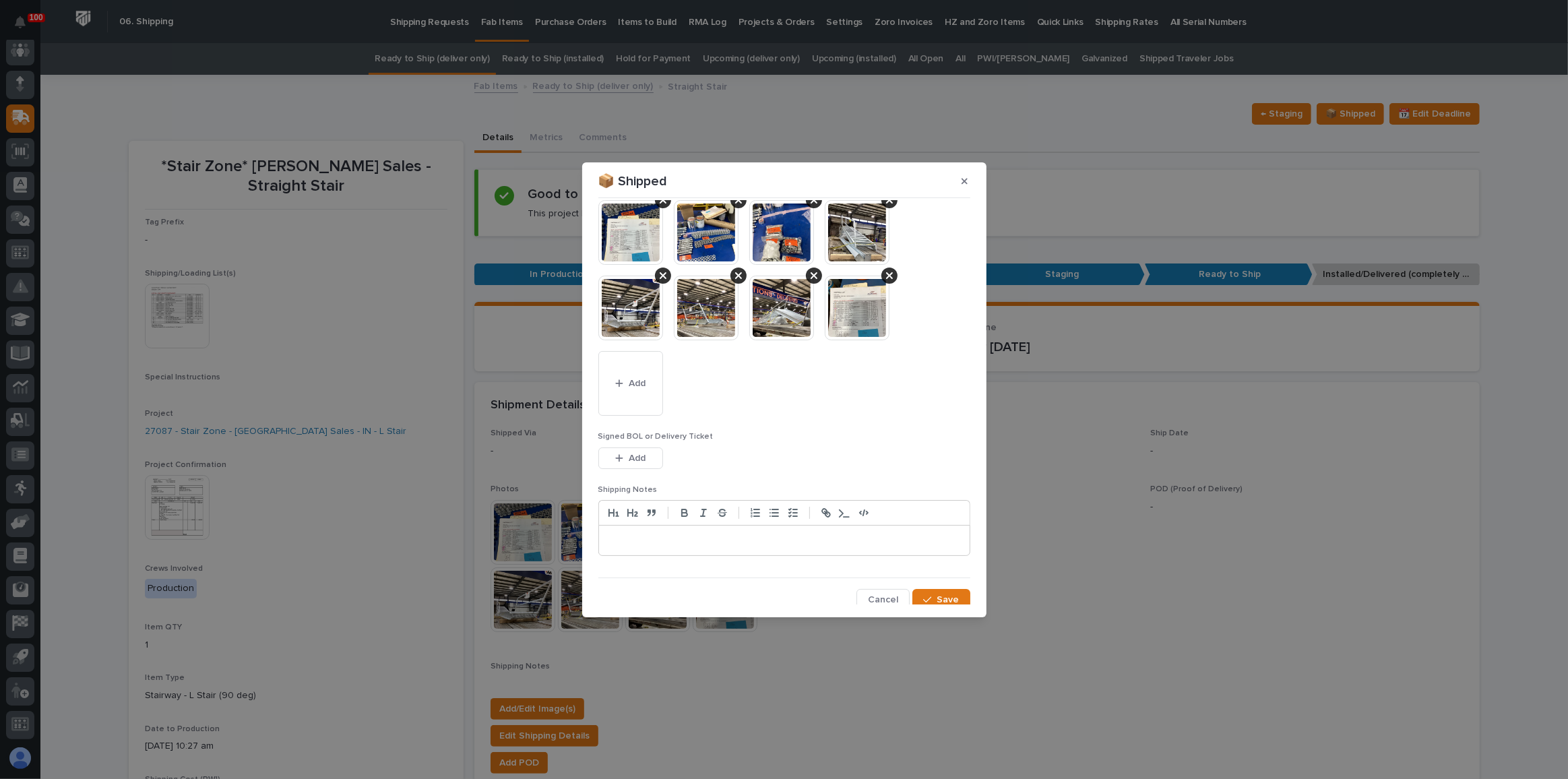
scroll to position [162, 0]
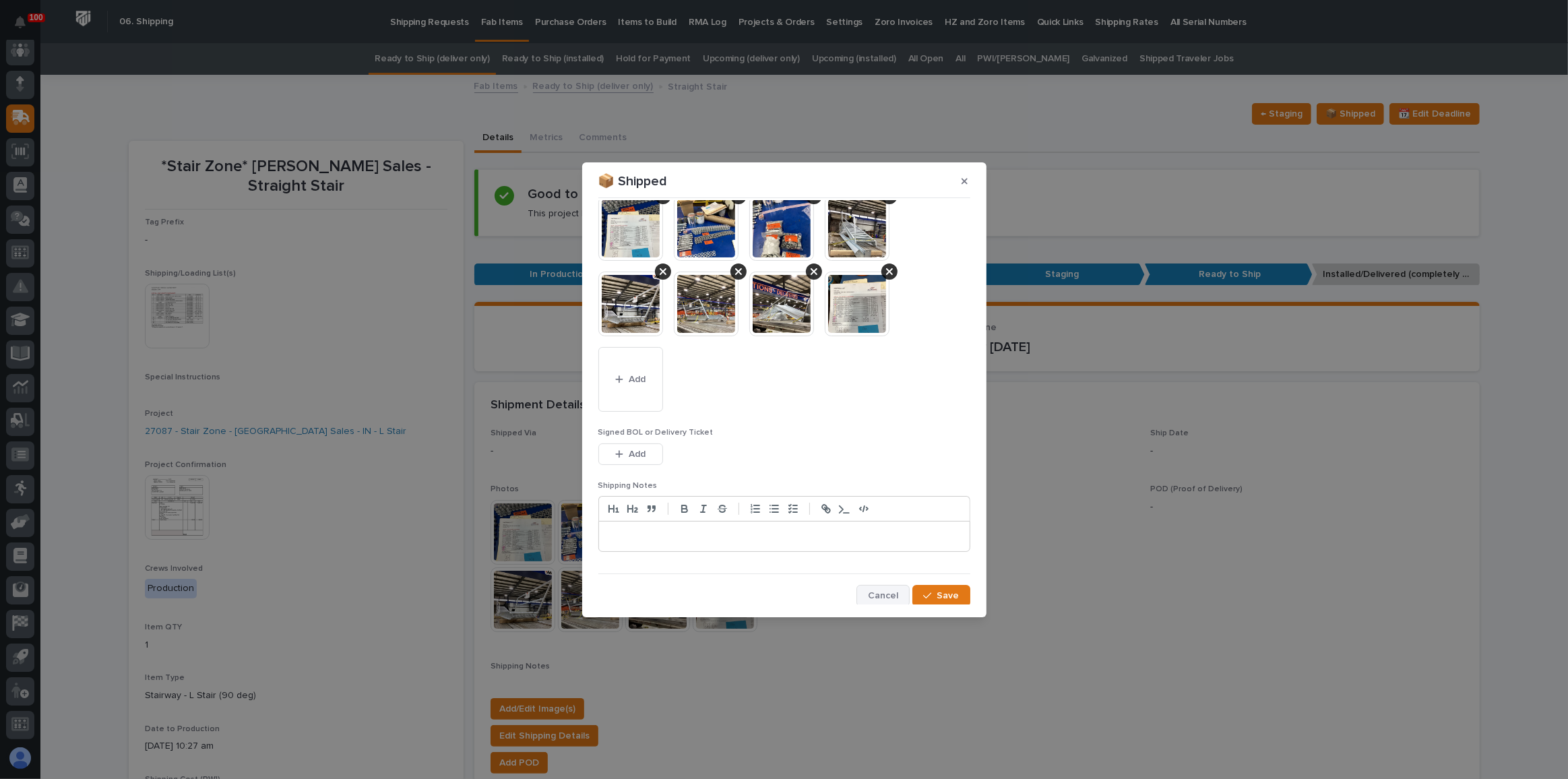
click at [886, 591] on span "Cancel" at bounding box center [882, 595] width 30 height 12
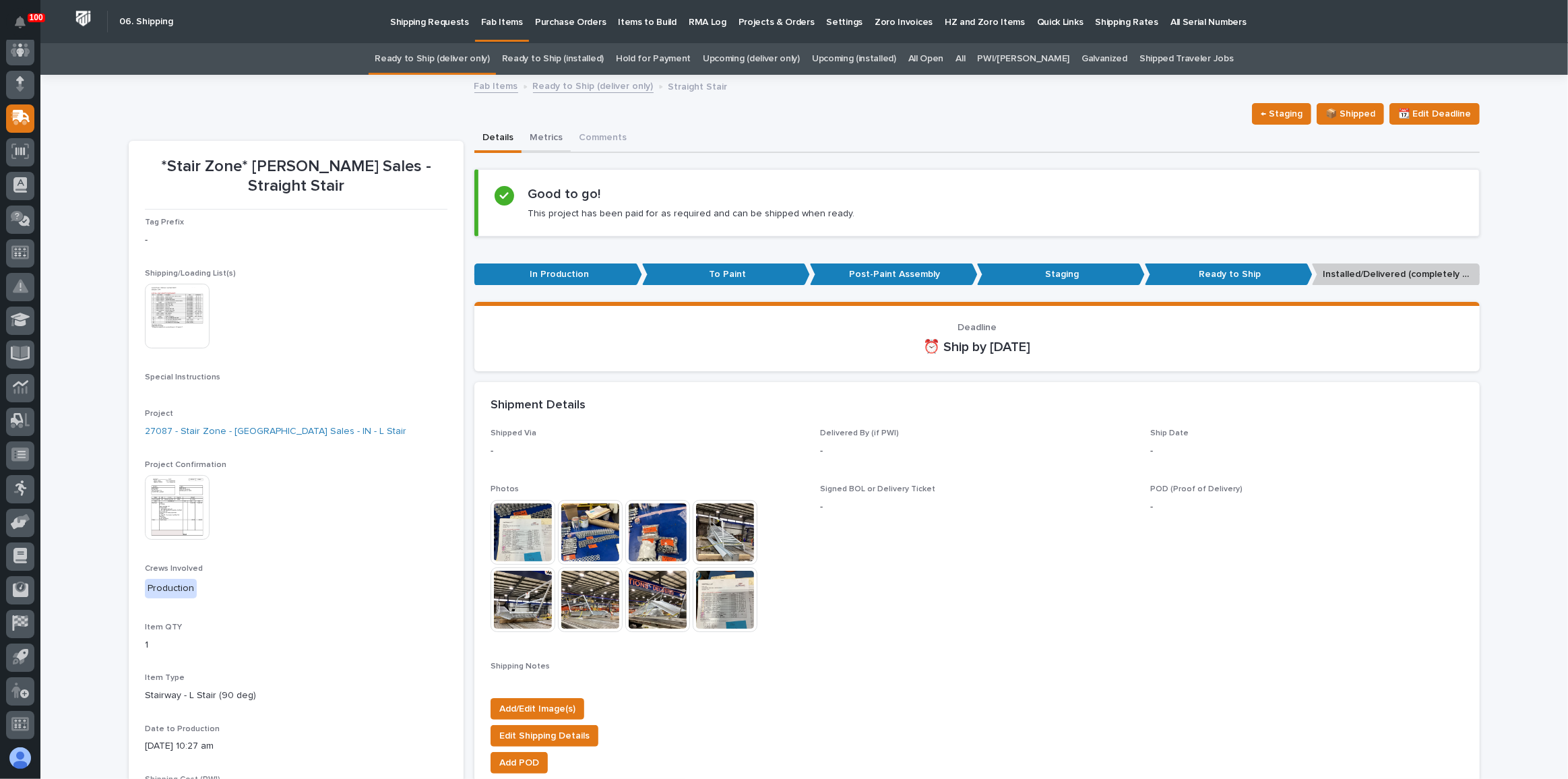
click at [558, 137] on button "Metrics" at bounding box center [546, 138] width 49 height 28
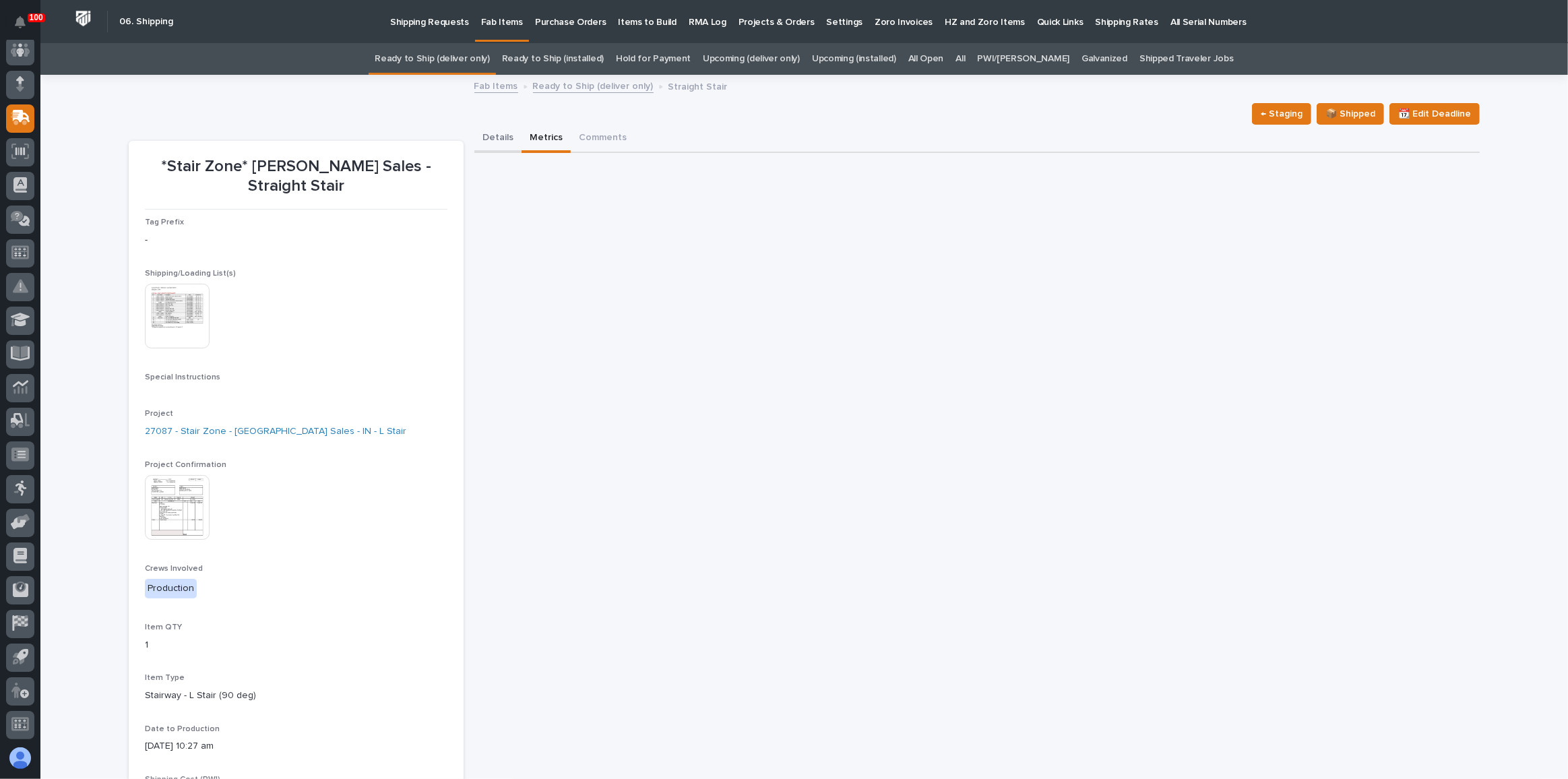
click at [480, 136] on button "Details" at bounding box center [498, 138] width 48 height 28
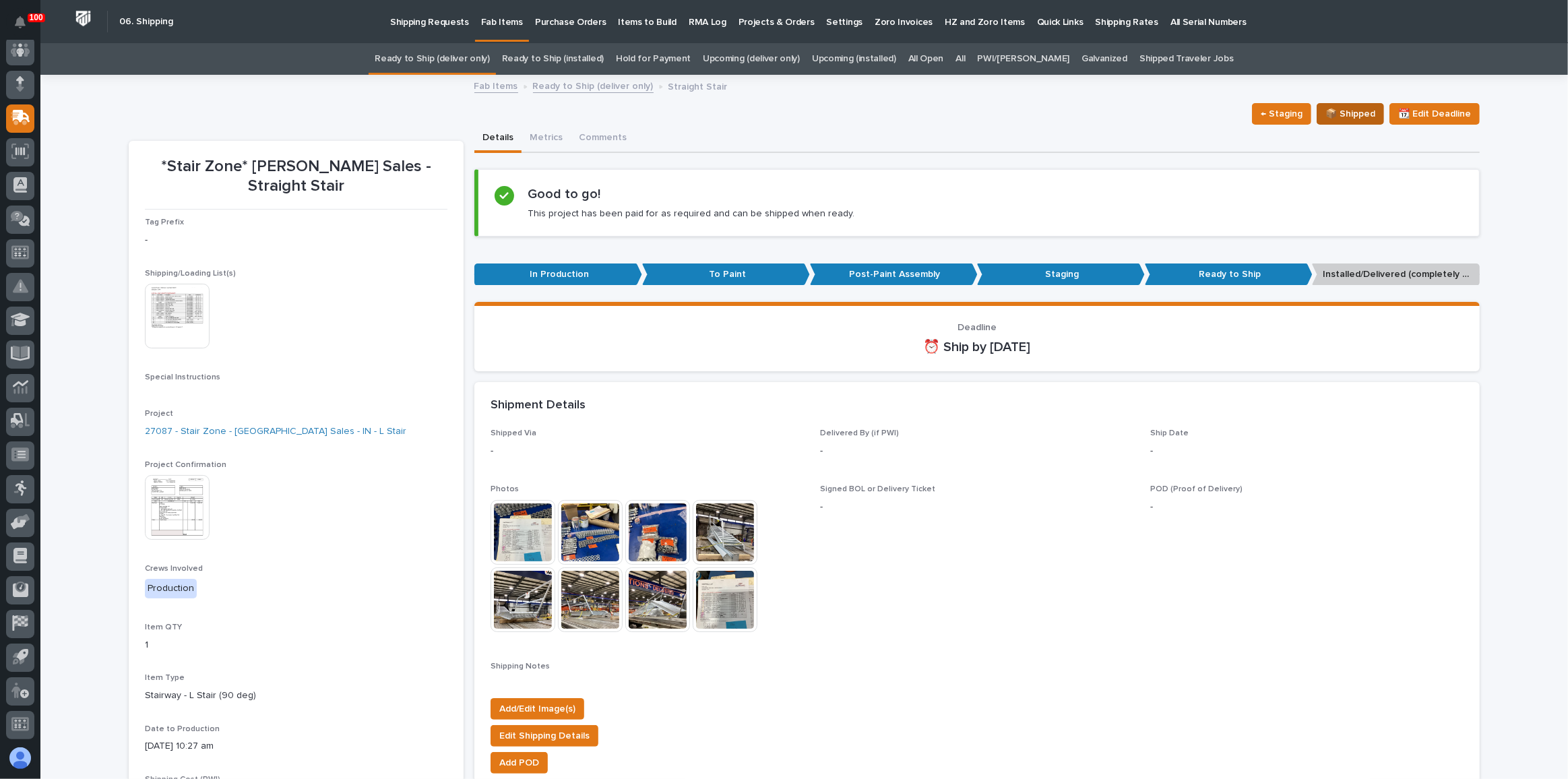
click at [1350, 109] on span "📦 Shipped" at bounding box center [1350, 114] width 49 height 16
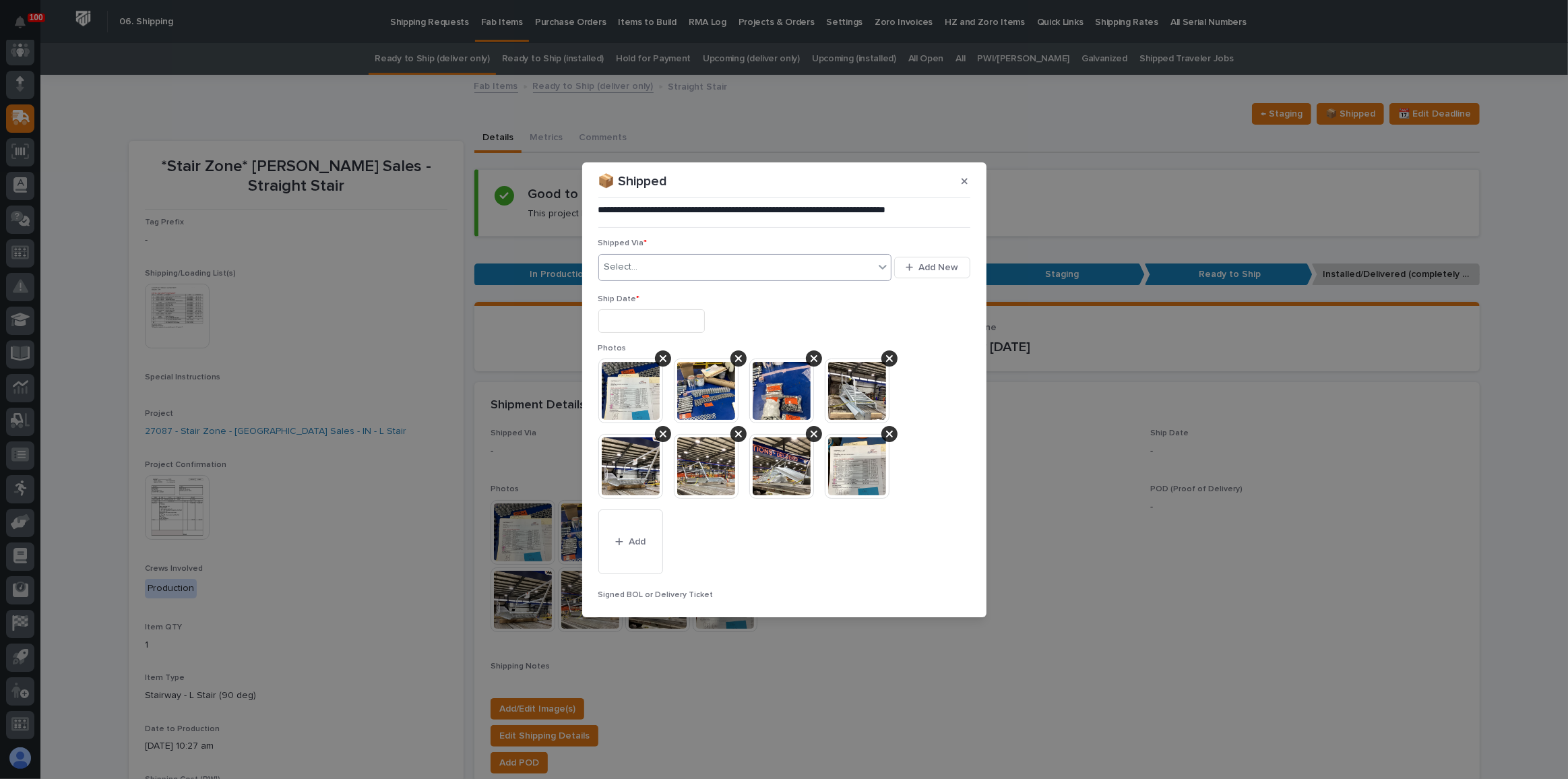
click at [669, 279] on div "Select..." at bounding box center [745, 267] width 294 height 27
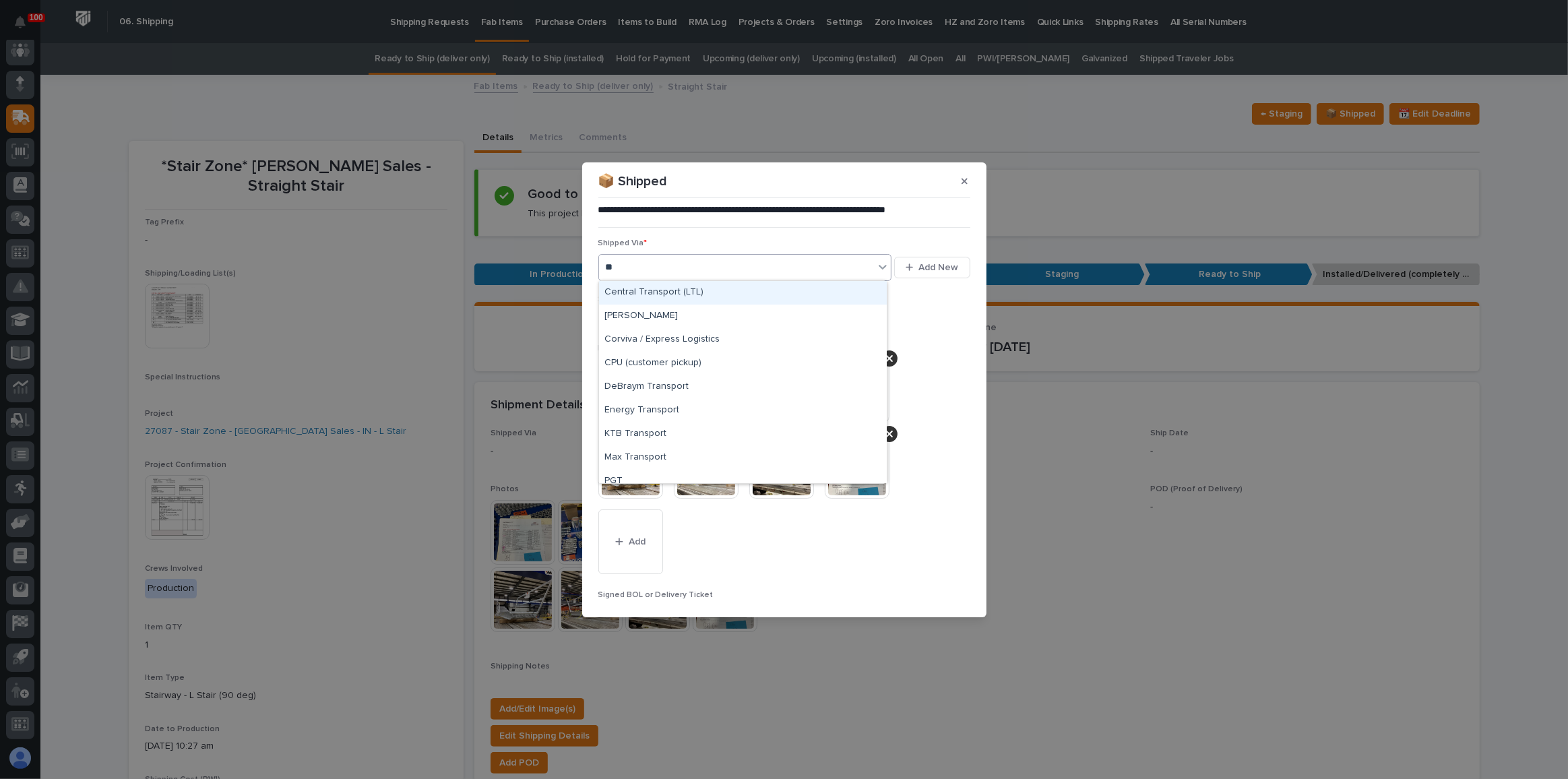
type input "***"
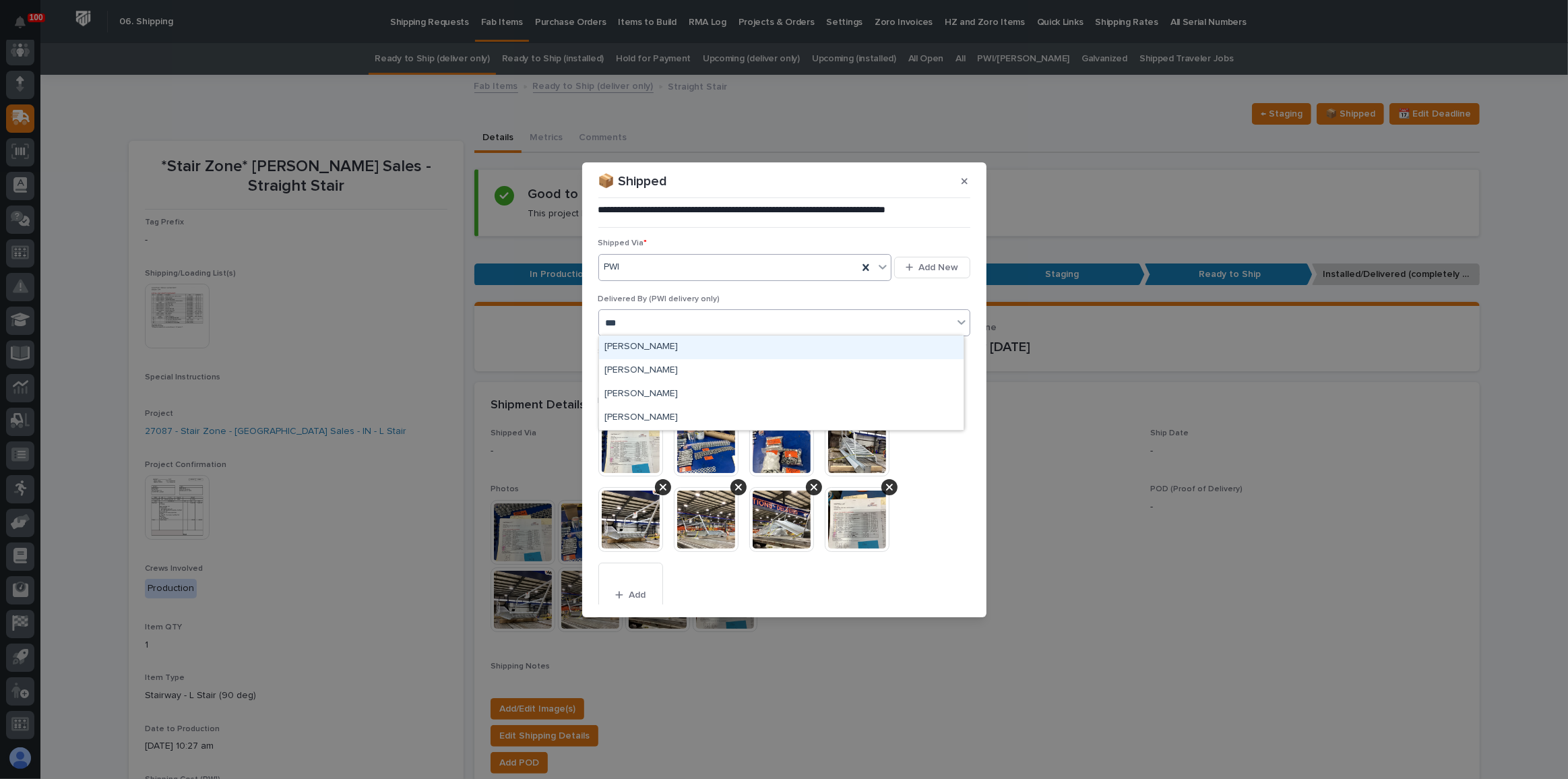
type input "****"
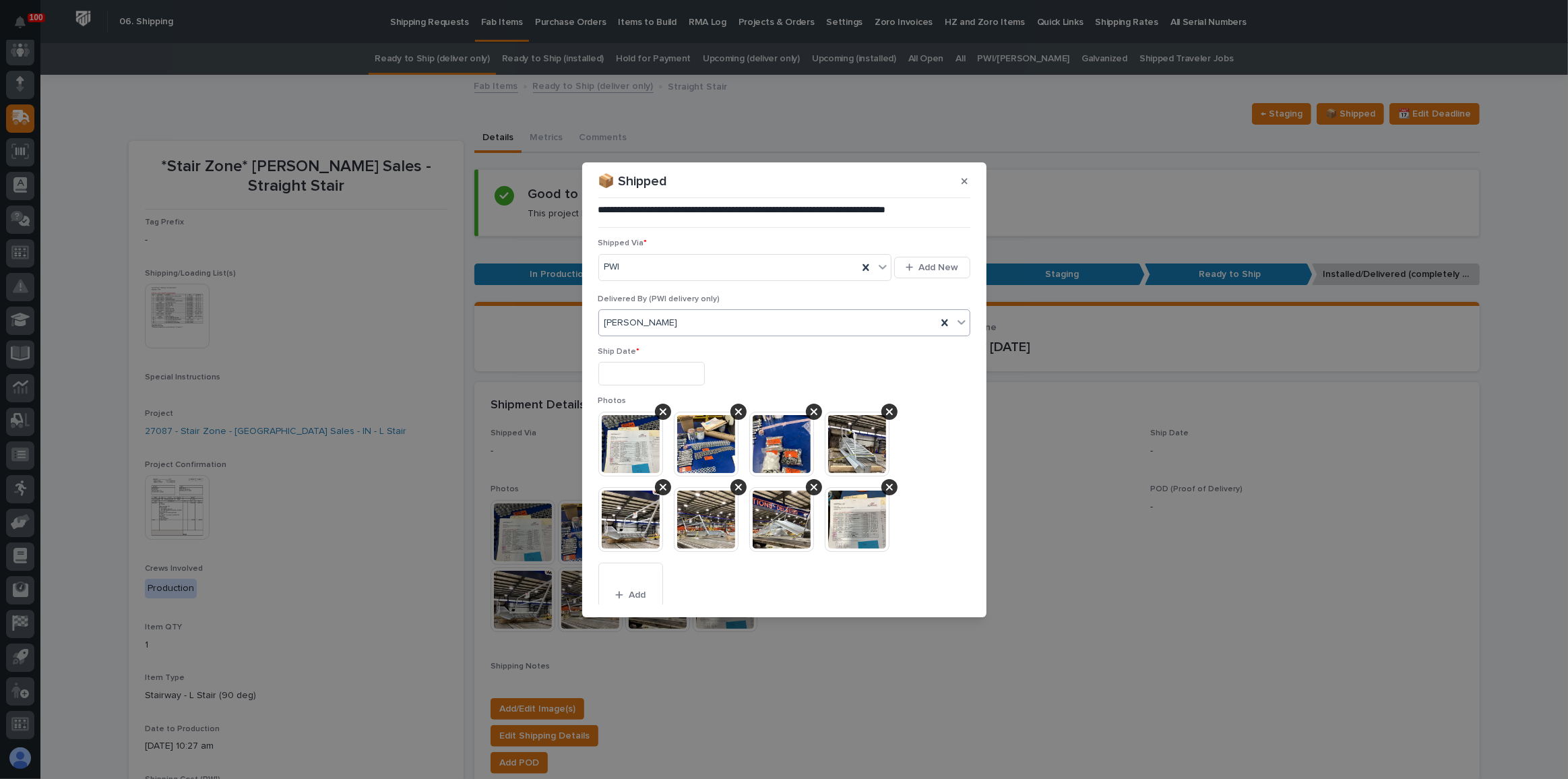
click at [687, 362] on input "text" at bounding box center [652, 373] width 106 height 24
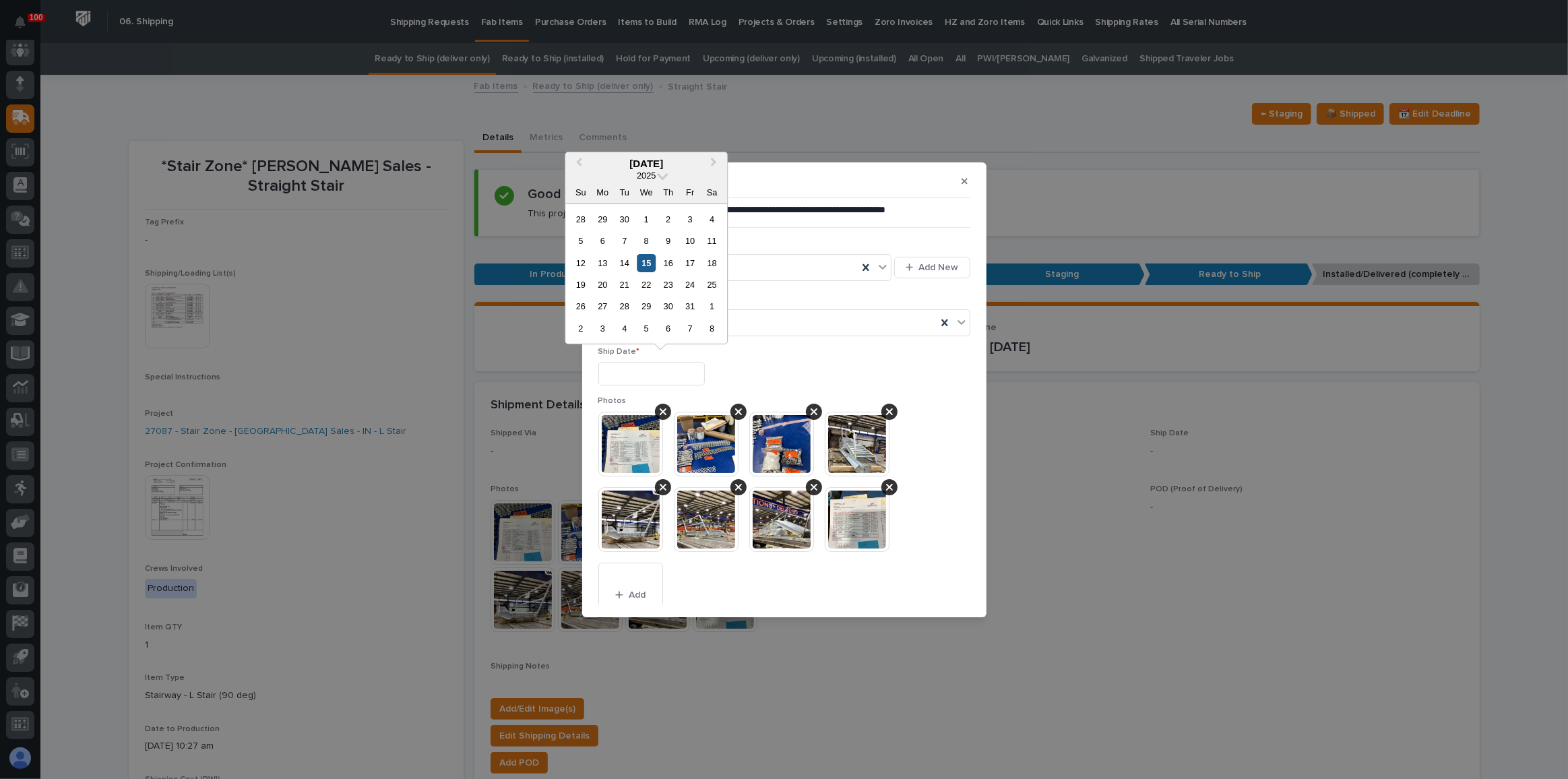
click at [643, 258] on div "15" at bounding box center [647, 264] width 18 height 18
type input "**********"
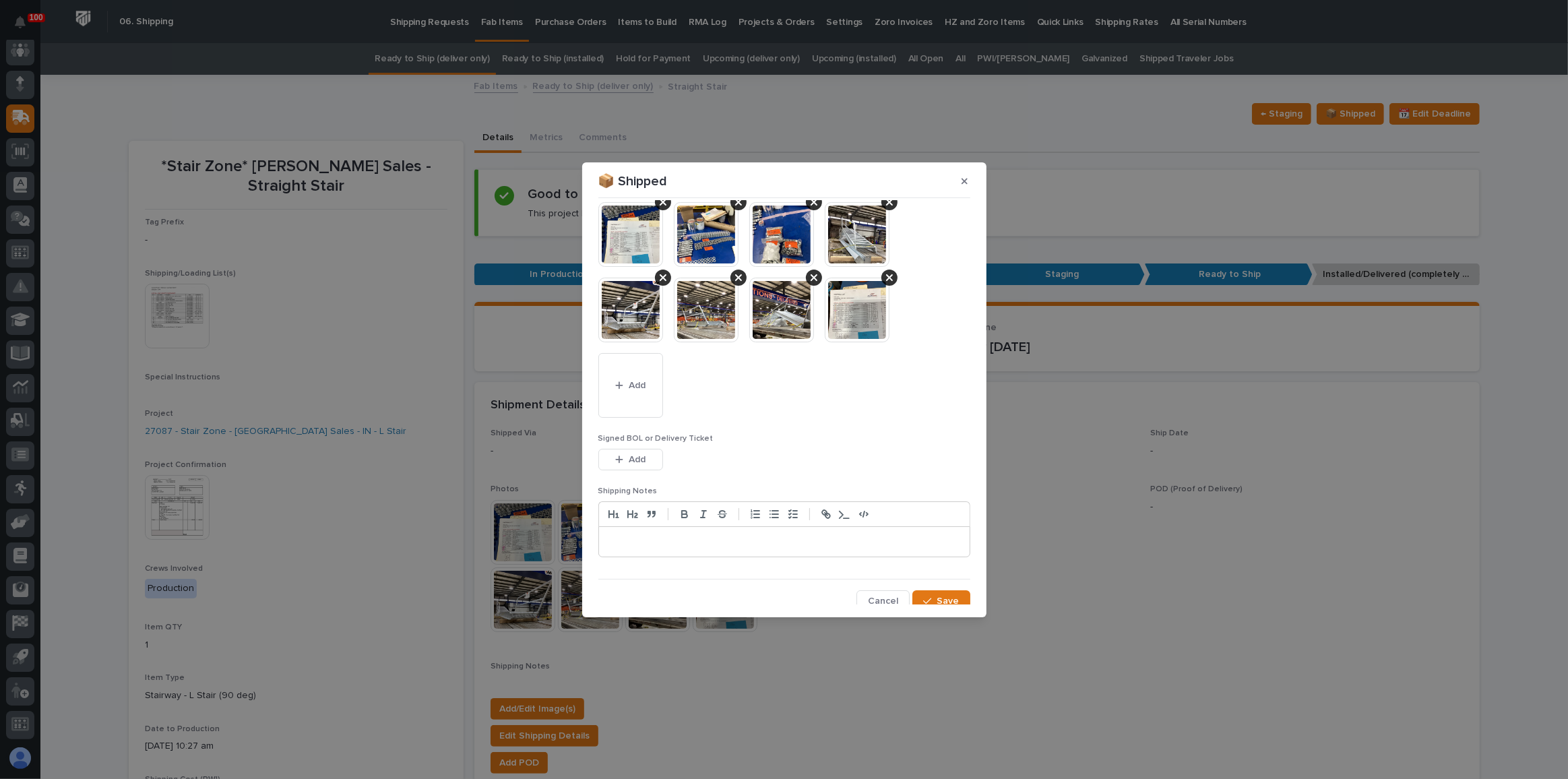
scroll to position [215, 0]
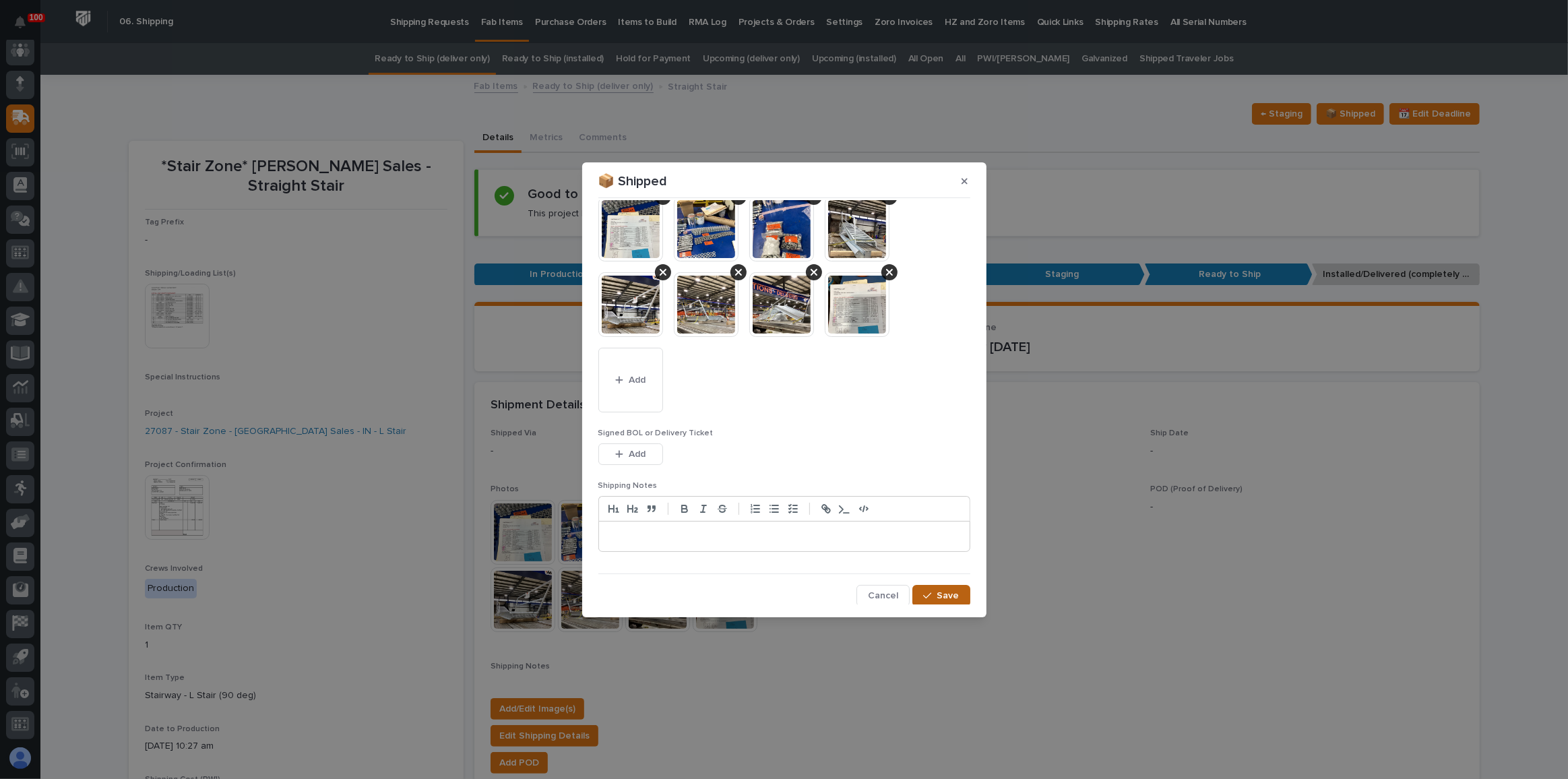
click at [929, 592] on div "button" at bounding box center [930, 596] width 14 height 9
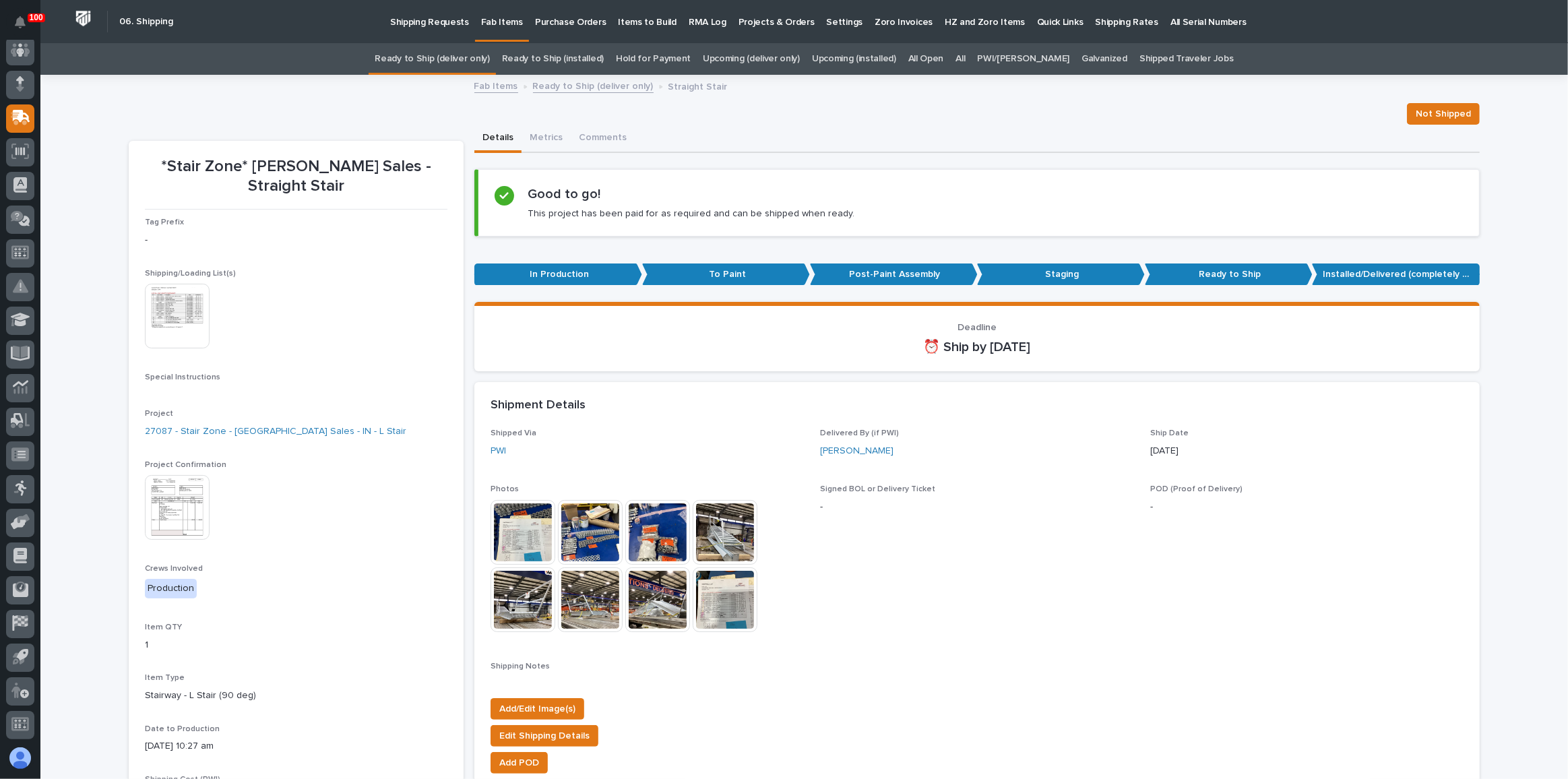
click at [436, 55] on link "Ready to Ship (deliver only)" at bounding box center [431, 59] width 114 height 32
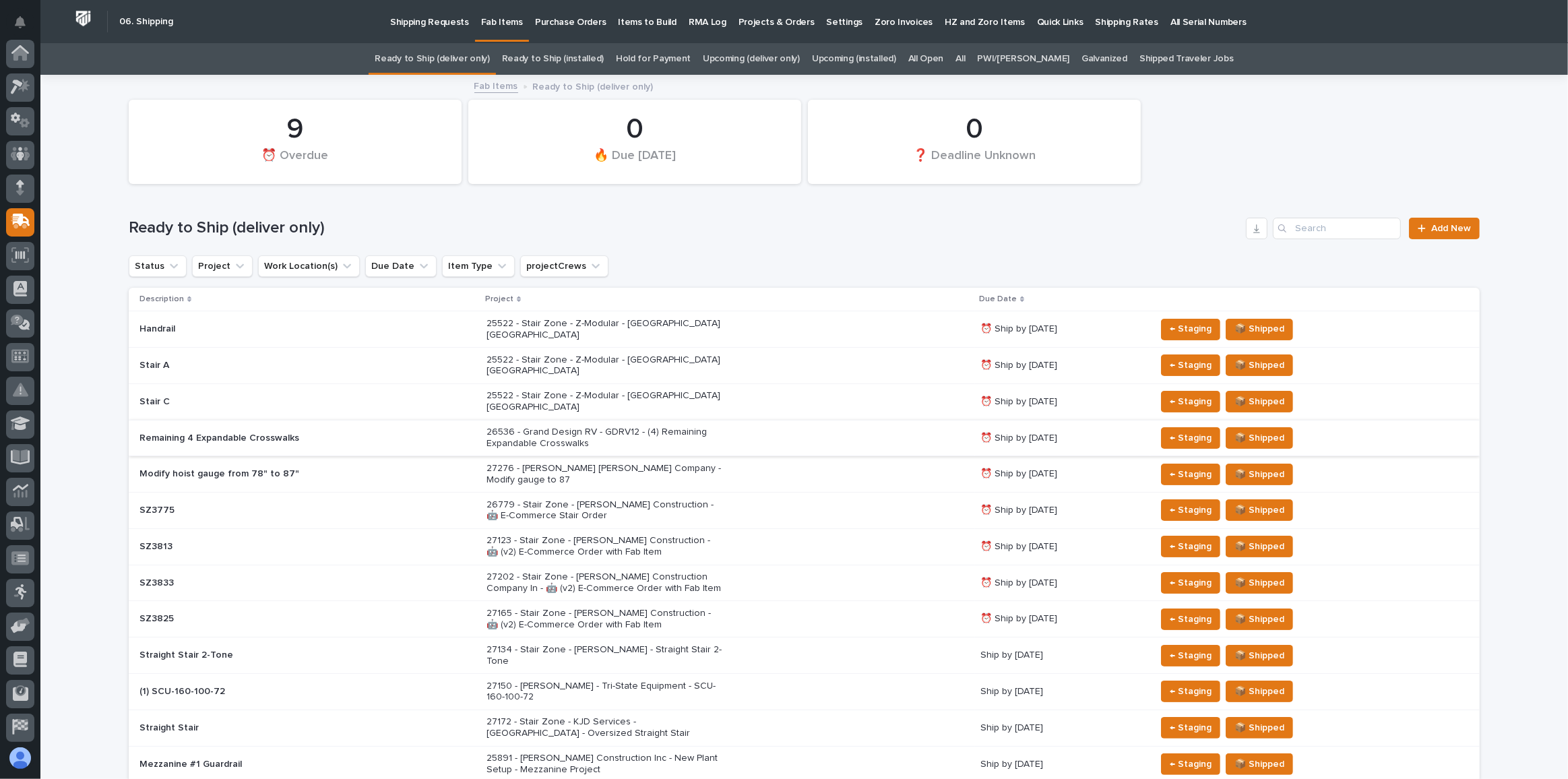
scroll to position [103, 0]
